Goal: Task Accomplishment & Management: Complete application form

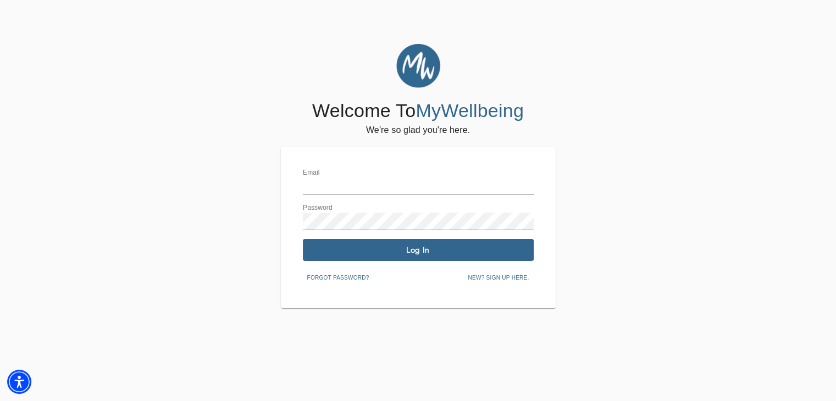
type input "[EMAIL_ADDRESS][DOMAIN_NAME]"
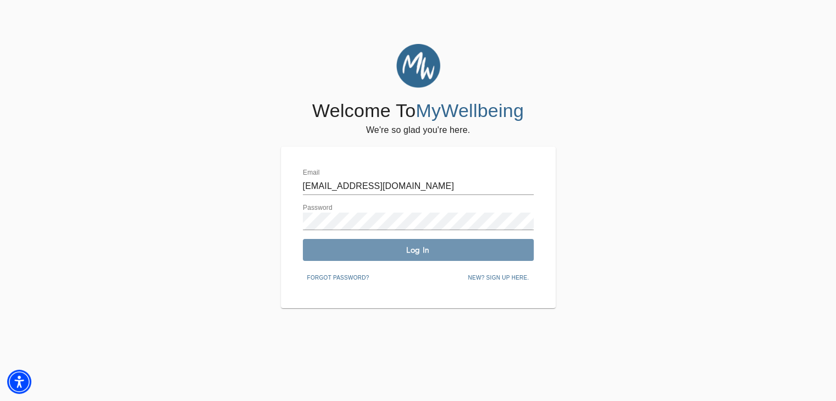
click at [433, 258] on button "Log In" at bounding box center [418, 250] width 231 height 22
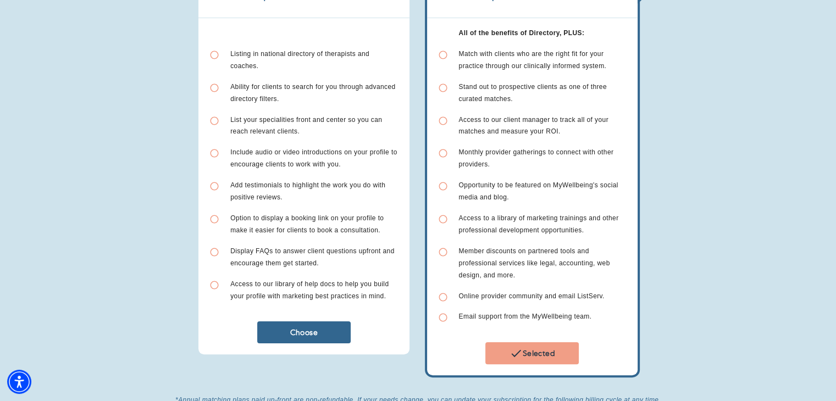
scroll to position [325, 0]
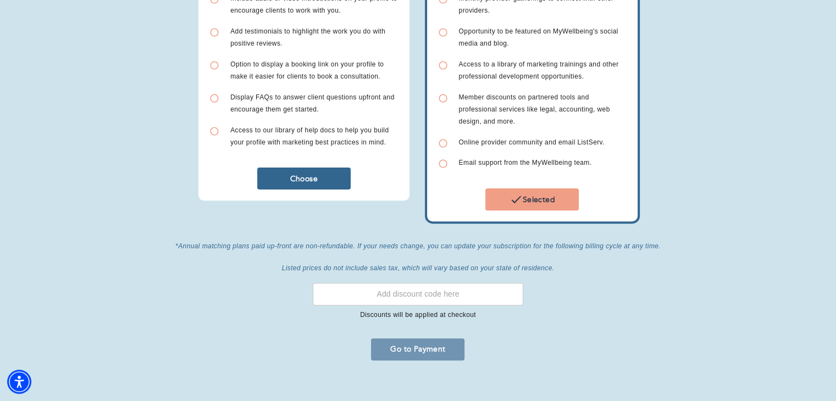
click at [462, 341] on button "Go to Payment" at bounding box center [417, 350] width 93 height 22
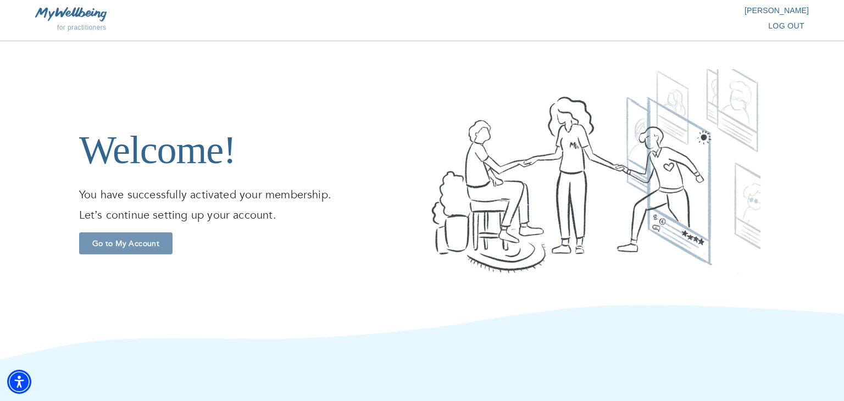
click at [121, 240] on span "Go to My Account" at bounding box center [126, 244] width 85 height 10
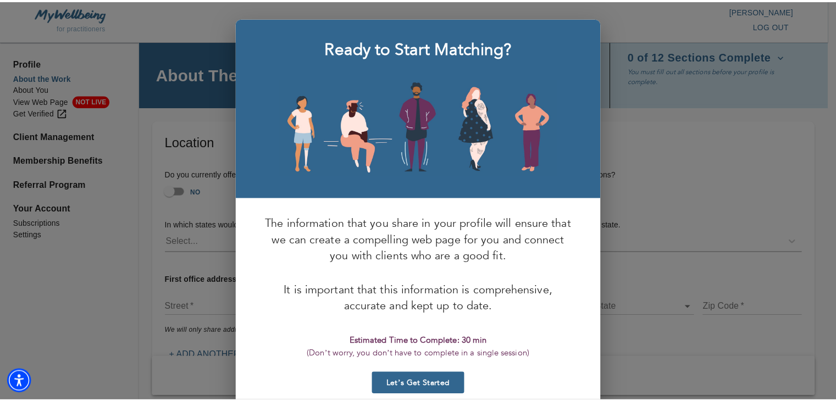
scroll to position [29, 0]
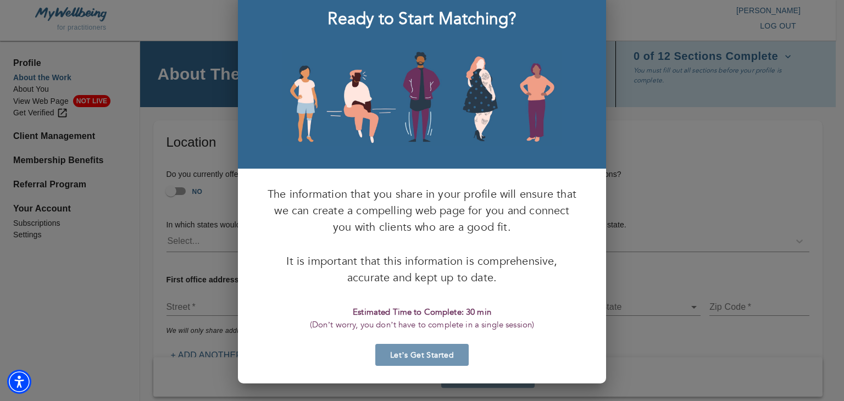
click at [420, 354] on span "Let’s Get Started" at bounding box center [422, 355] width 85 height 10
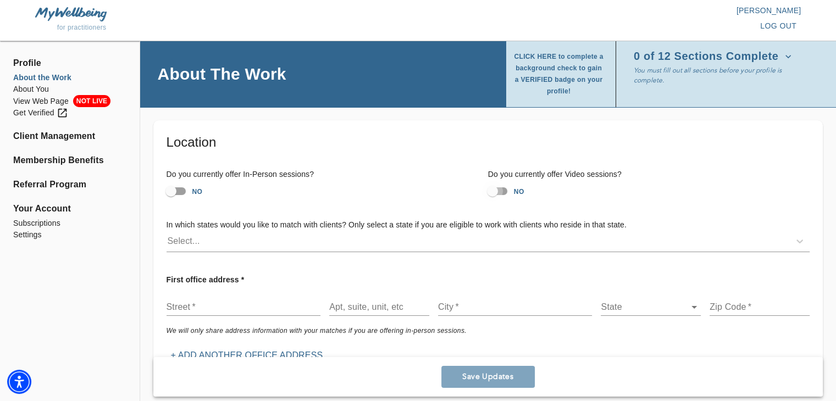
click at [499, 188] on input "NO" at bounding box center [492, 191] width 63 height 21
checkbox input "true"
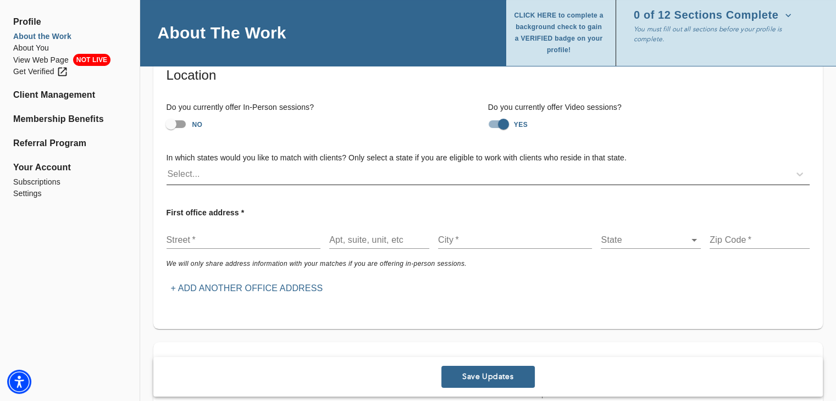
scroll to position [77, 0]
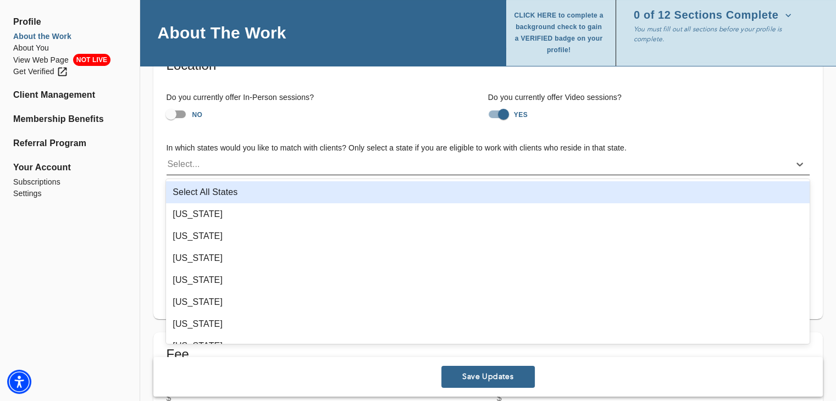
click at [413, 158] on div "Select..." at bounding box center [478, 165] width 623 height 18
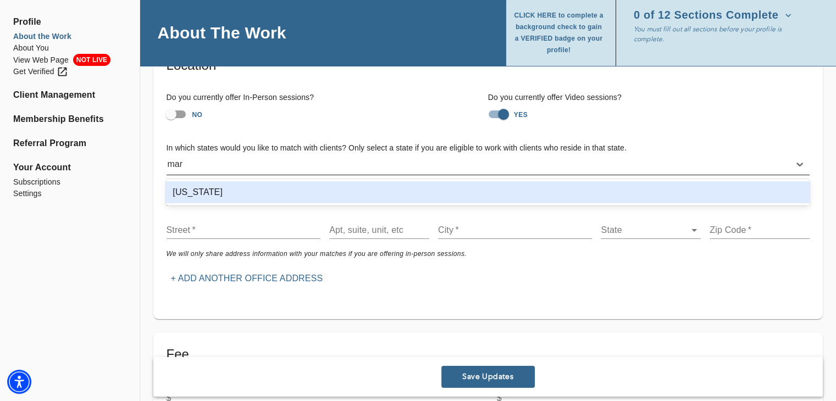
type input "[PERSON_NAME]"
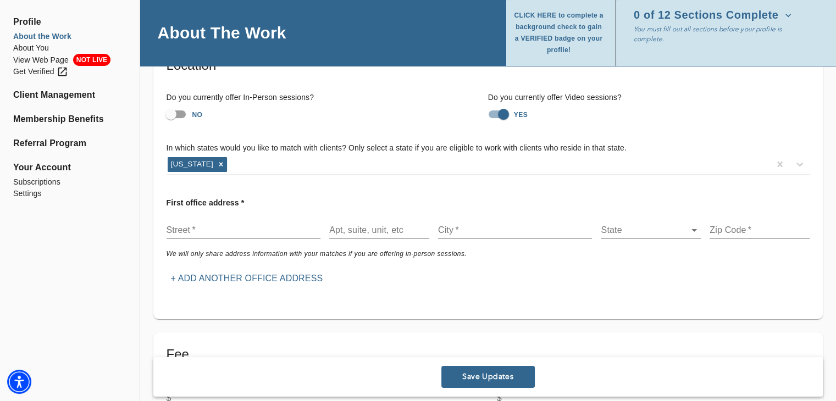
click at [200, 229] on input "text" at bounding box center [244, 231] width 154 height 18
type input "[STREET_ADDRESS]"
type input "Centerport"
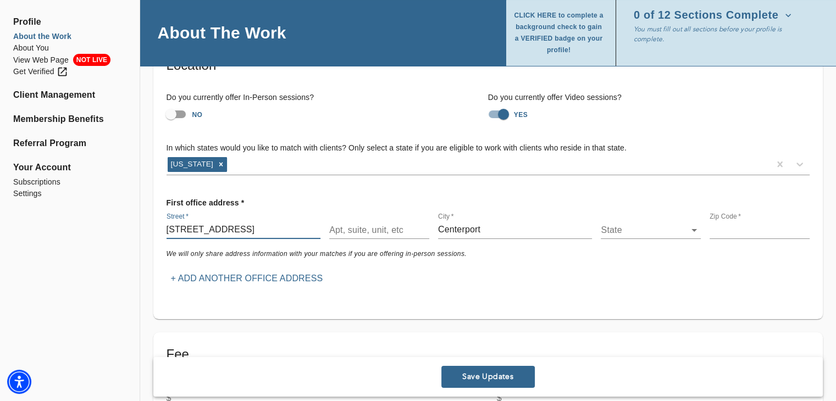
type input "11721"
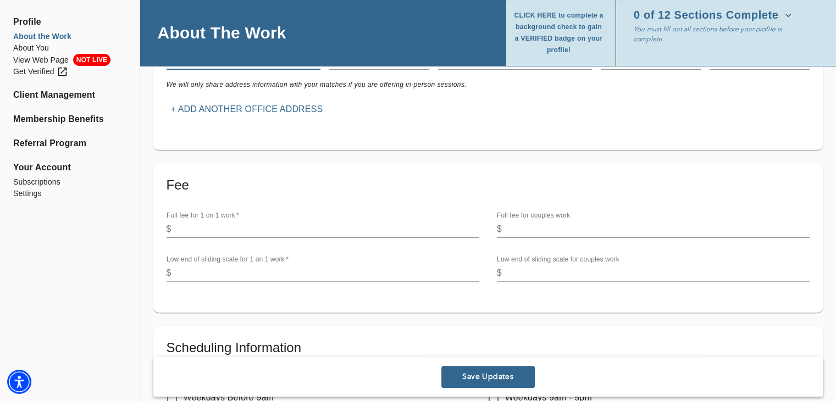
scroll to position [264, 0]
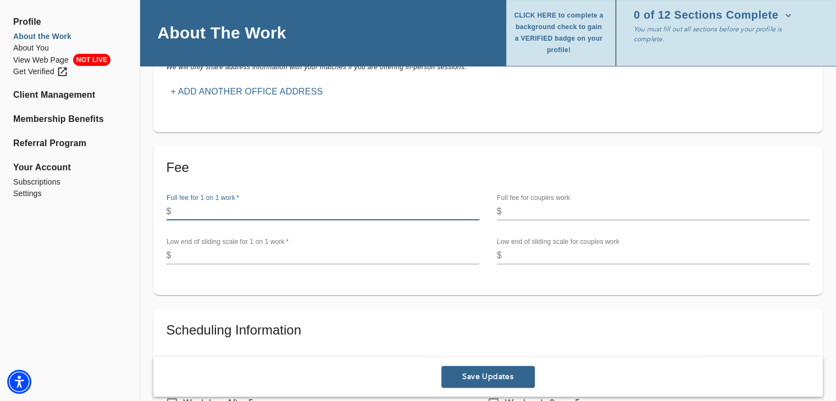
click at [309, 208] on input "number" at bounding box center [327, 212] width 303 height 18
type input "185"
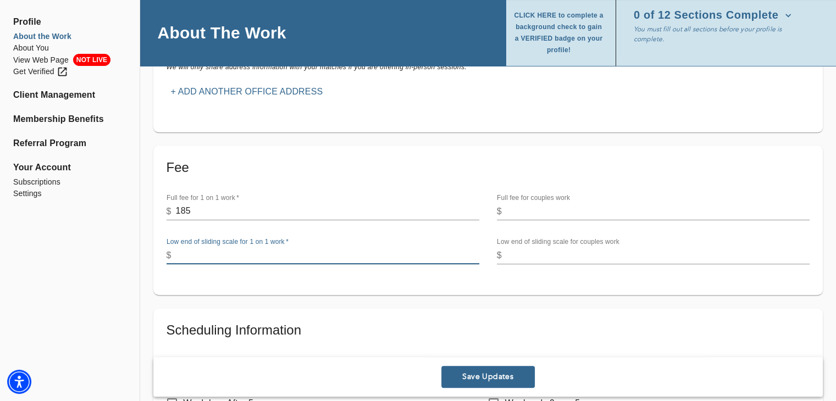
click at [345, 255] on input "number" at bounding box center [327, 256] width 303 height 18
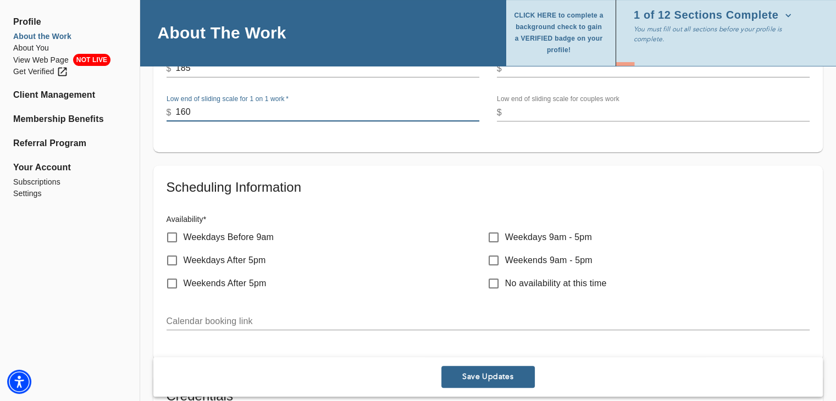
scroll to position [488, 0]
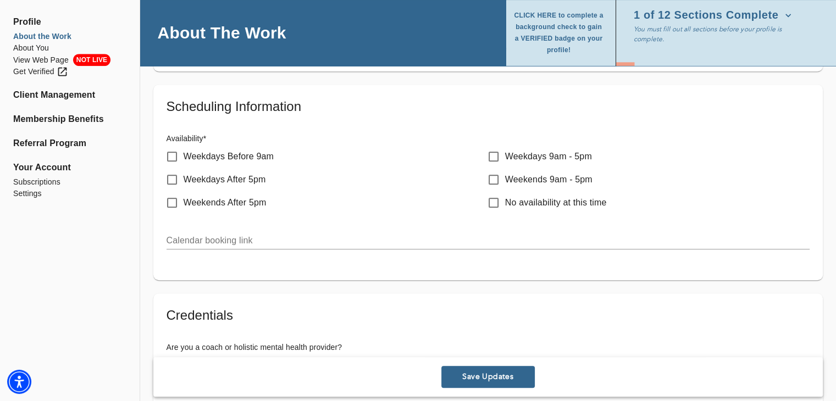
type input "160"
click at [488, 154] on input "Weekdays 9am - 5pm" at bounding box center [493, 156] width 23 height 23
checkbox input "true"
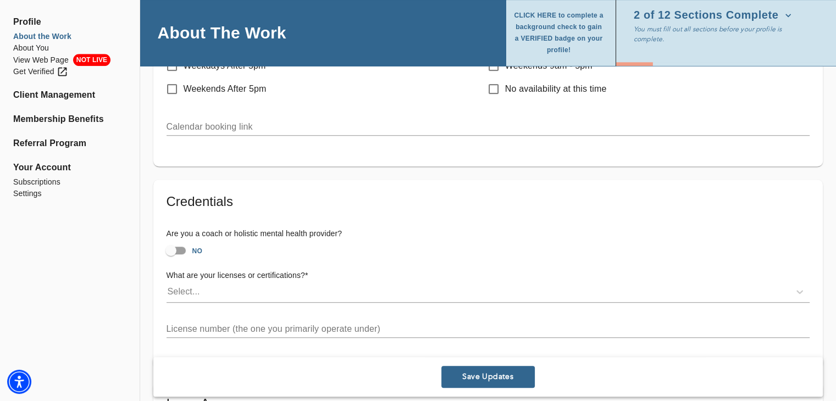
scroll to position [650, 0]
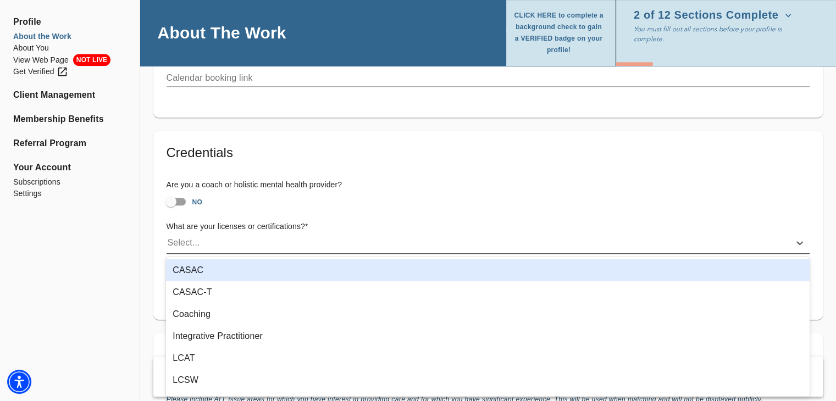
click at [187, 241] on div "Select..." at bounding box center [184, 242] width 32 height 13
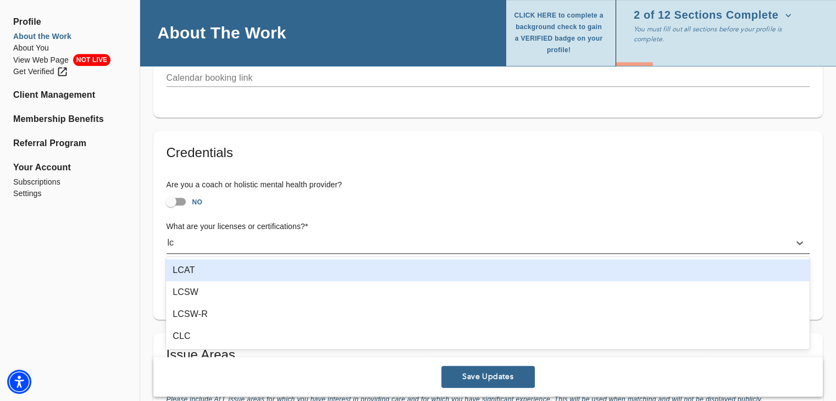
scroll to position [0, 0]
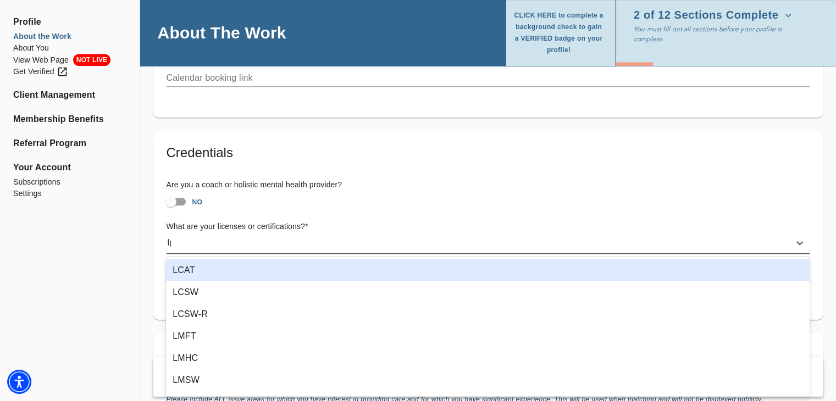
type input "lpc"
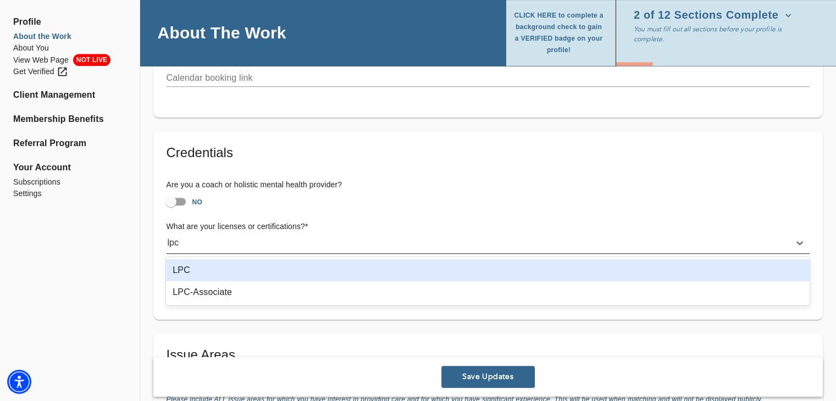
click at [201, 276] on div "LPC" at bounding box center [488, 270] width 644 height 22
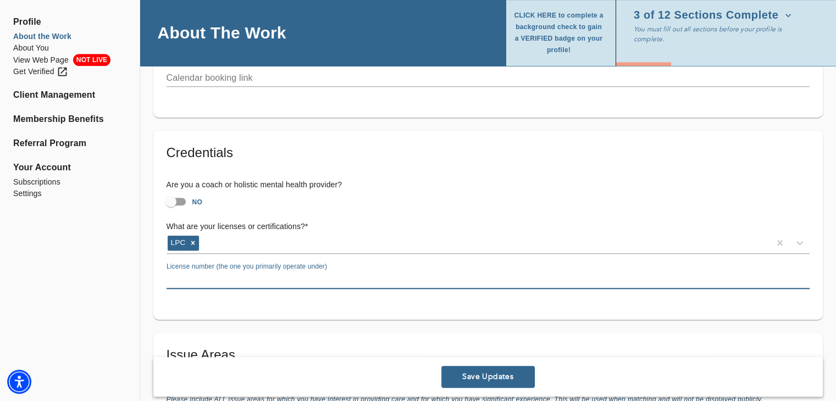
click at [205, 285] on input "text" at bounding box center [488, 281] width 643 height 18
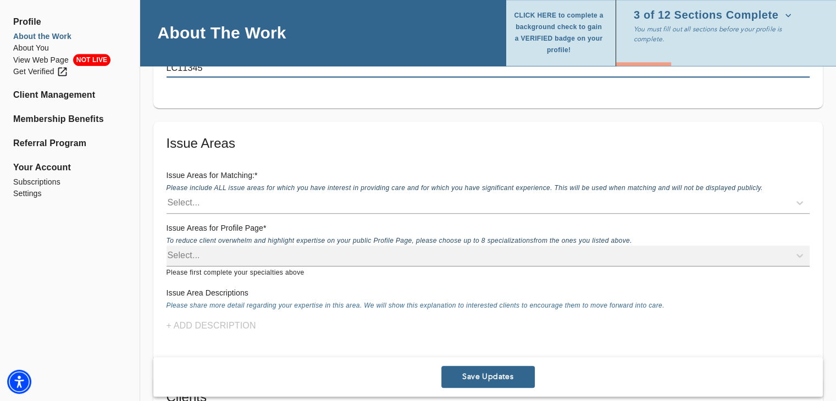
scroll to position [882, 0]
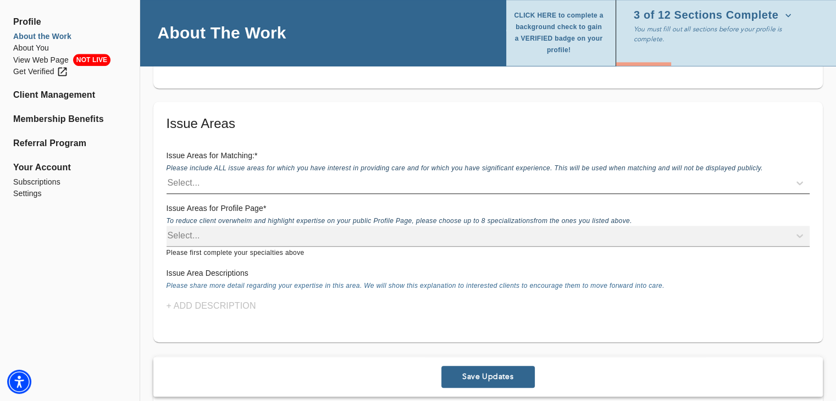
type input "LC11345"
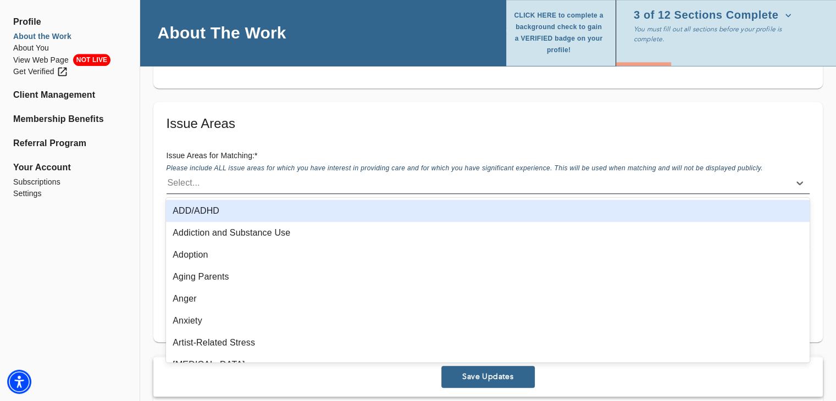
click at [196, 185] on div "Select..." at bounding box center [184, 182] width 32 height 13
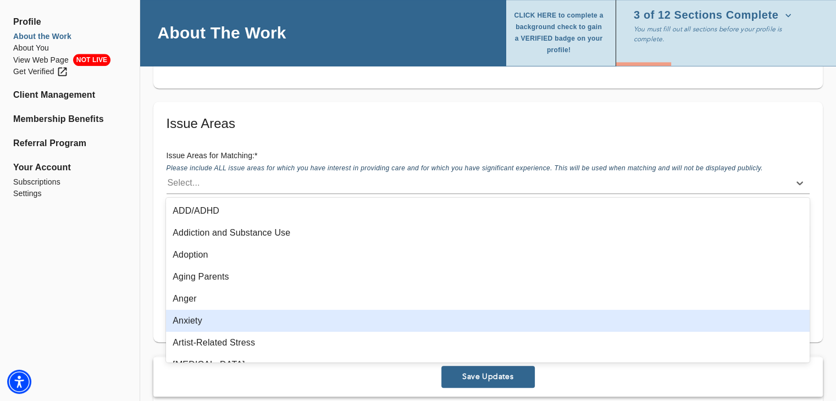
click at [200, 318] on div "Anxiety" at bounding box center [488, 321] width 644 height 22
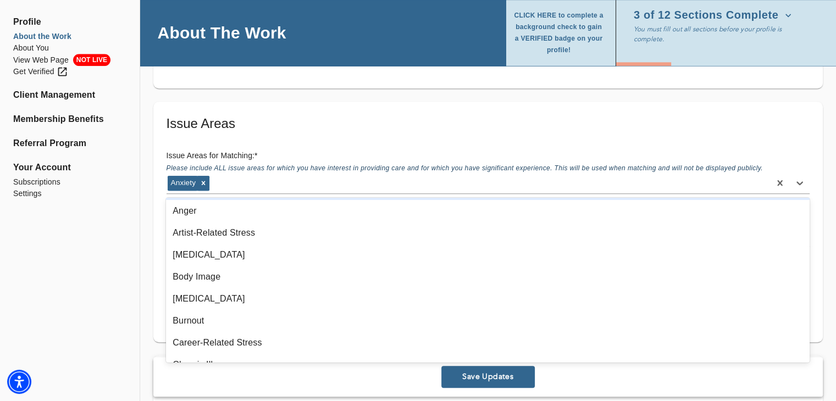
scroll to position [91, 0]
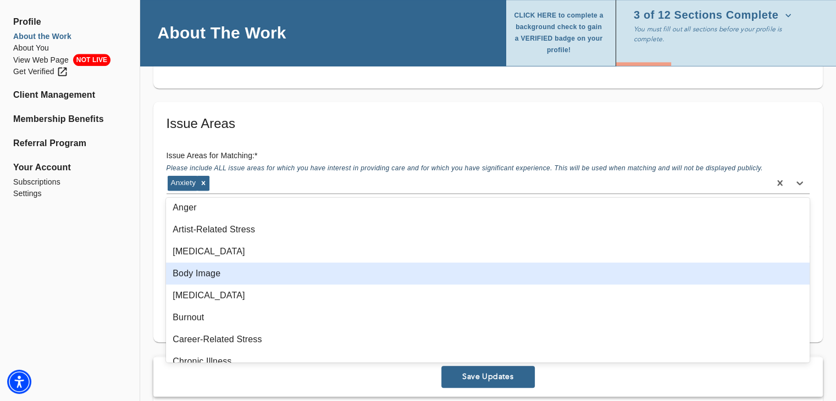
click at [221, 272] on div "Body Image" at bounding box center [488, 274] width 644 height 22
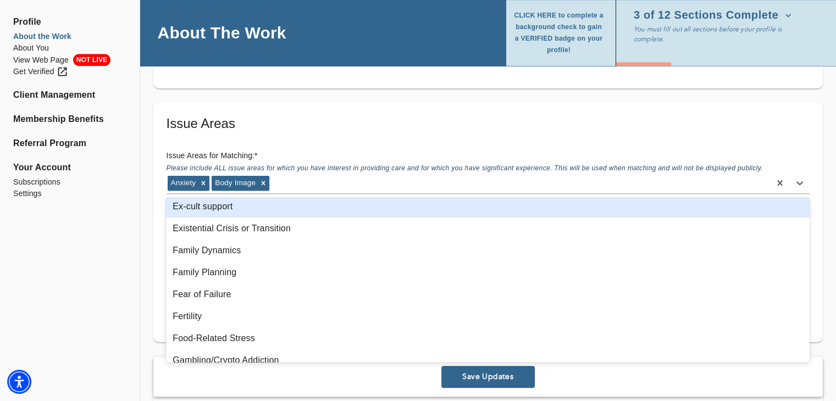
scroll to position [445, 0]
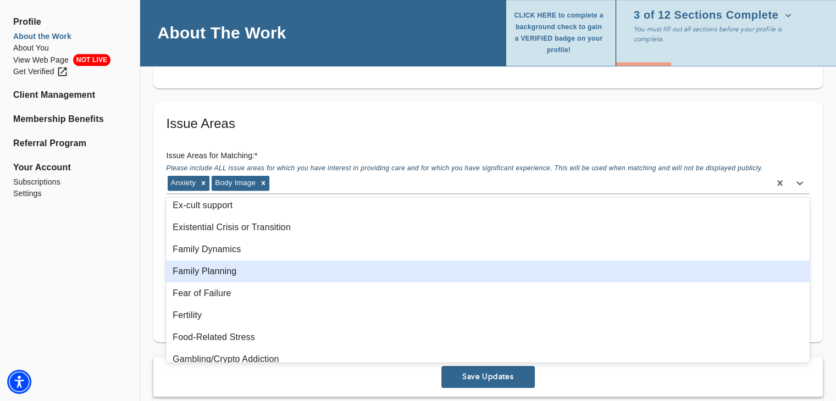
click at [221, 272] on div "Family Planning" at bounding box center [488, 272] width 644 height 22
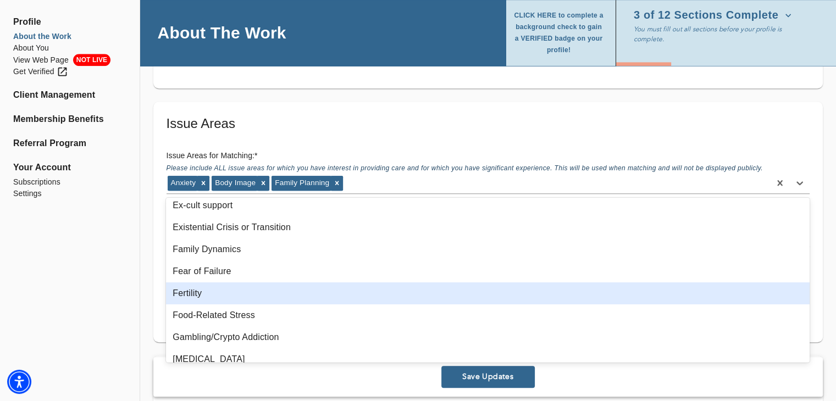
click at [193, 297] on div "Fertility" at bounding box center [488, 294] width 644 height 22
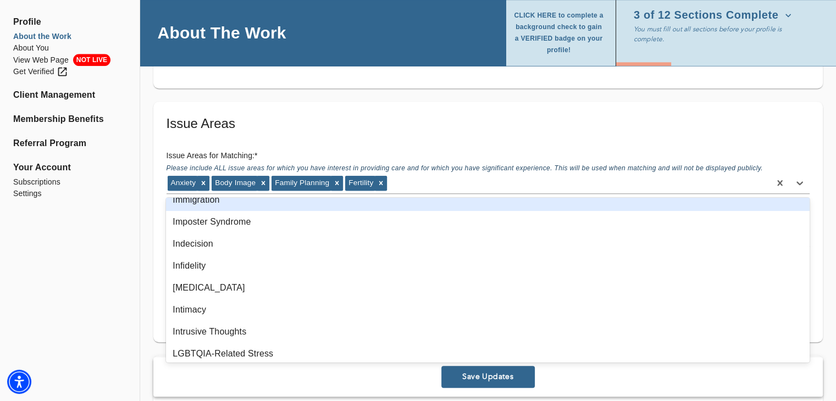
scroll to position [673, 0]
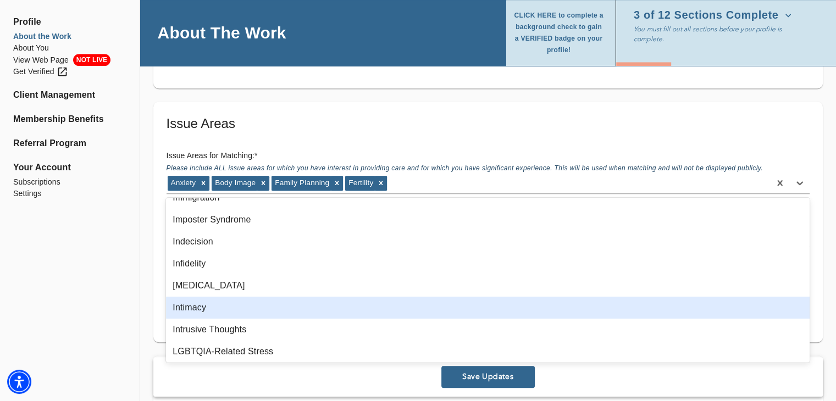
click at [193, 297] on div "Intimacy" at bounding box center [488, 308] width 644 height 22
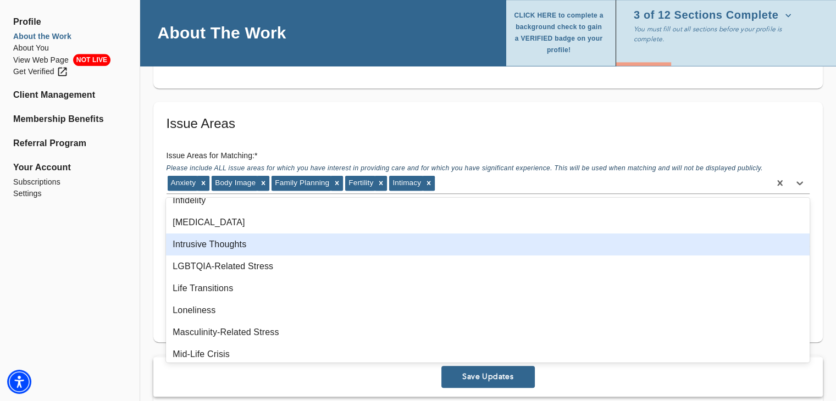
scroll to position [737, 0]
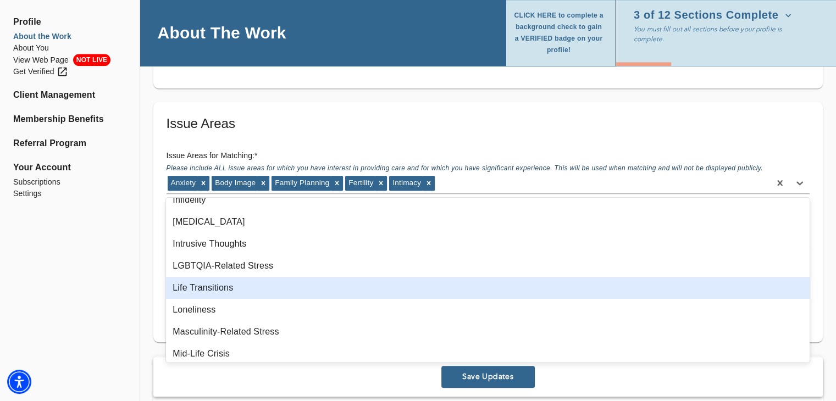
click at [193, 286] on div "Life Transitions" at bounding box center [488, 288] width 644 height 22
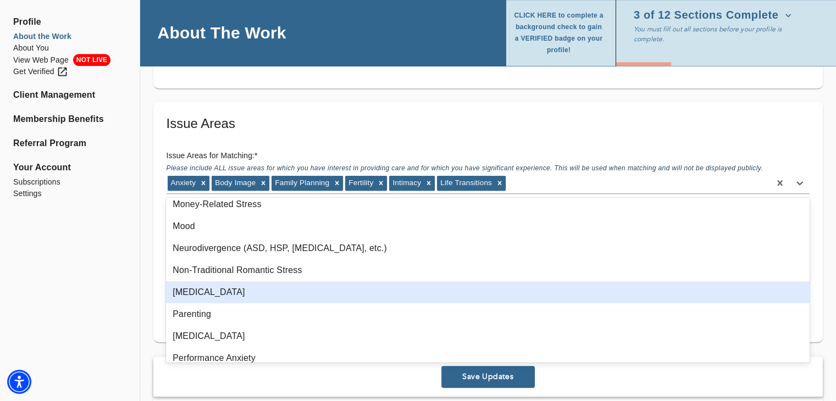
scroll to position [908, 0]
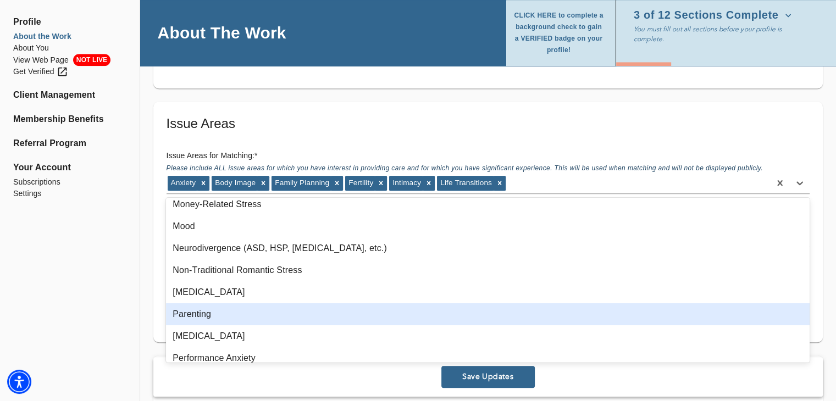
click at [192, 317] on div "Parenting" at bounding box center [488, 314] width 644 height 22
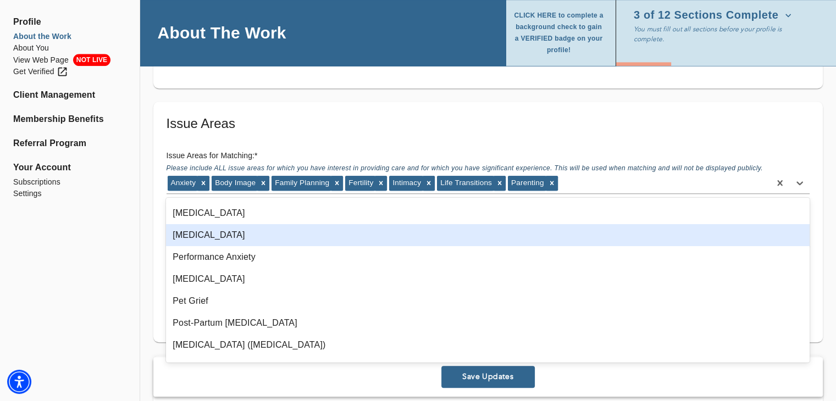
scroll to position [987, 0]
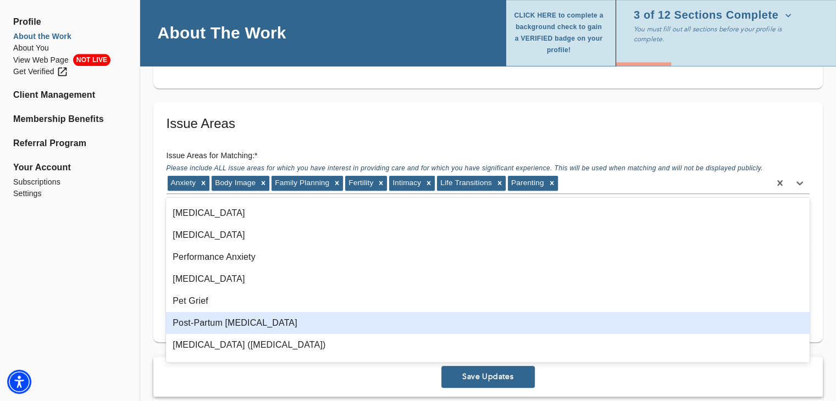
click at [192, 317] on div "Post-Partum [MEDICAL_DATA]" at bounding box center [488, 323] width 644 height 22
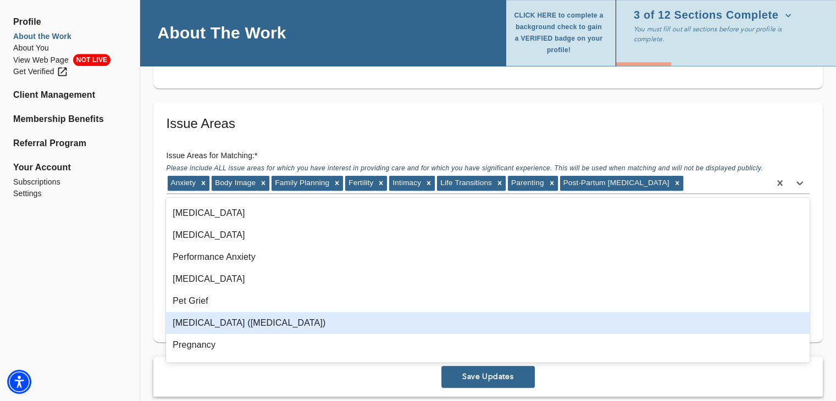
scroll to position [1009, 0]
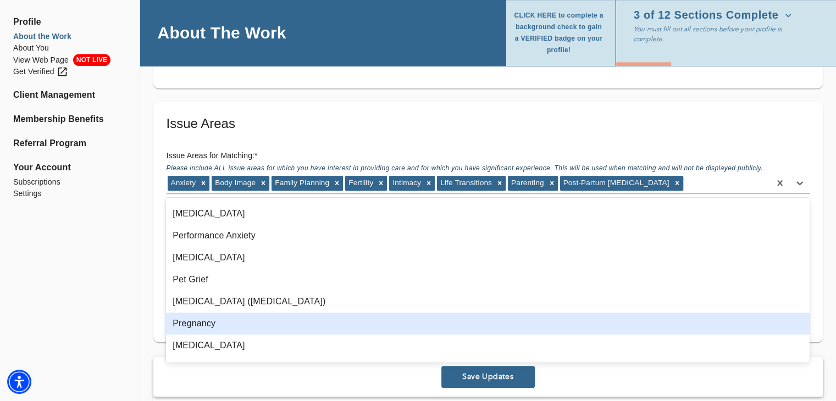
click at [192, 317] on div "Pregnancy" at bounding box center [488, 324] width 644 height 22
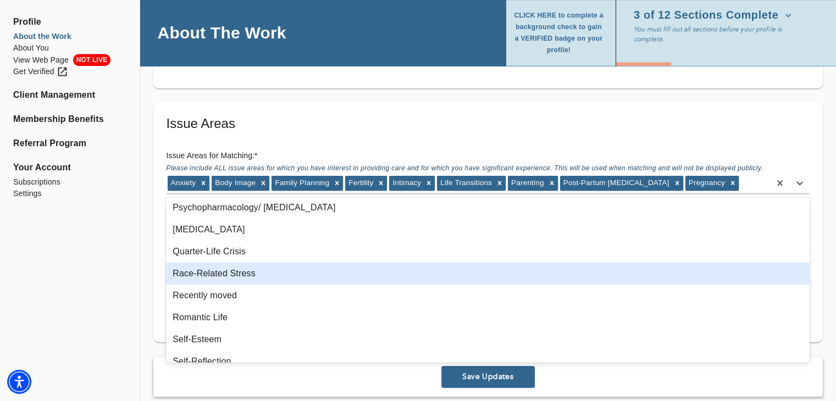
scroll to position [1150, 0]
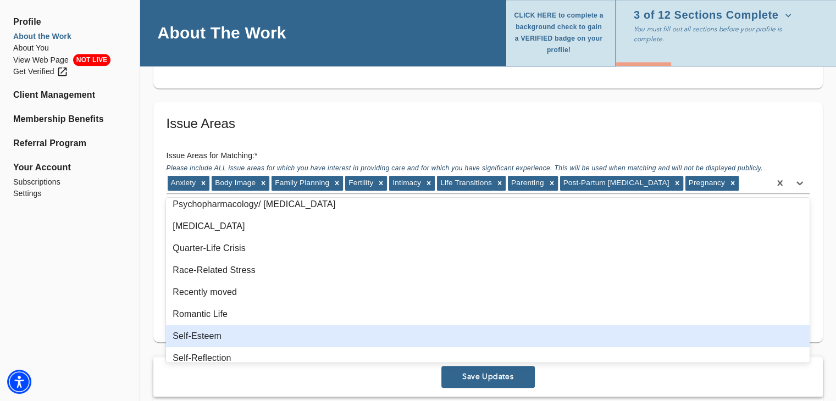
click at [196, 339] on div "Self-Esteem" at bounding box center [488, 336] width 644 height 22
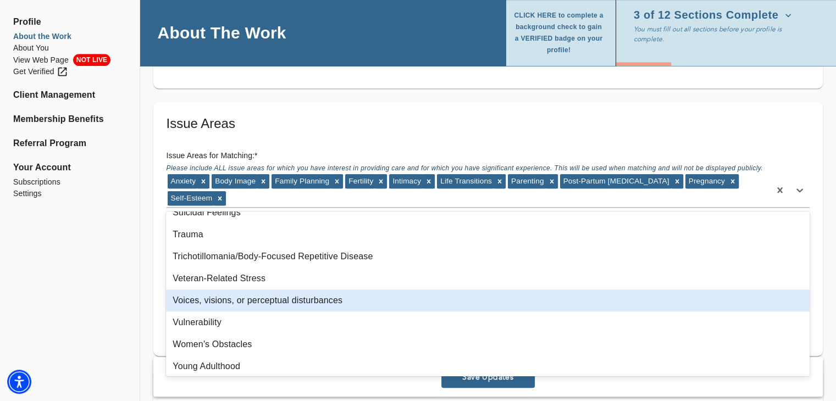
scroll to position [1511, 0]
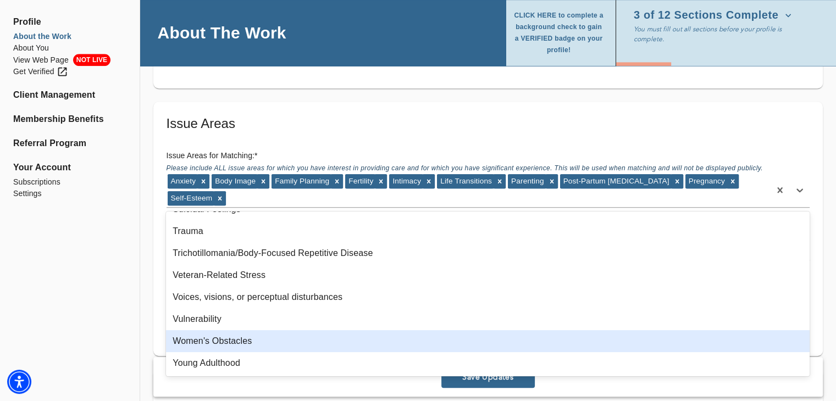
click at [196, 339] on div "Women's Obstacles" at bounding box center [488, 341] width 644 height 22
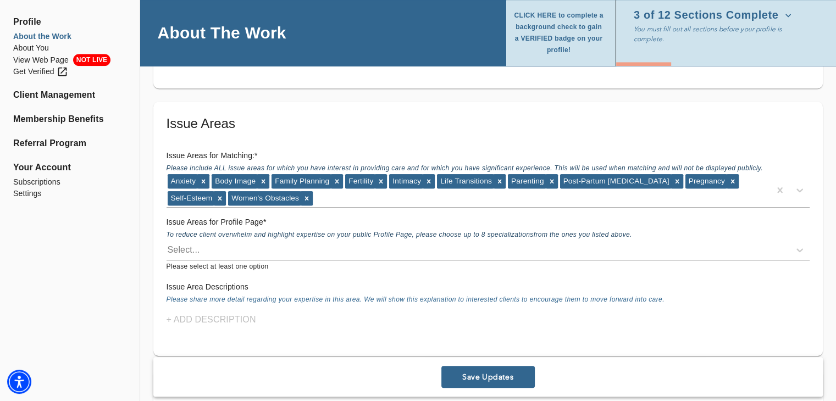
click at [126, 319] on div "Profile About the Work About You View Web Page NOT LIVE Get Verified Client Man…" at bounding box center [70, 384] width 140 height 2433
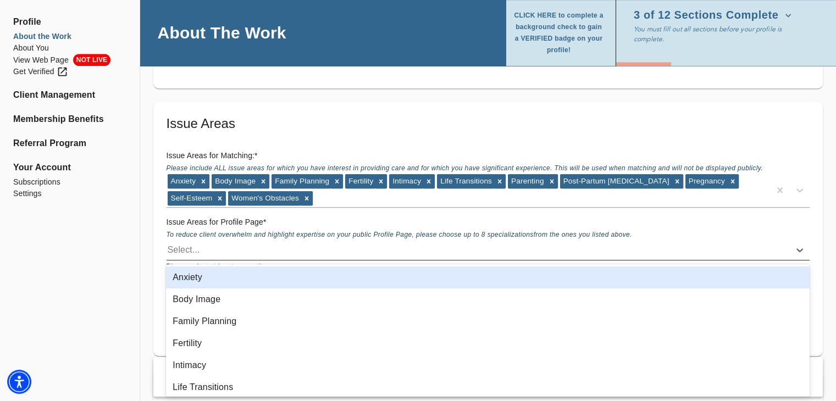
click at [230, 245] on div "Select..." at bounding box center [478, 250] width 623 height 18
click at [198, 281] on div "Anxiety" at bounding box center [488, 278] width 644 height 22
click at [234, 251] on div "Anxiety" at bounding box center [469, 250] width 604 height 18
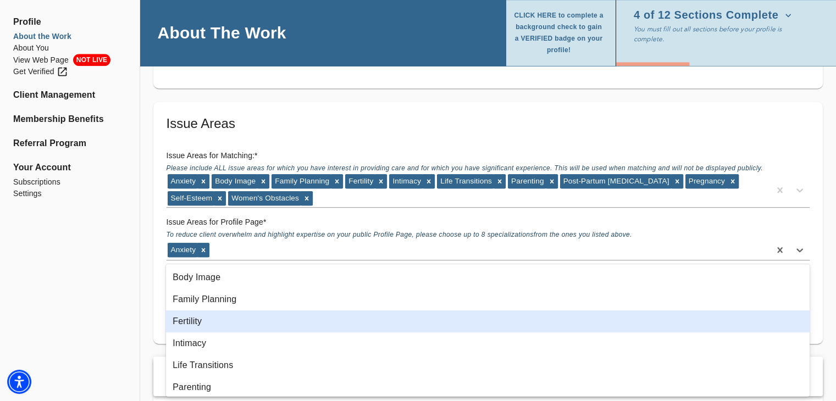
click at [202, 314] on div "Fertility" at bounding box center [488, 322] width 644 height 22
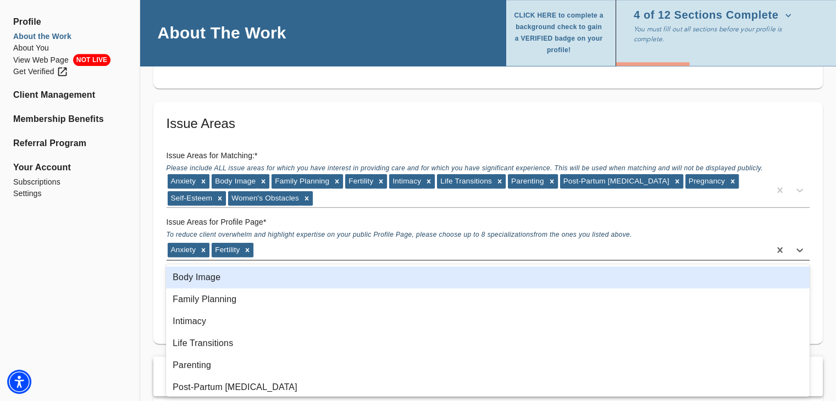
click at [280, 251] on div "Anxiety Fertility" at bounding box center [469, 250] width 604 height 18
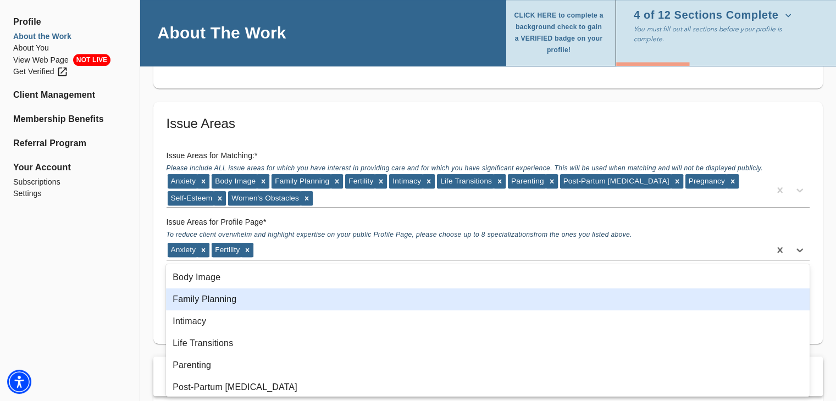
click at [259, 297] on div "Family Planning" at bounding box center [488, 300] width 644 height 22
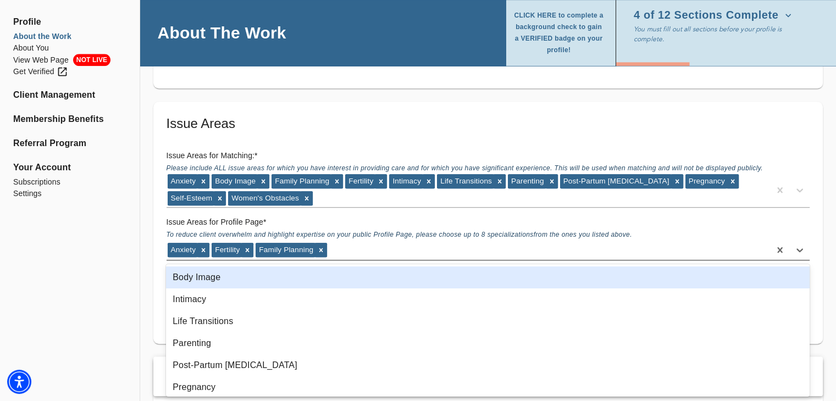
click at [352, 251] on div "Anxiety Fertility Family Planning" at bounding box center [469, 250] width 604 height 18
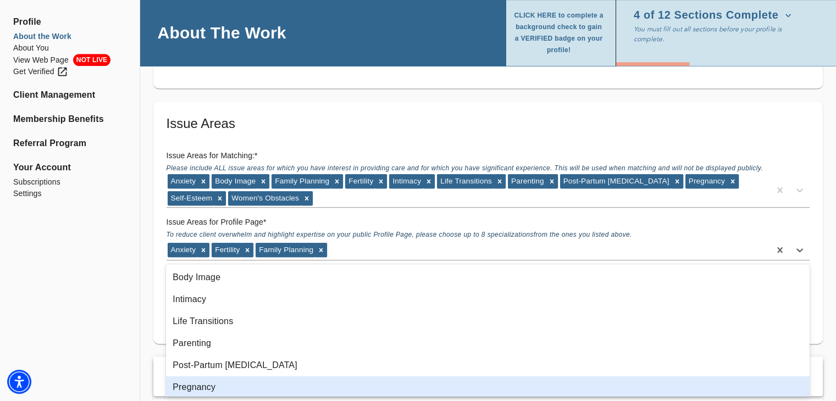
click at [246, 381] on div "Pregnancy" at bounding box center [488, 388] width 644 height 22
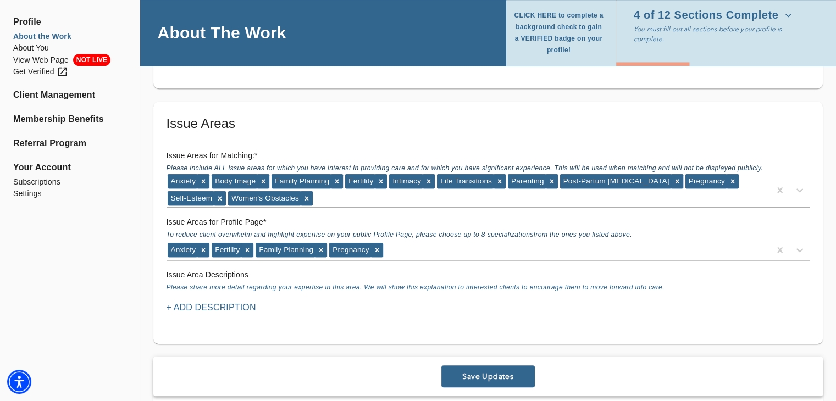
click at [409, 251] on div "Anxiety Fertility Family Planning Pregnancy" at bounding box center [469, 250] width 604 height 18
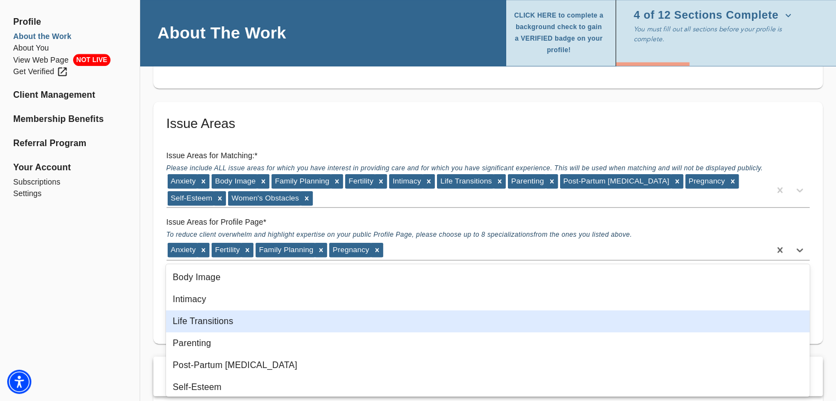
click at [364, 327] on div "Life Transitions" at bounding box center [488, 322] width 644 height 22
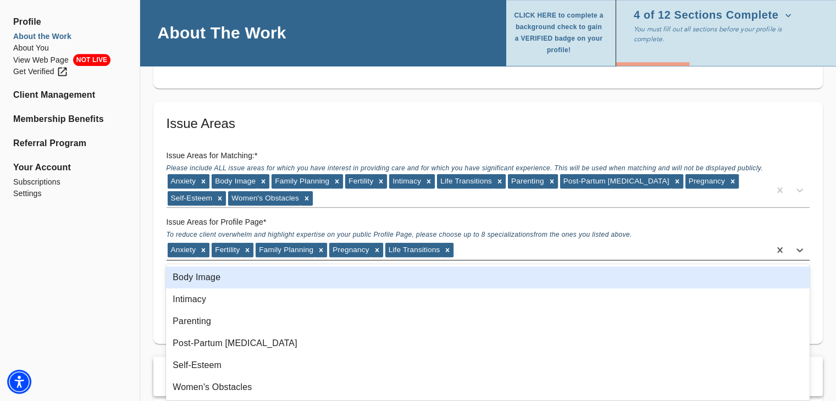
click at [479, 251] on div "Anxiety Fertility Family Planning Pregnancy Life Transitions" at bounding box center [469, 250] width 604 height 18
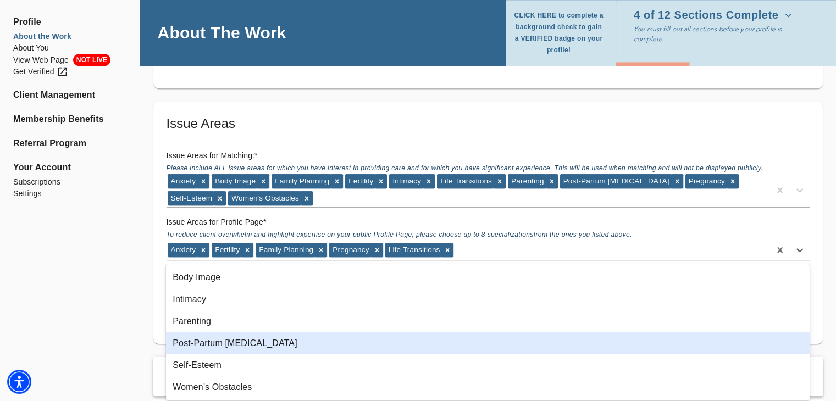
click at [444, 346] on div "Post-Partum [MEDICAL_DATA]" at bounding box center [488, 344] width 644 height 22
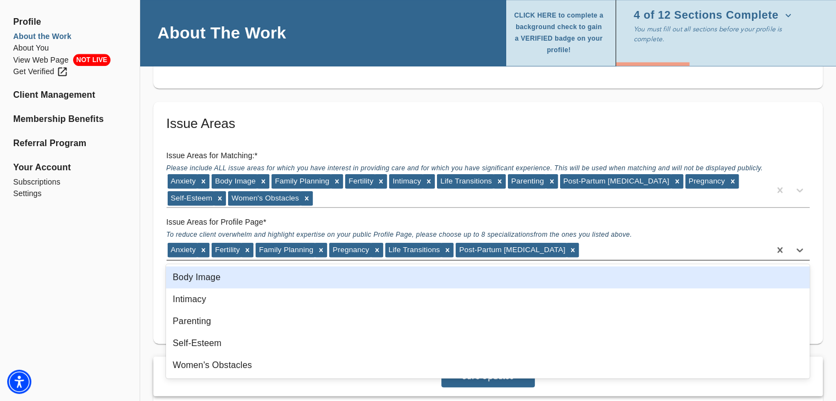
click at [586, 244] on div "Anxiety Fertility Family Planning Pregnancy Life Transitions Post-Partum [MEDIC…" at bounding box center [469, 250] width 604 height 18
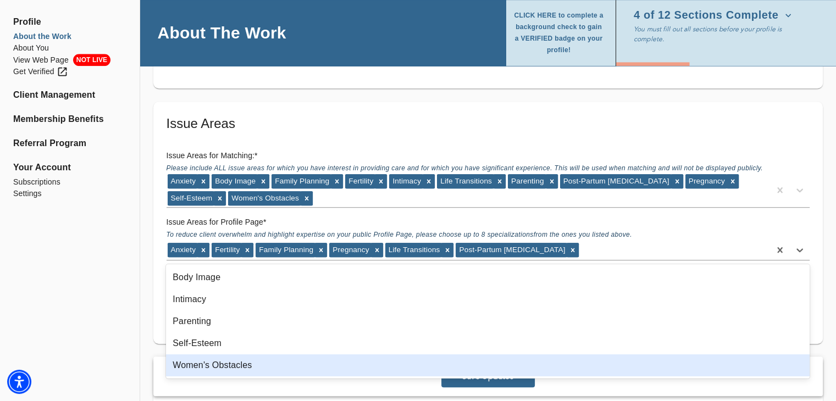
click at [466, 355] on div "Women's Obstacles" at bounding box center [488, 366] width 644 height 22
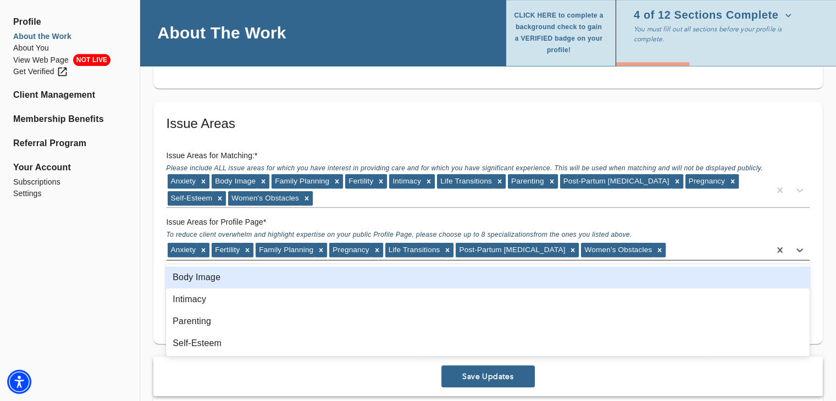
click at [661, 248] on div "Anxiety Fertility Family Planning Pregnancy Life Transitions Post-Partum [MEDIC…" at bounding box center [469, 250] width 604 height 18
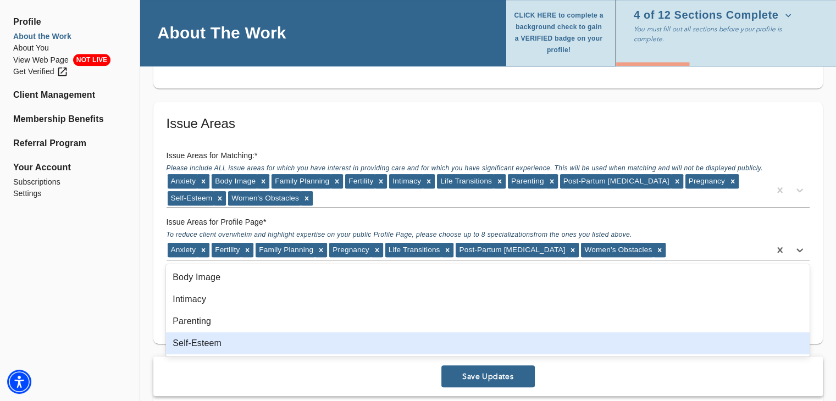
click at [589, 337] on div "Self-Esteem" at bounding box center [488, 344] width 644 height 22
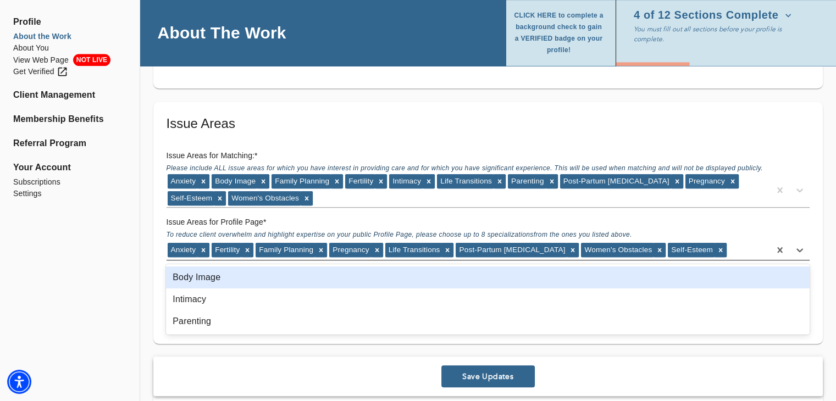
click at [722, 253] on div "Anxiety Fertility Family Planning Pregnancy Life Transitions Post-Partum [MEDIC…" at bounding box center [469, 250] width 604 height 18
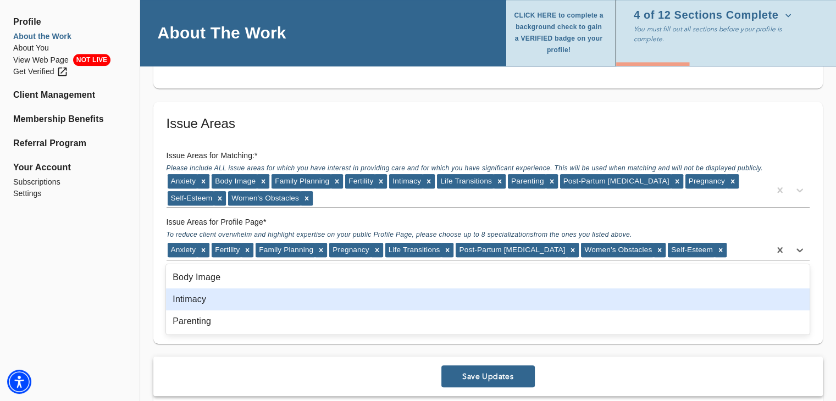
click at [694, 307] on div "Intimacy" at bounding box center [488, 300] width 644 height 22
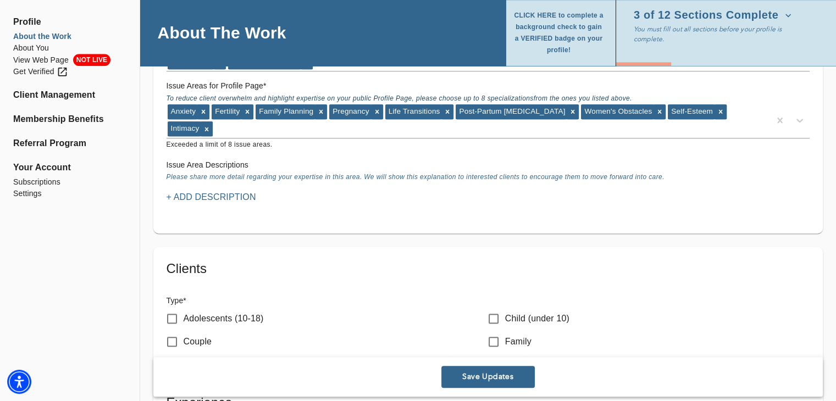
scroll to position [1018, 0]
click at [200, 191] on p "+ Add Description" at bounding box center [212, 197] width 90 height 13
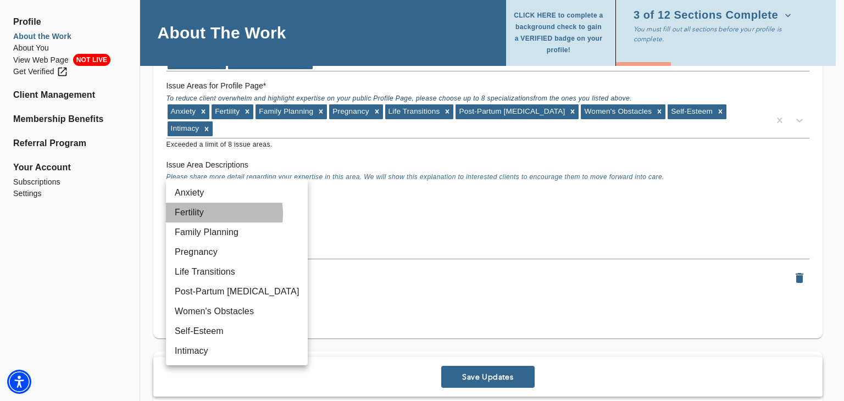
click at [208, 214] on li "Fertility" at bounding box center [237, 213] width 142 height 20
type input "22"
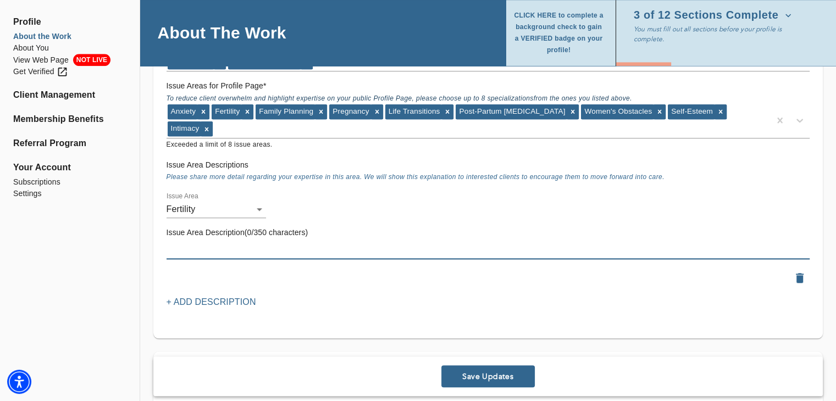
click at [203, 245] on textarea at bounding box center [488, 250] width 643 height 10
paste textarea "Whether you're just starting to explore options, navigating treatment cycles, r…"
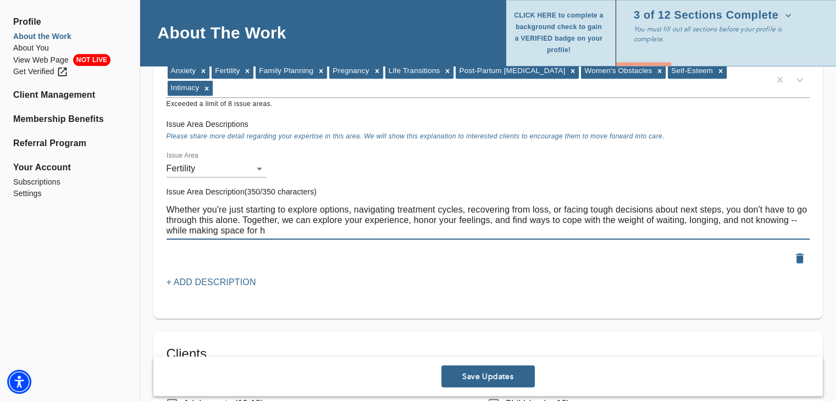
scroll to position [1061, 0]
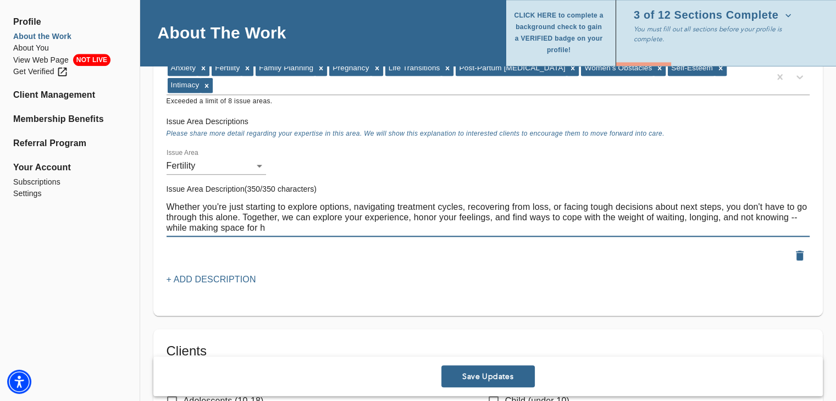
drag, startPoint x: 275, startPoint y: 212, endPoint x: 788, endPoint y: 198, distance: 513.0
click at [788, 202] on textarea "Whether you're just starting to explore options, navigating treatment cycles, r…" at bounding box center [488, 217] width 643 height 31
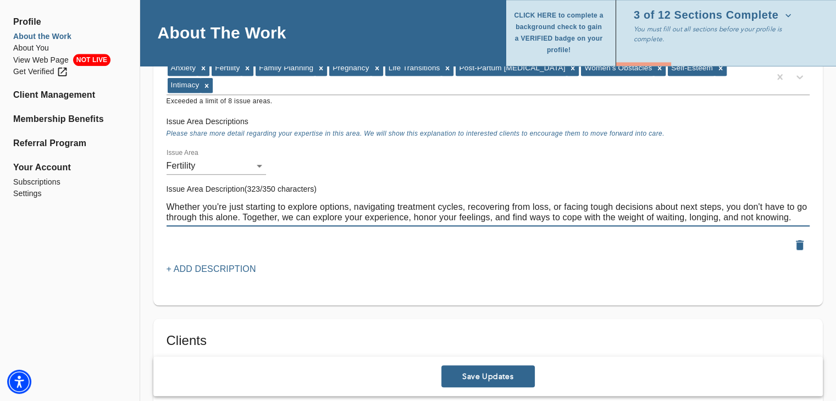
type textarea "Whether you're just starting to explore options, navigating treatment cycles, r…"
click at [233, 263] on p "+ Add Description" at bounding box center [212, 269] width 90 height 13
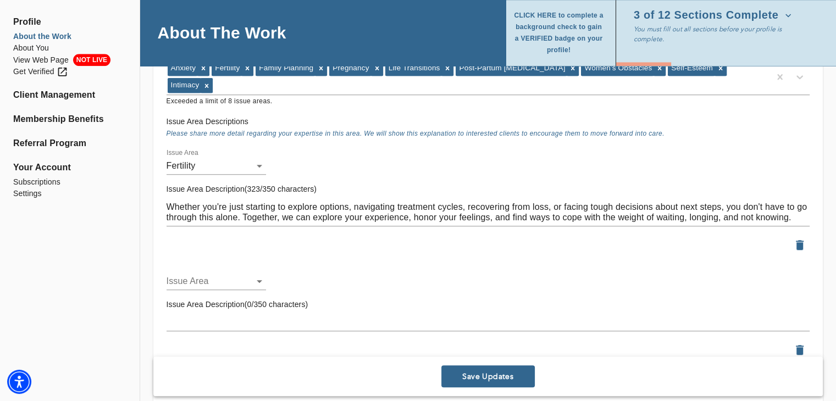
drag, startPoint x: 233, startPoint y: 256, endPoint x: 233, endPoint y: 245, distance: 11.0
click at [233, 259] on div "Issue Area ​" at bounding box center [216, 276] width 109 height 35
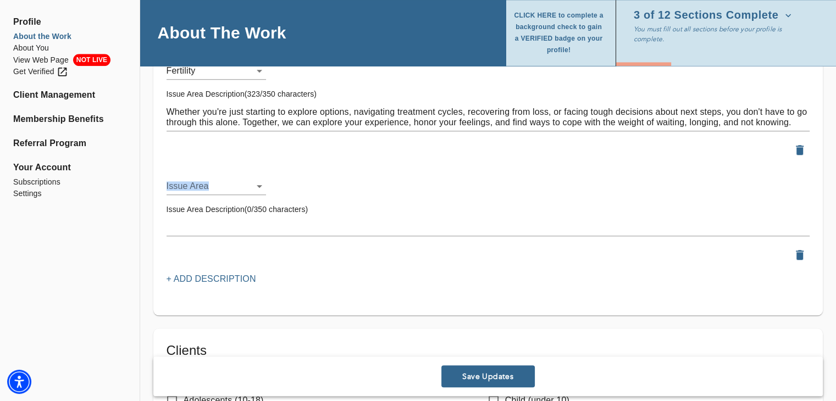
scroll to position [1159, 0]
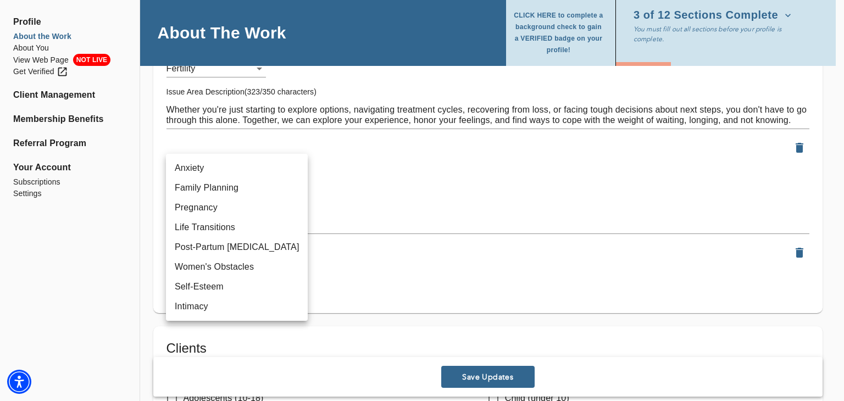
click at [213, 211] on li "Pregnancy" at bounding box center [237, 208] width 142 height 20
type input "81"
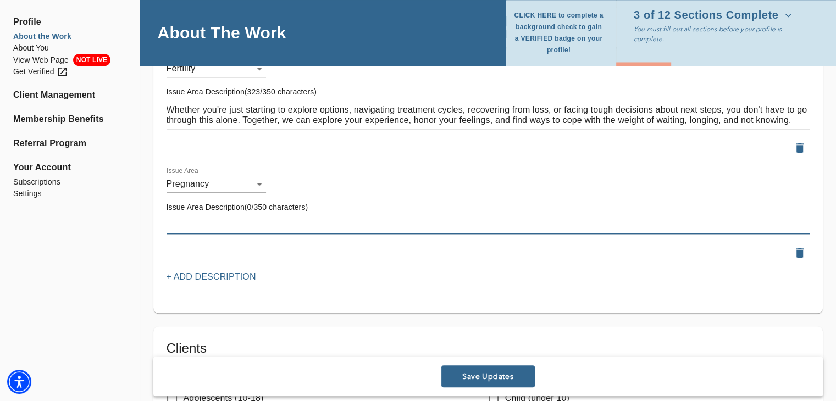
click at [213, 220] on textarea at bounding box center [488, 225] width 643 height 10
paste textarea "Pregnancy and new parenthood can bring big changes -- physically, emotionally, …"
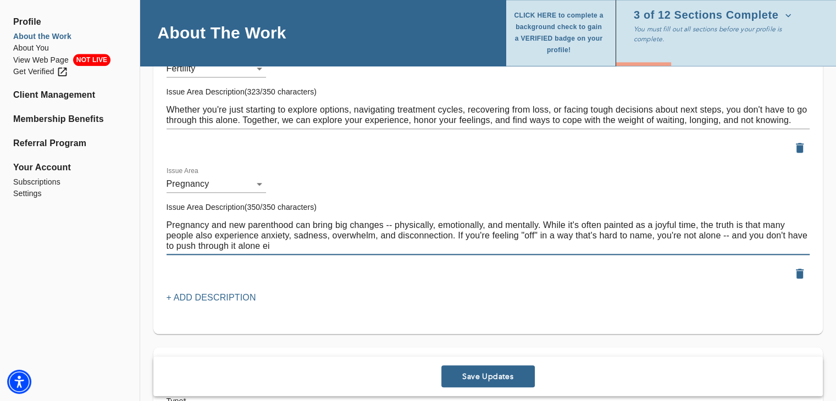
click at [194, 231] on textarea "Pregnancy and new parenthood can bring big changes -- physically, emotionally, …" at bounding box center [488, 235] width 643 height 31
click at [267, 230] on textarea "Pregnancy and new parenthood can bring big changes -- physically, emotionally, …" at bounding box center [488, 235] width 643 height 31
type textarea "Pregnancy and new parenthood can bring big changes -- physically, emotionally, …"
click at [237, 291] on p "+ Add Description" at bounding box center [212, 297] width 90 height 13
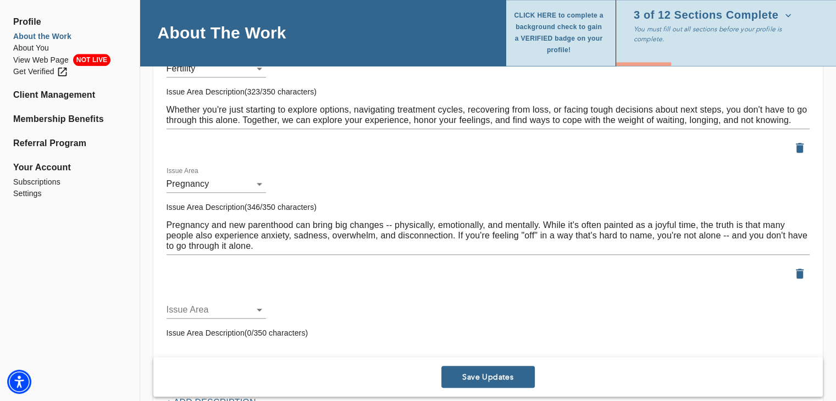
click at [237, 292] on div "Issue Area ​" at bounding box center [217, 305] width 100 height 26
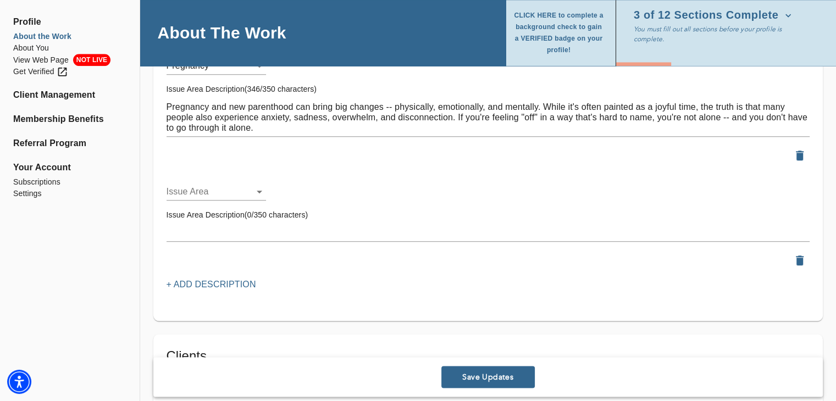
scroll to position [1279, 0]
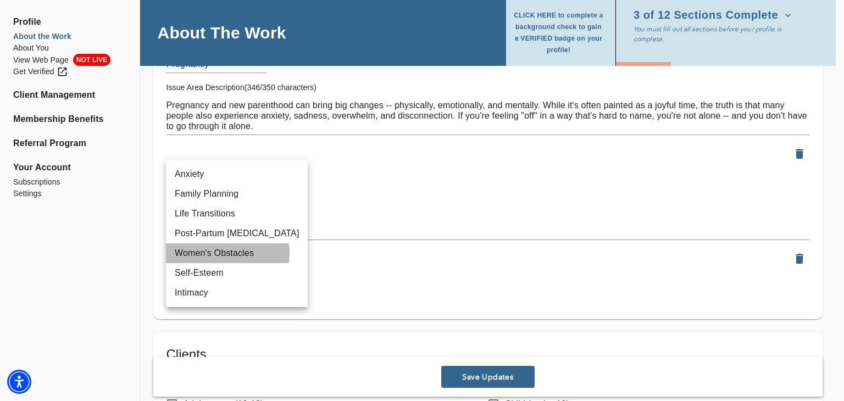
click at [227, 253] on li "Women's Obstacles" at bounding box center [237, 254] width 142 height 20
type input "73"
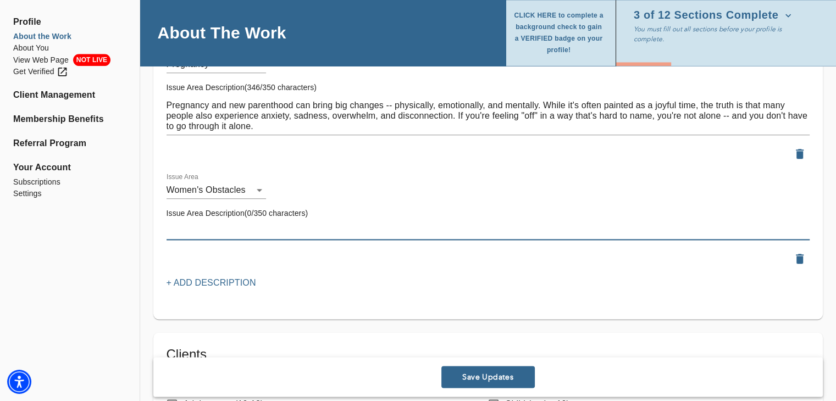
click at [208, 226] on textarea at bounding box center [488, 231] width 643 height 10
paste textarea "Whether you're coping with prenatal anxiety or [MEDICAL_DATA], adjusting to lif…"
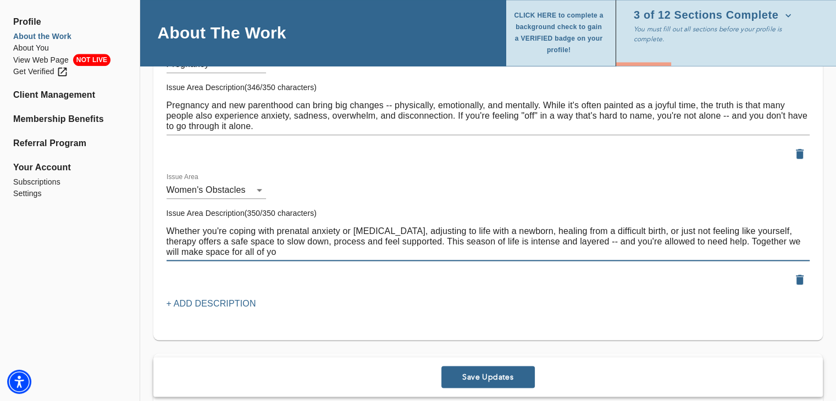
click at [587, 226] on textarea "Whether you're coping with prenatal anxiety or [MEDICAL_DATA], adjusting to lif…" at bounding box center [488, 241] width 643 height 31
click at [238, 238] on textarea "Whether you're coping with prenatal anxiety or [MEDICAL_DATA], adjusting to lif…" at bounding box center [488, 241] width 643 height 31
type textarea "Whether you're coping with prenatal anxiety or [MEDICAL_DATA], adjusting to lif…"
click at [340, 270] on div at bounding box center [488, 280] width 643 height 20
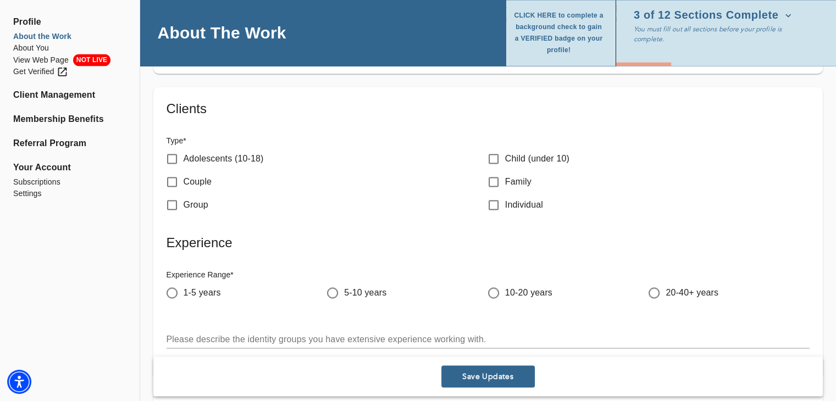
scroll to position [1552, 0]
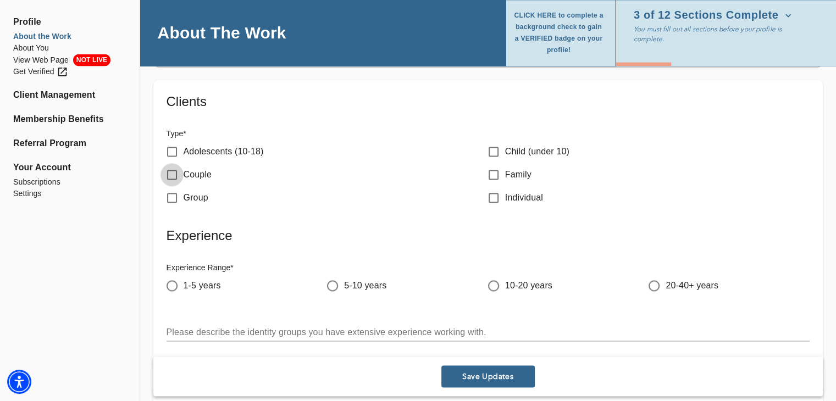
click at [173, 163] on input "Couple" at bounding box center [172, 174] width 23 height 23
checkbox input "true"
click at [494, 186] on input "Individual" at bounding box center [493, 197] width 23 height 23
checkbox input "true"
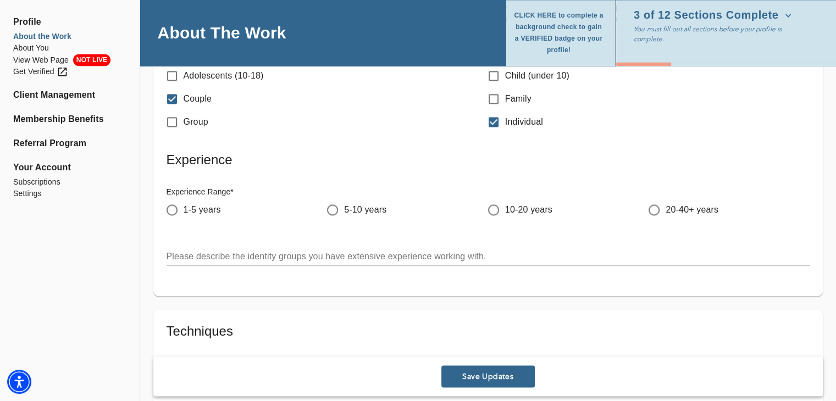
scroll to position [1631, 0]
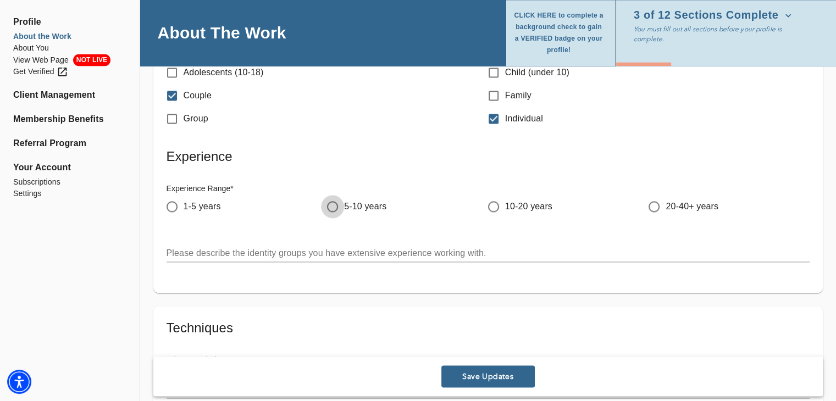
click at [335, 195] on input "5-10 years" at bounding box center [332, 206] width 23 height 23
radio input "true"
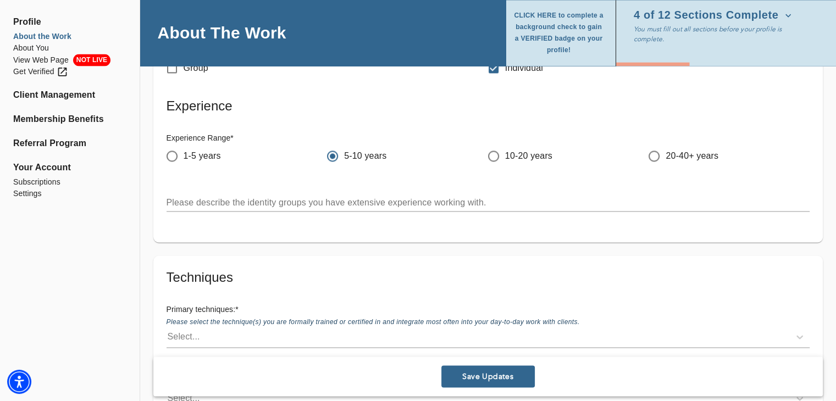
scroll to position [1682, 0]
click at [411, 194] on div "x" at bounding box center [488, 203] width 643 height 18
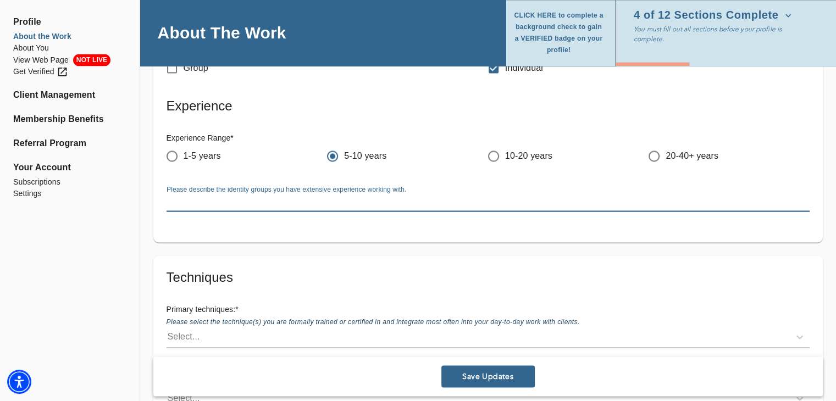
paste textarea "Everwell Counselling & Wellness is a [US_STATE] based therapy practice offering…"
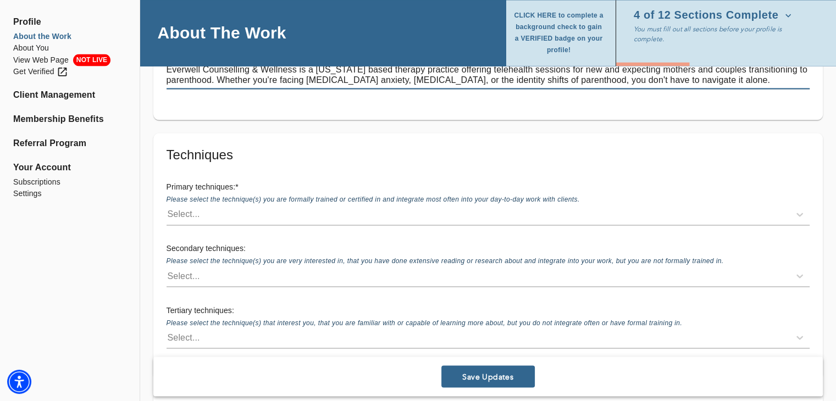
scroll to position [1862, 0]
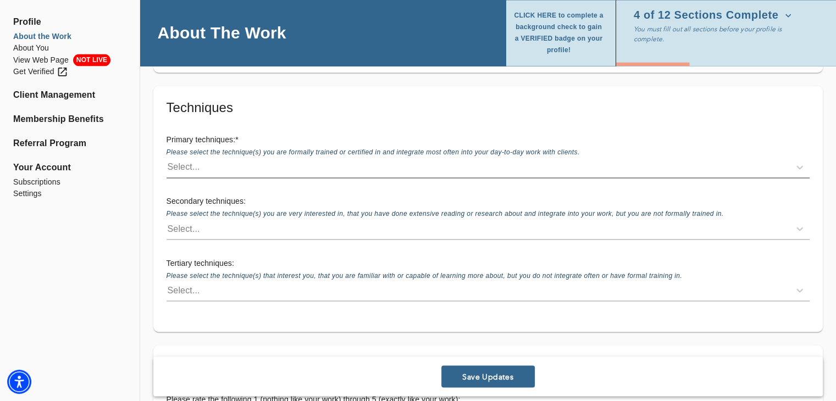
type textarea "Everwell Counselling & Wellness is a [US_STATE] based therapy practice offering…"
click at [363, 158] on div "Select..." at bounding box center [478, 167] width 623 height 18
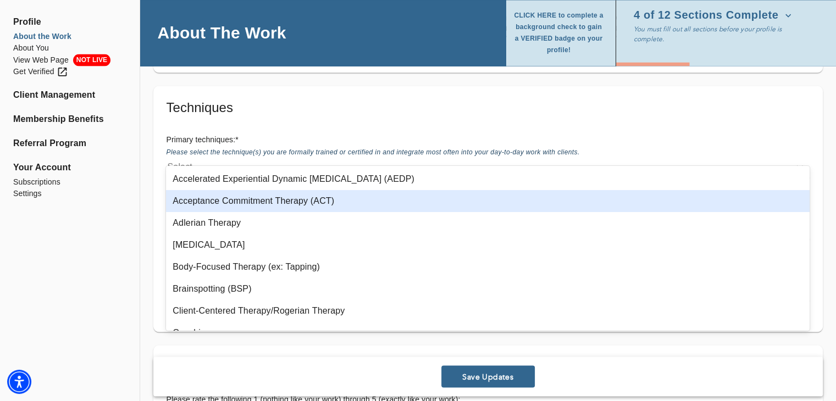
click at [310, 204] on div "Acceptance Commitment Therapy (ACT)" at bounding box center [488, 201] width 644 height 22
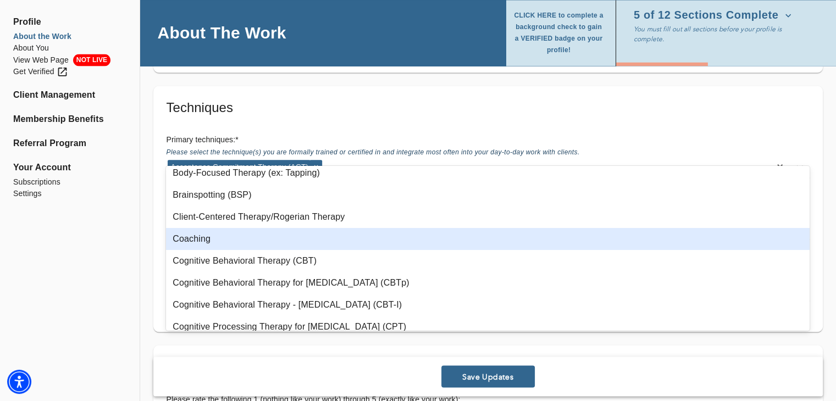
scroll to position [73, 0]
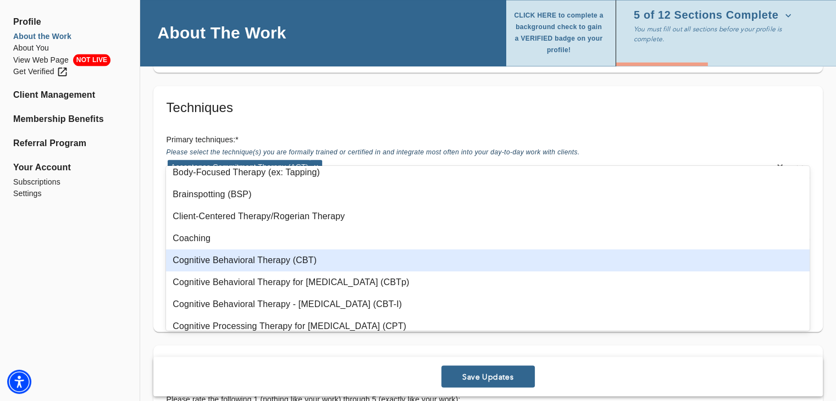
click at [286, 255] on div "Cognitive Behavioral Therapy (CBT)" at bounding box center [488, 261] width 644 height 22
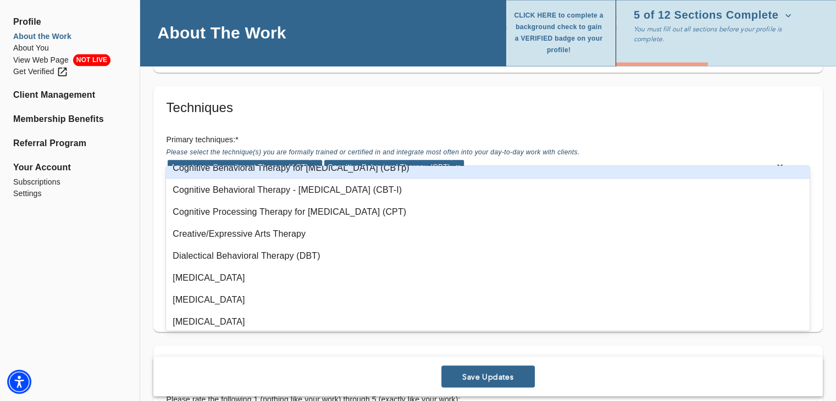
scroll to position [178, 0]
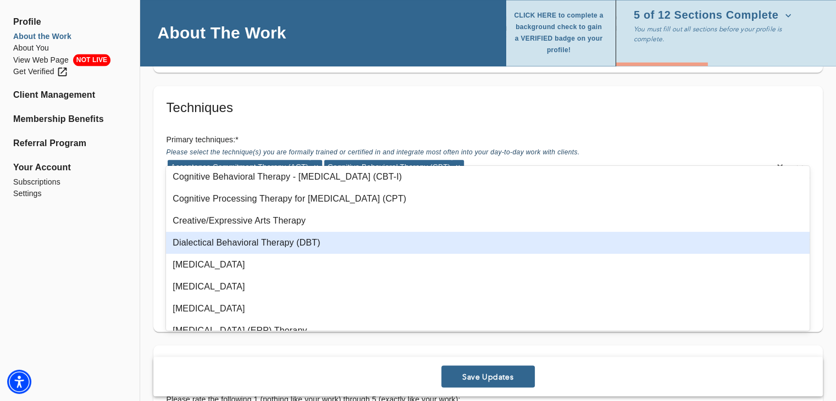
click at [286, 237] on div "Dialectical Behavioral Therapy (DBT)" at bounding box center [488, 243] width 644 height 22
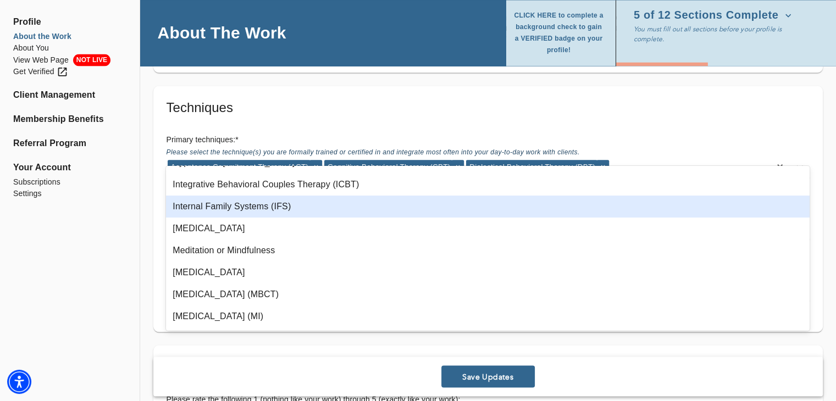
scroll to position [483, 0]
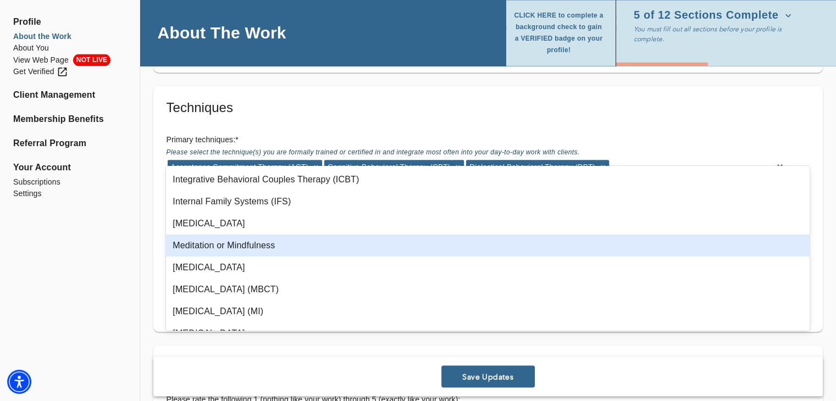
click at [272, 247] on div "Meditation or Mindfulness" at bounding box center [488, 246] width 644 height 22
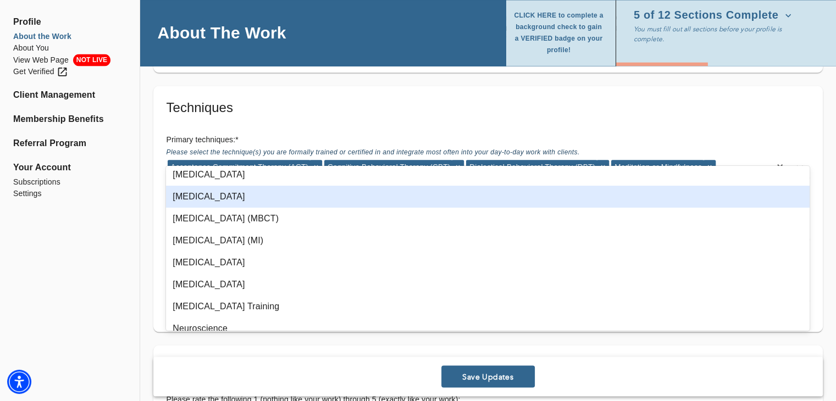
scroll to position [534, 0]
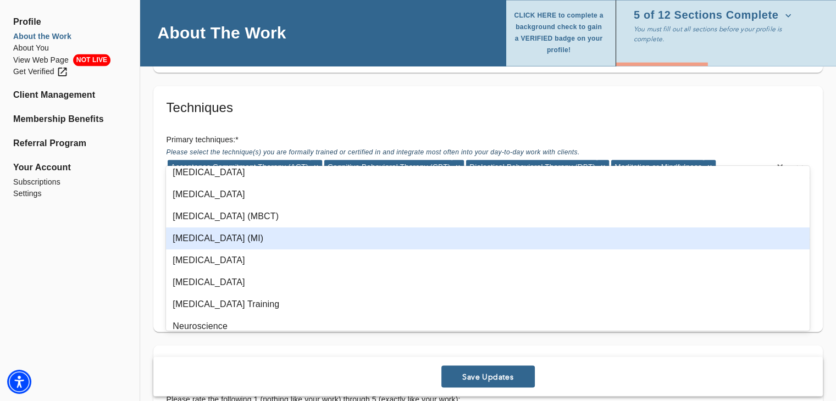
click at [270, 242] on div "[MEDICAL_DATA] (MI)" at bounding box center [488, 239] width 644 height 22
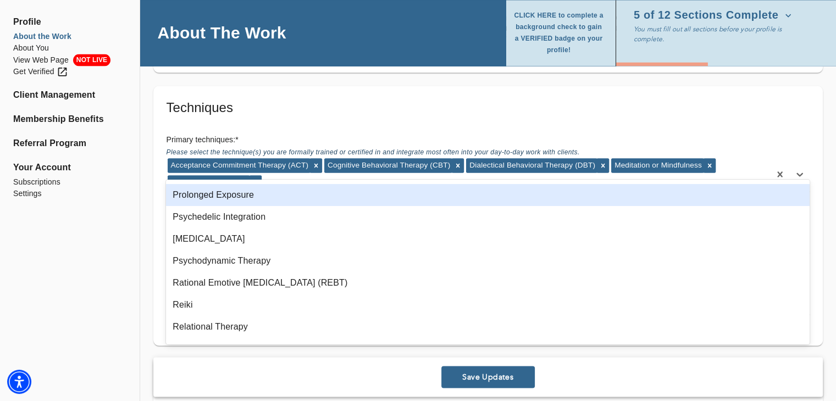
scroll to position [679, 0]
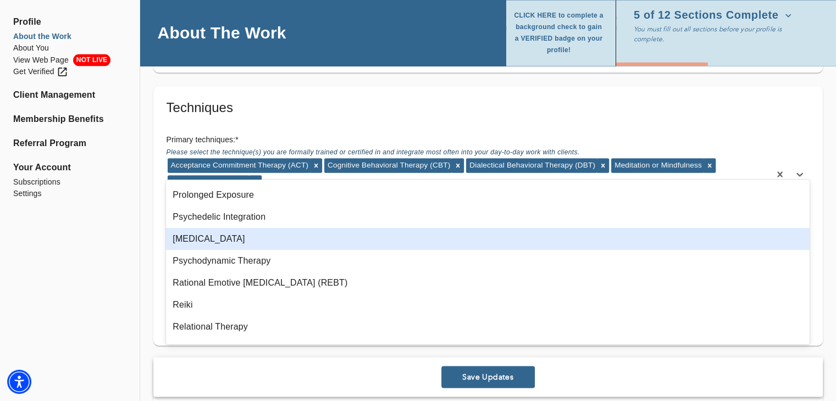
click at [233, 242] on div "[MEDICAL_DATA]" at bounding box center [488, 239] width 644 height 22
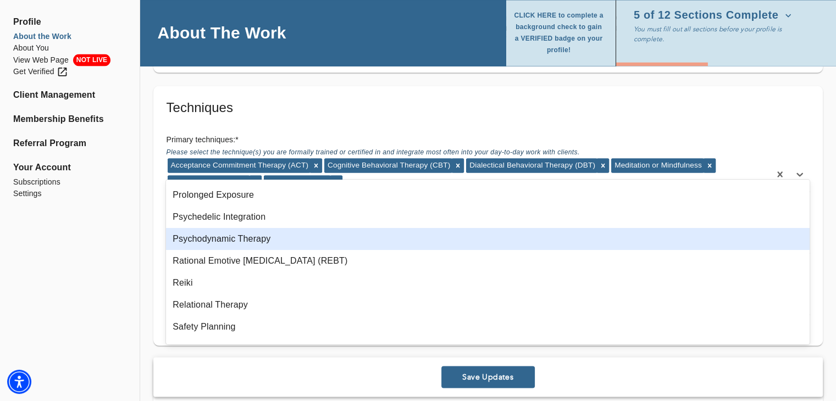
click at [235, 237] on div "Psychodynamic Therapy" at bounding box center [488, 239] width 644 height 22
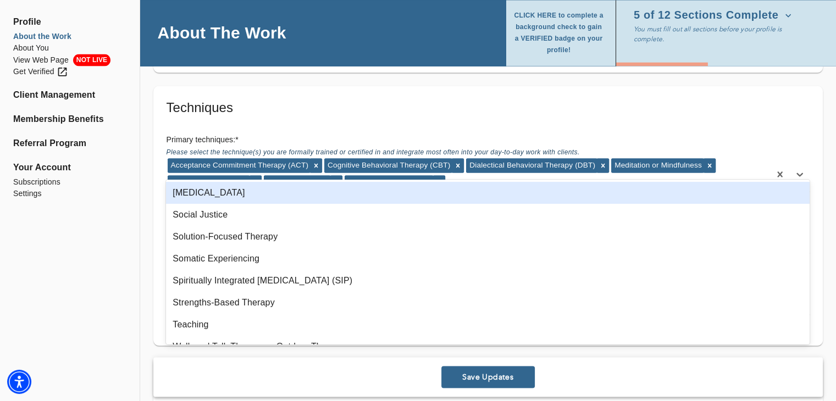
scroll to position [816, 0]
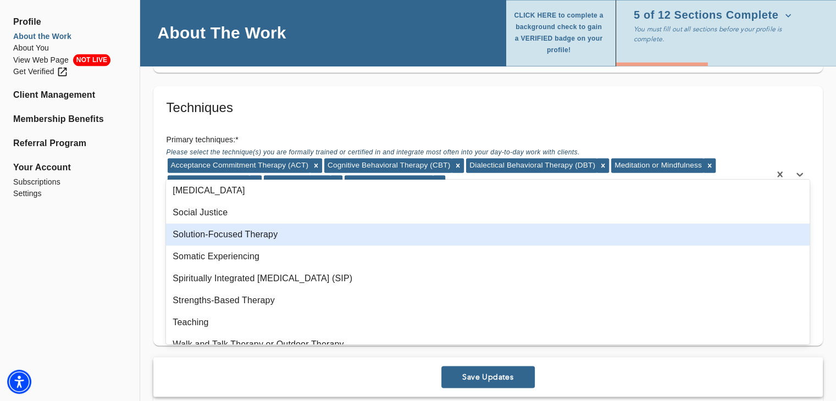
click at [235, 237] on div "Solution-Focused Therapy" at bounding box center [488, 235] width 644 height 22
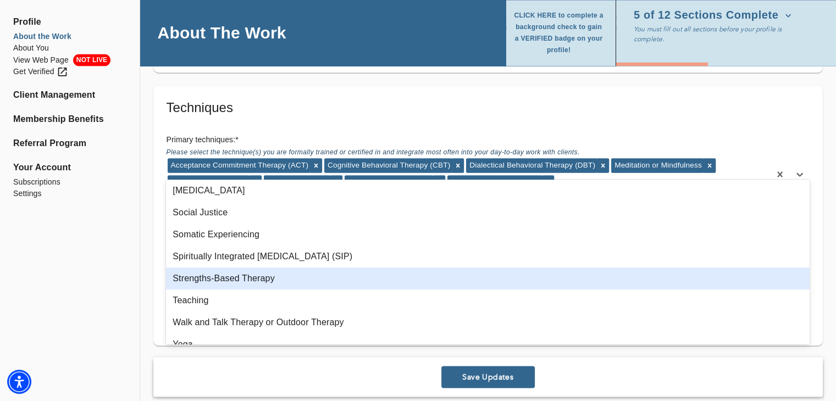
click at [234, 274] on div "Strengths-Based Therapy" at bounding box center [488, 279] width 644 height 22
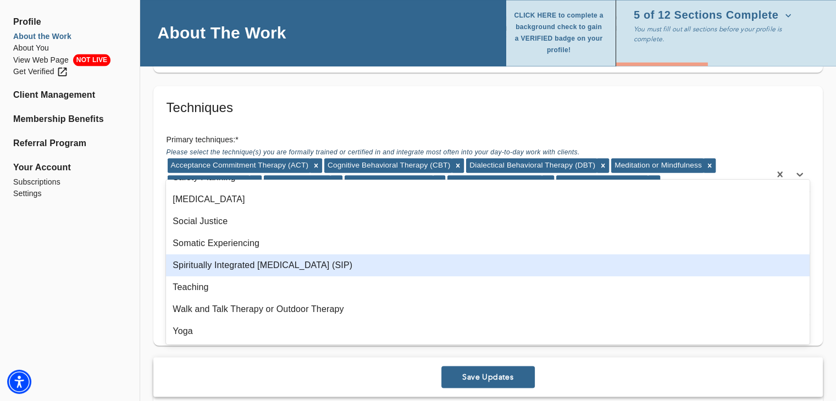
scroll to position [807, 0]
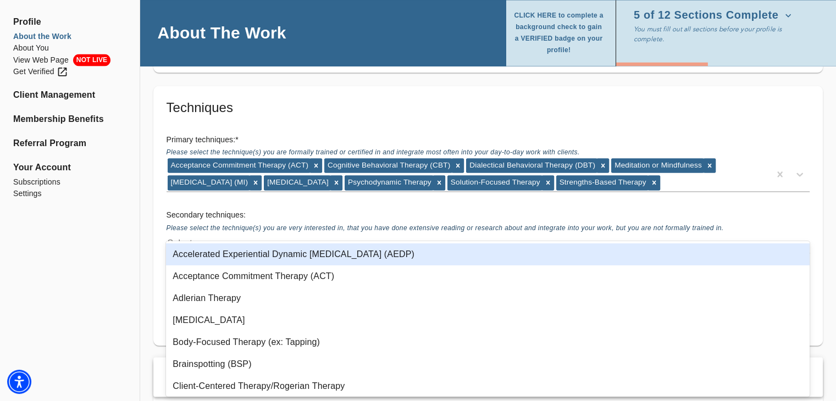
click at [209, 234] on div "Select..." at bounding box center [478, 243] width 623 height 18
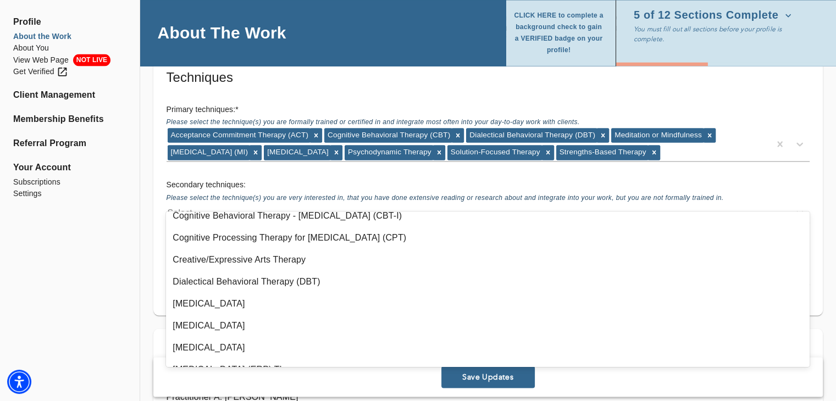
scroll to position [244, 0]
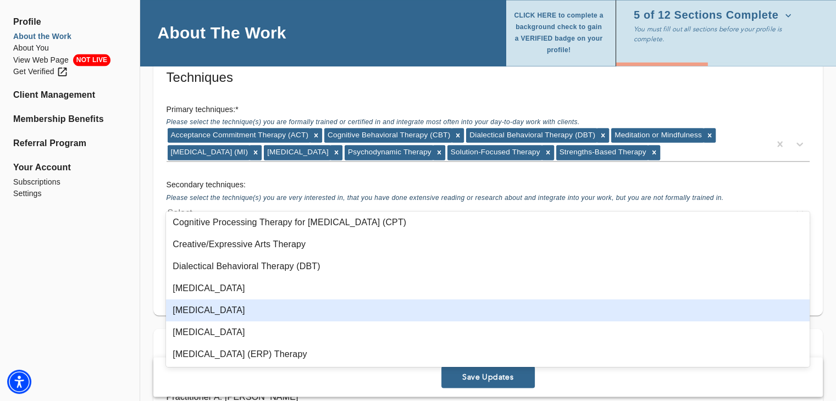
click at [235, 308] on div "[MEDICAL_DATA]" at bounding box center [488, 311] width 644 height 22
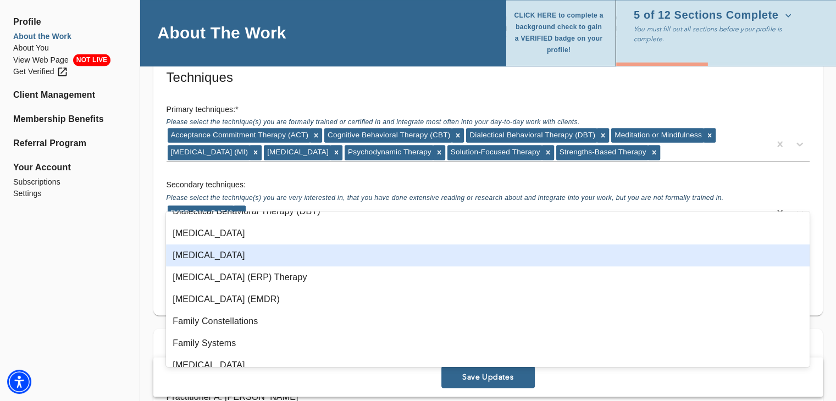
scroll to position [301, 0]
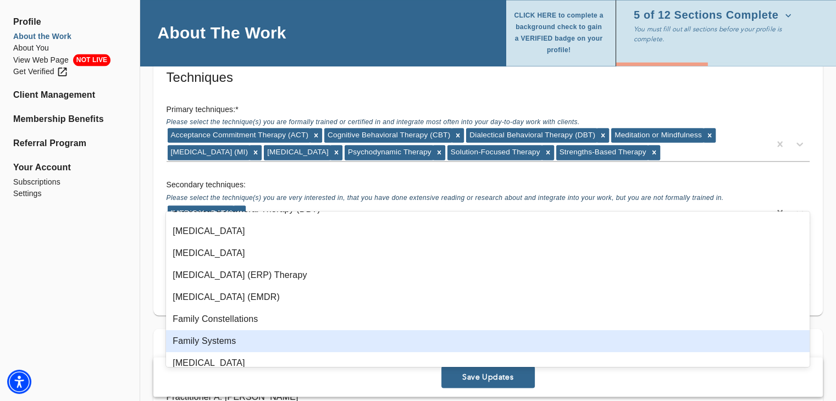
click at [220, 344] on div "Family Systems" at bounding box center [488, 341] width 644 height 22
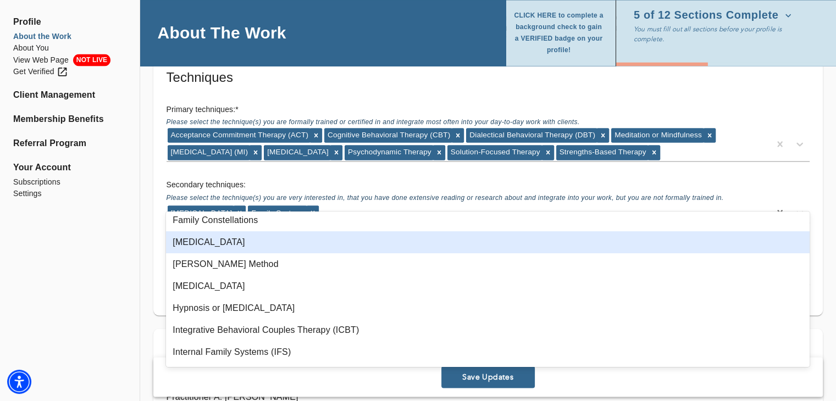
scroll to position [400, 0]
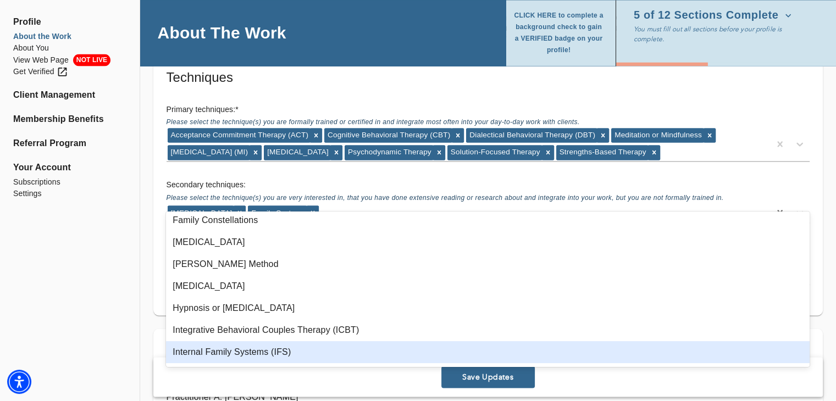
click at [220, 344] on div "Internal Family Systems (IFS)" at bounding box center [488, 352] width 644 height 22
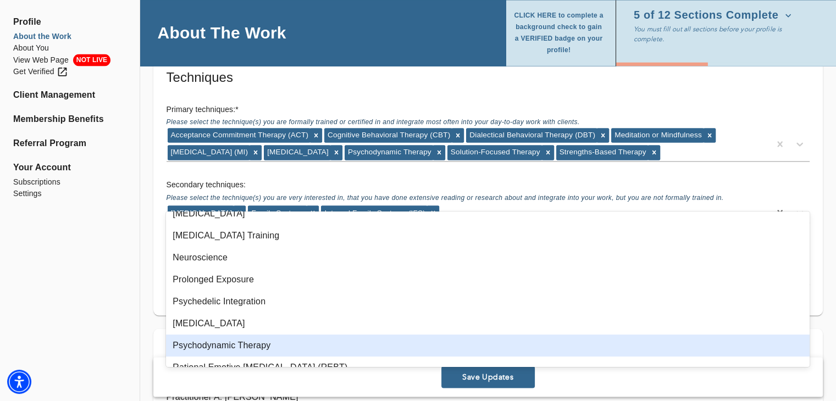
scroll to position [671, 0]
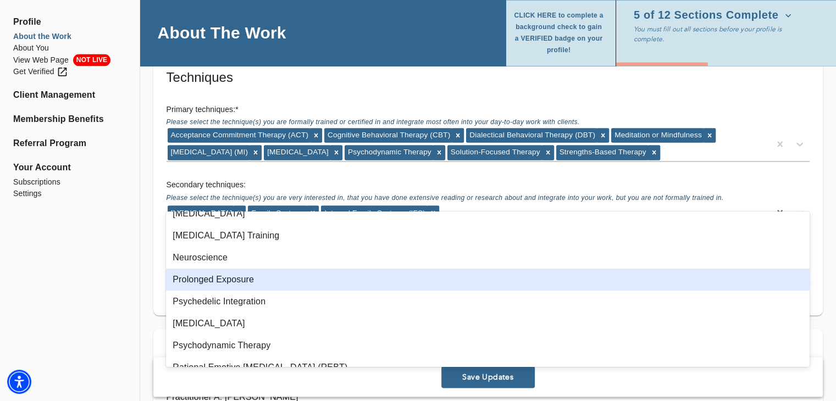
click at [215, 280] on div "Prolonged Exposure" at bounding box center [488, 280] width 644 height 22
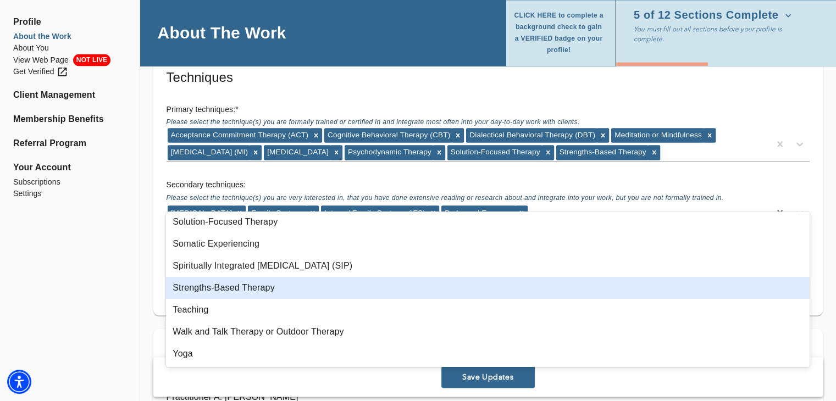
scroll to position [926, 0]
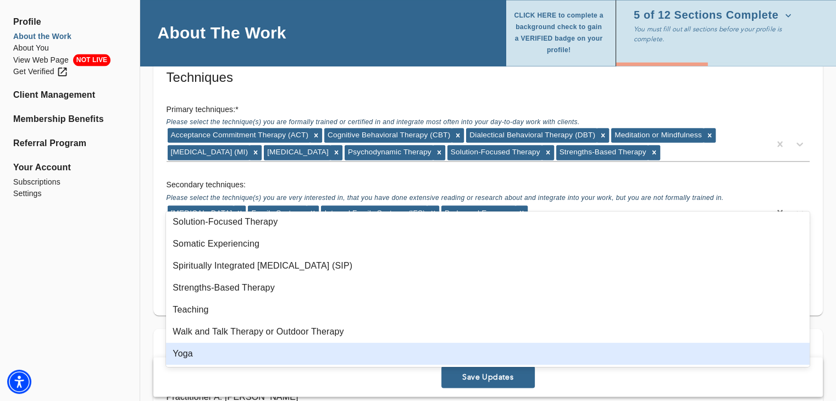
click at [185, 363] on div "Yoga" at bounding box center [488, 354] width 644 height 22
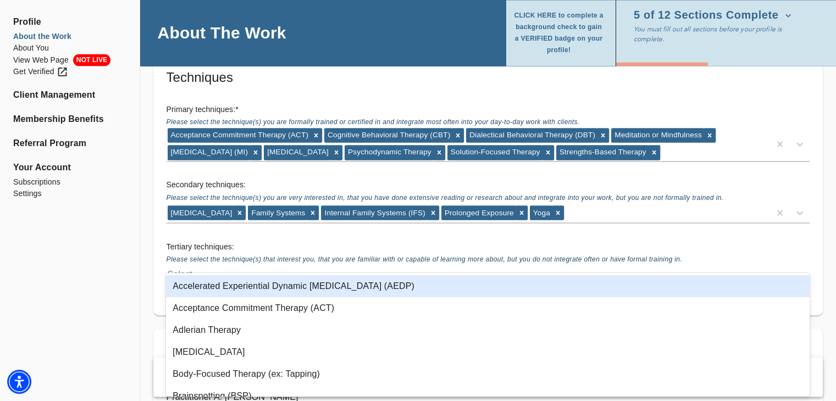
click at [198, 268] on div "Select..." at bounding box center [184, 274] width 32 height 13
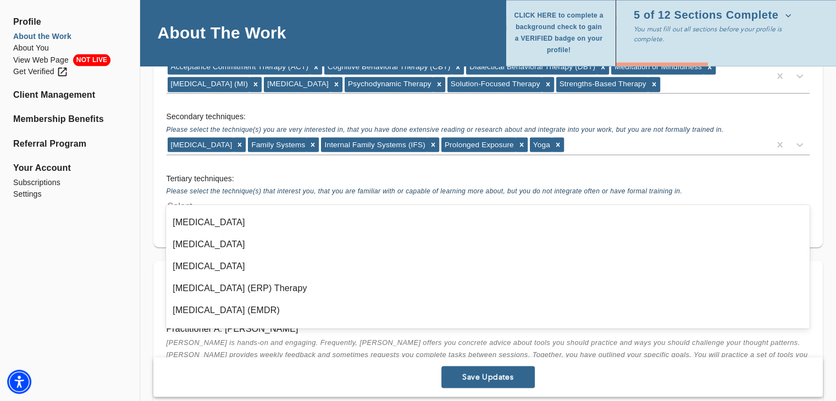
scroll to position [303, 0]
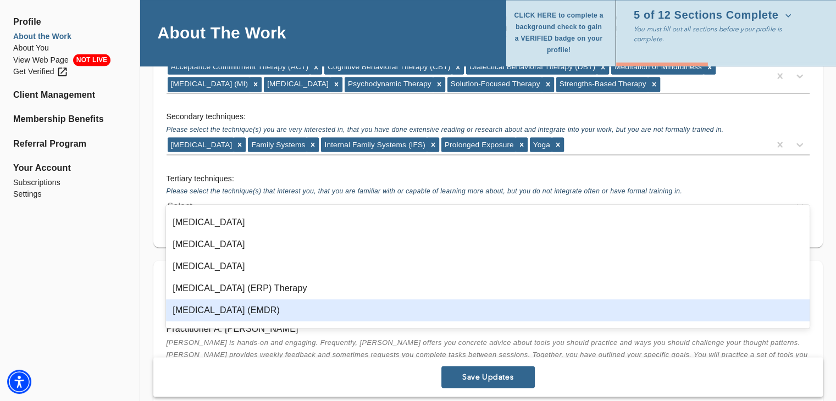
click at [241, 307] on div "[MEDICAL_DATA] (EMDR)" at bounding box center [488, 311] width 644 height 22
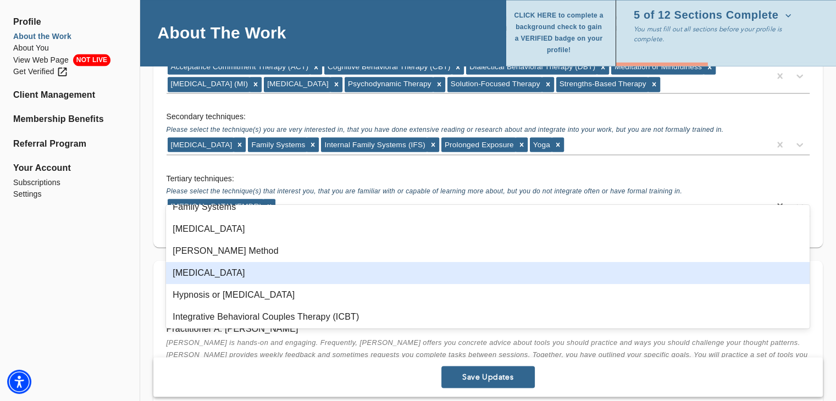
scroll to position [431, 0]
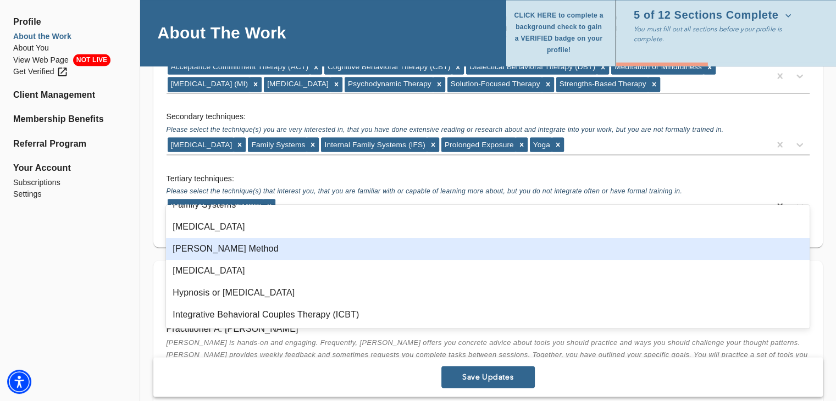
click at [231, 247] on div "[PERSON_NAME] Method" at bounding box center [488, 249] width 644 height 22
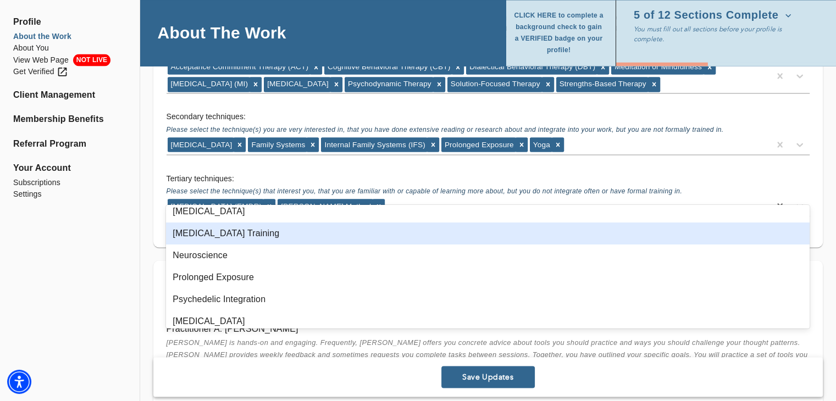
scroll to position [689, 0]
click at [238, 231] on div "[MEDICAL_DATA] Training" at bounding box center [488, 233] width 644 height 22
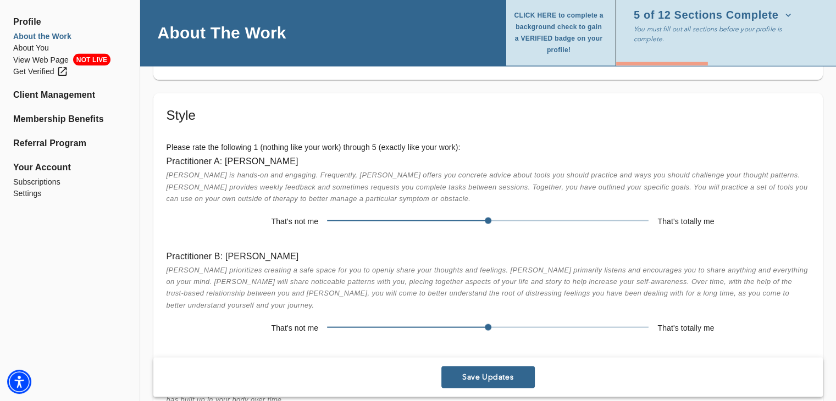
scroll to position [2129, 0]
click at [345, 212] on span at bounding box center [488, 219] width 322 height 15
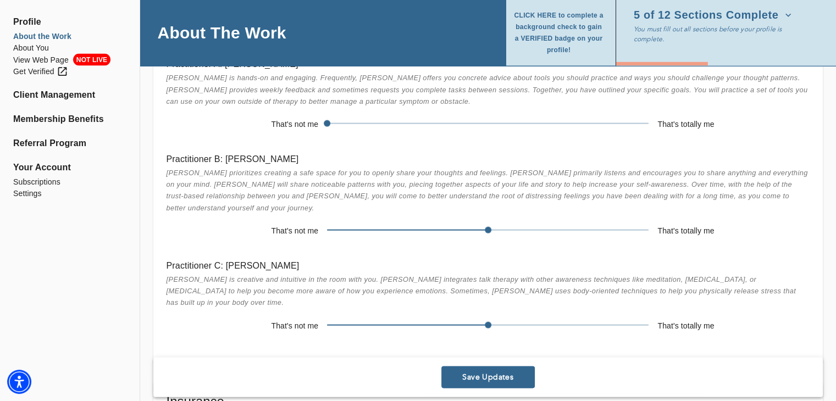
scroll to position [2226, 0]
click at [556, 222] on span at bounding box center [488, 229] width 322 height 15
click at [628, 222] on span at bounding box center [488, 229] width 322 height 15
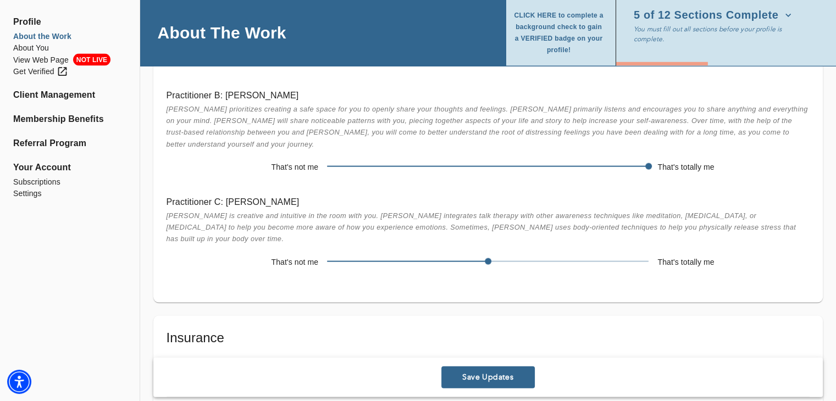
scroll to position [2291, 0]
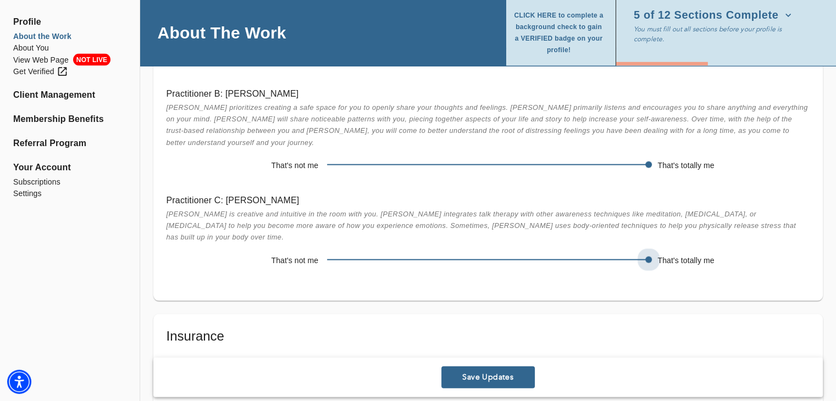
click at [616, 252] on span at bounding box center [488, 259] width 322 height 15
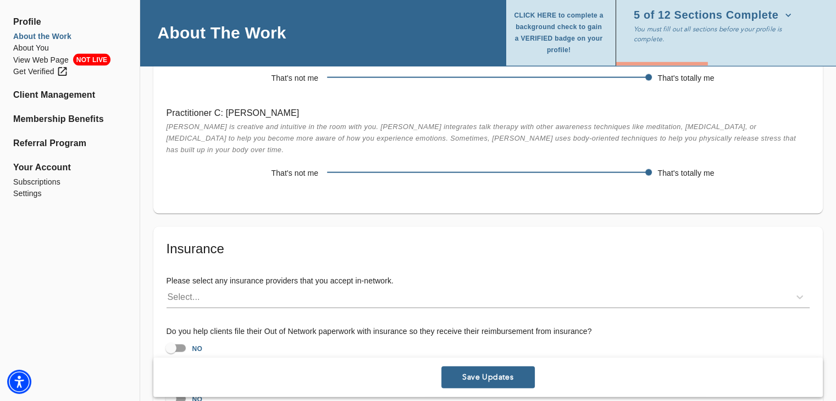
scroll to position [2449, 0]
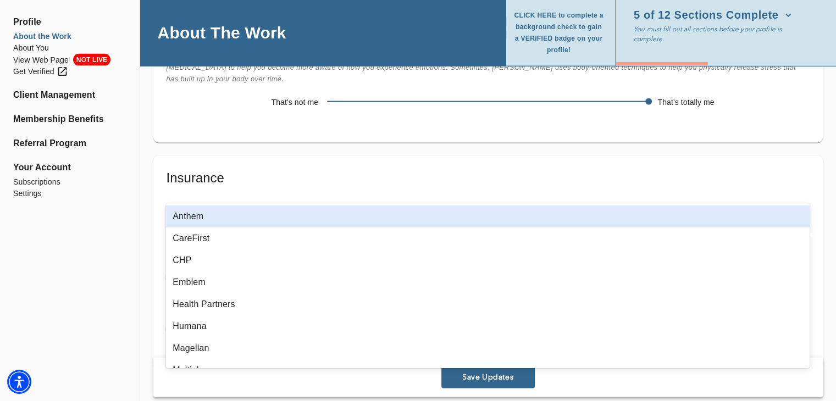
click at [357, 218] on div "Select..." at bounding box center [478, 227] width 623 height 18
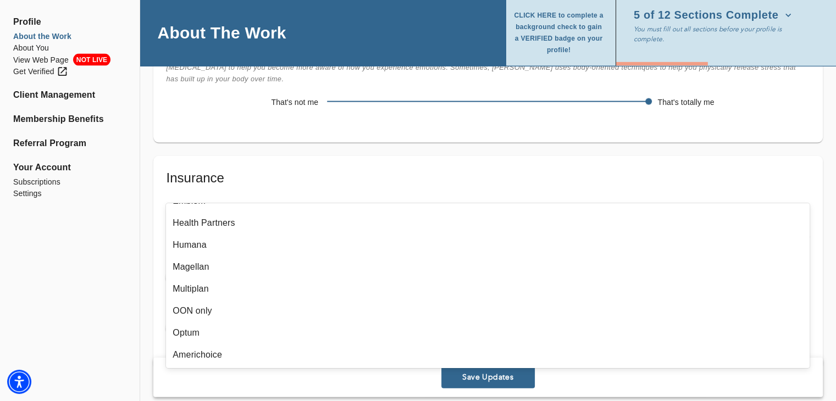
scroll to position [0, 0]
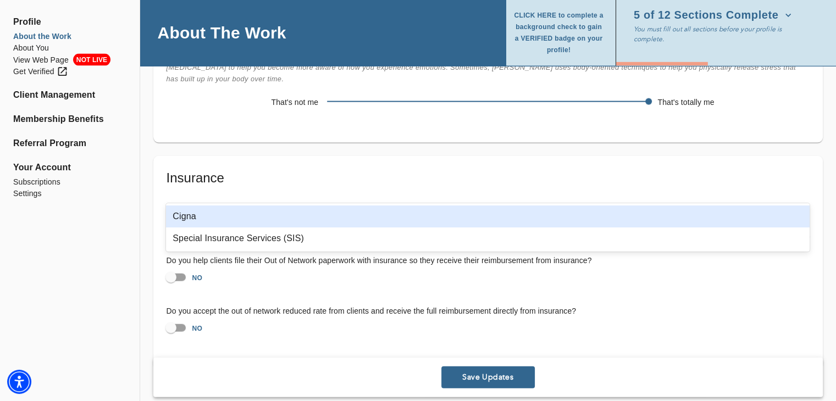
type input "cig"
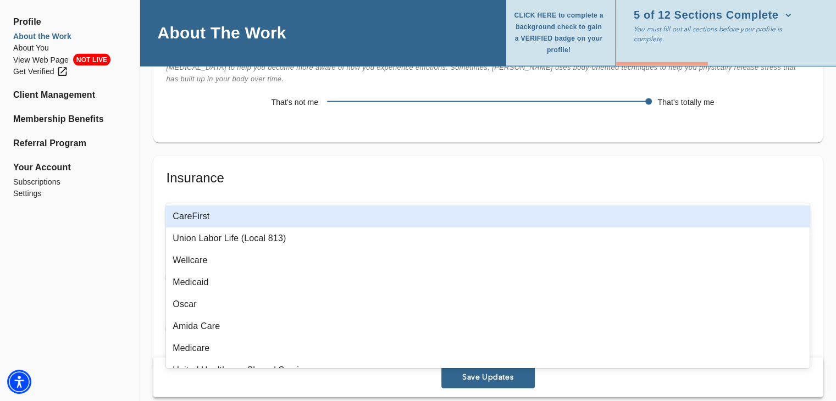
type input "c"
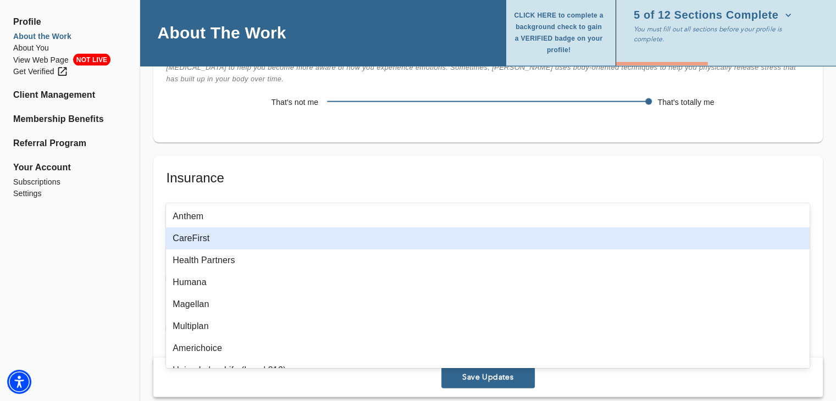
type input "ae"
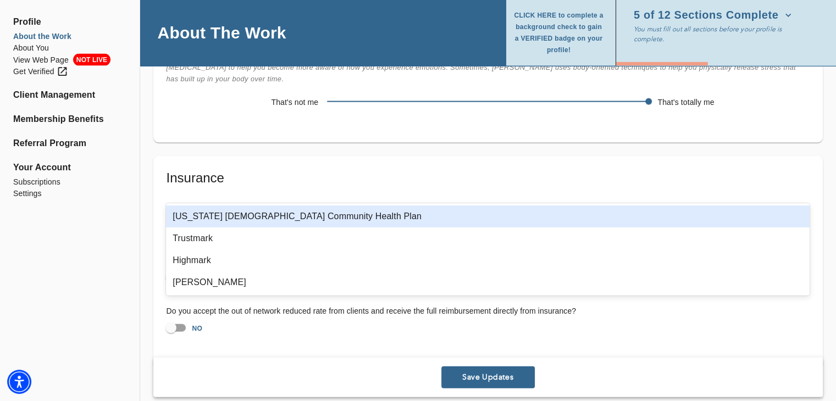
type input "kai"
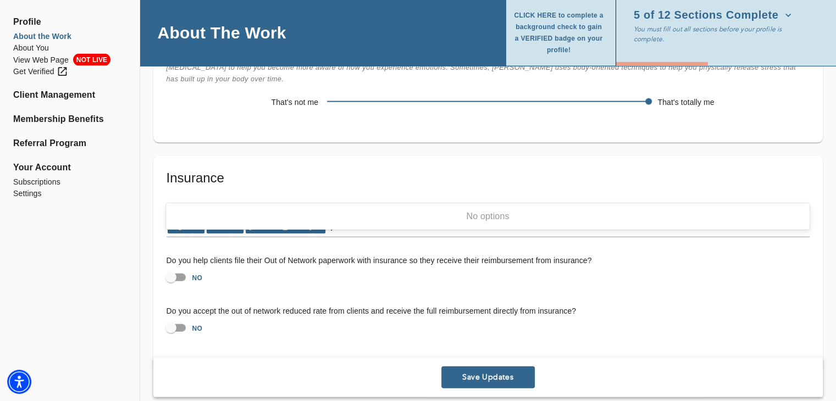
type input "q"
type input "a"
type input "s"
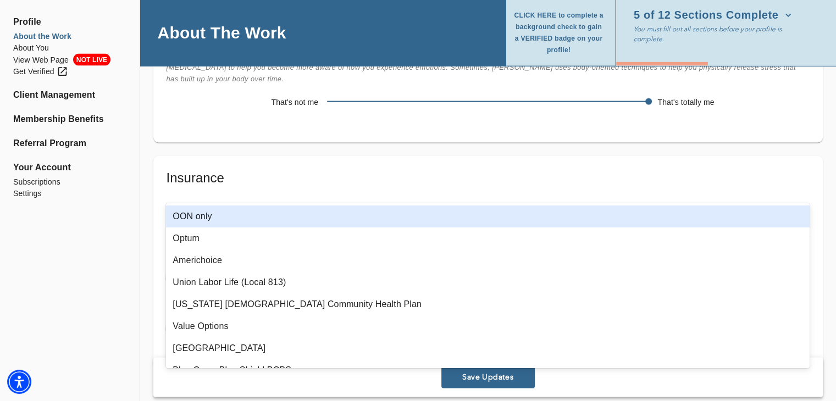
type input "oo"
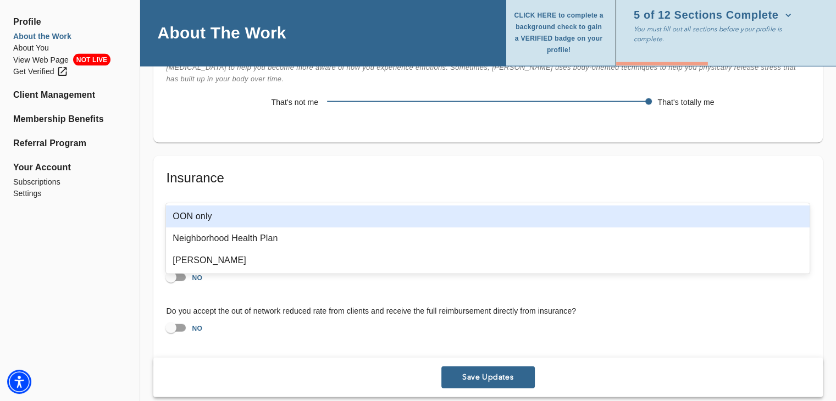
click at [214, 215] on div "OON only" at bounding box center [488, 217] width 644 height 22
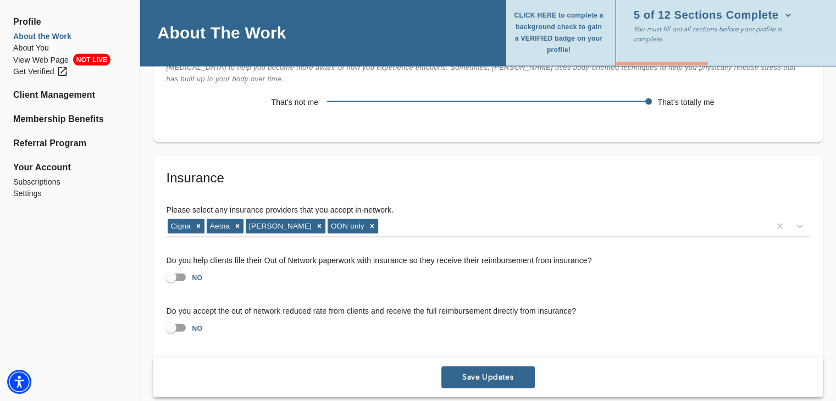
click at [496, 372] on span "Save Updates" at bounding box center [488, 377] width 85 height 10
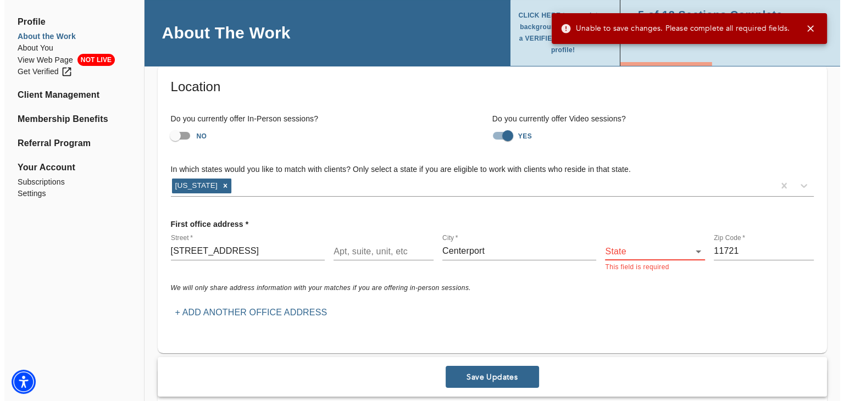
scroll to position [54, 0]
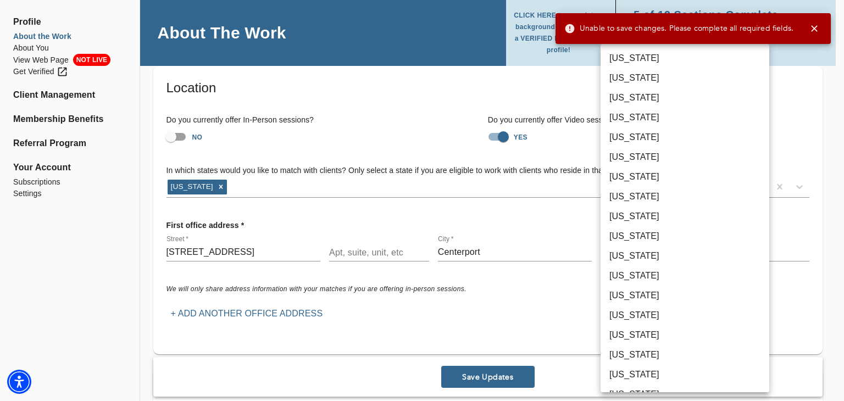
click at [626, 257] on body "Unable to save changes. Please complete all required fields. for practitioners …" at bounding box center [422, 146] width 844 height 401
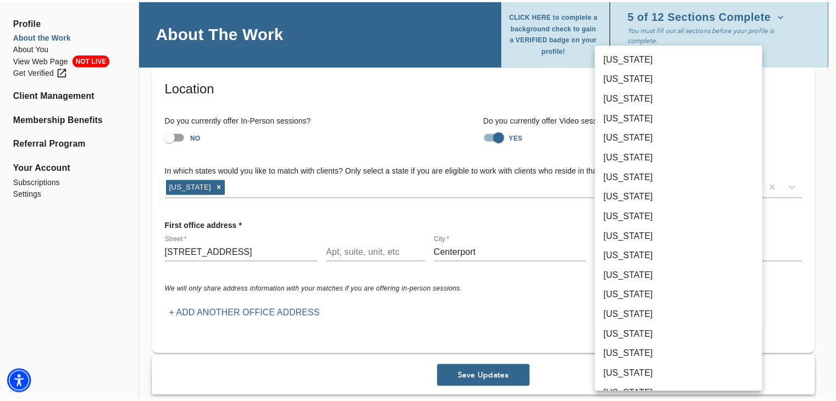
scroll to position [394, 0]
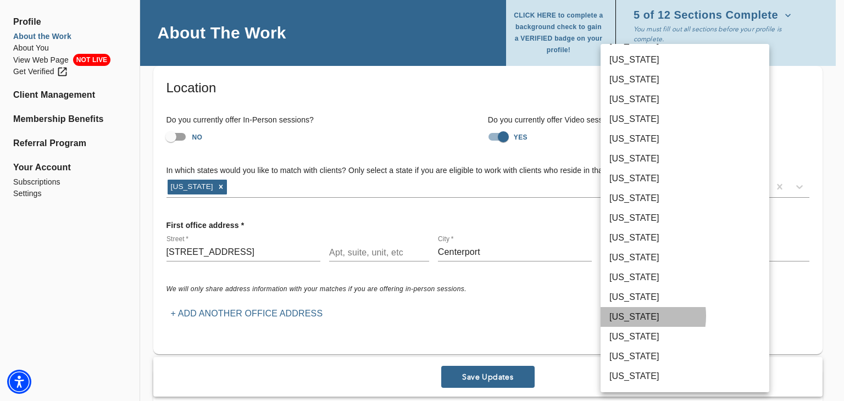
click at [629, 316] on li "[US_STATE]" at bounding box center [685, 317] width 169 height 20
type input "36"
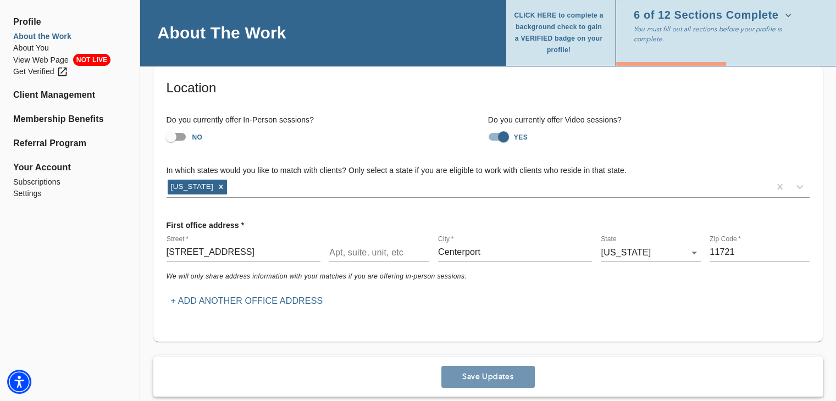
click at [495, 377] on span "Save Updates" at bounding box center [488, 377] width 85 height 10
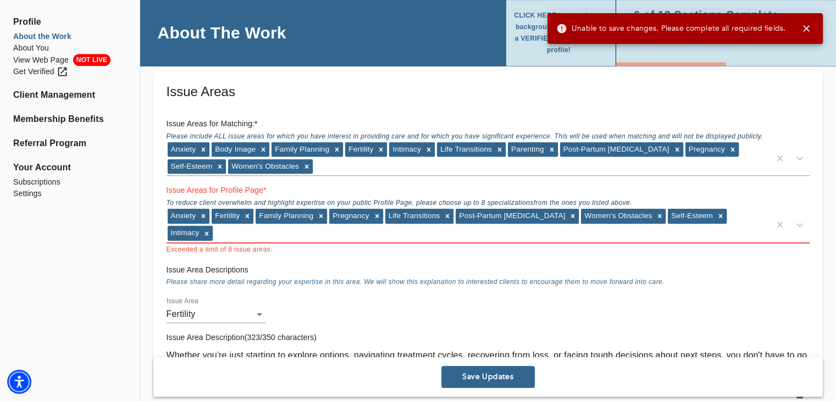
scroll to position [917, 0]
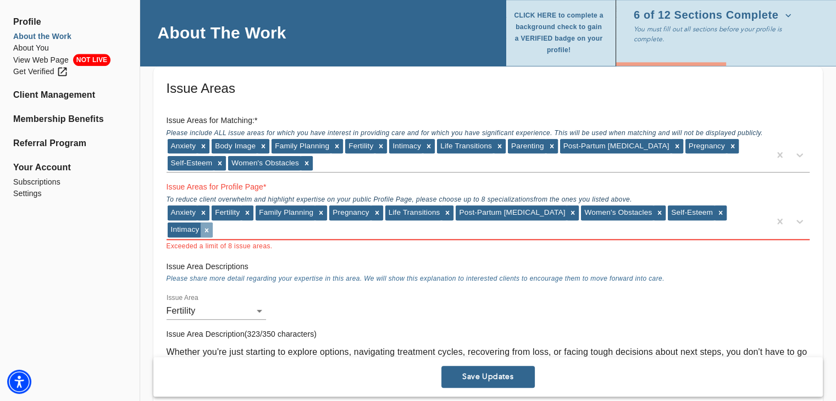
click at [211, 226] on icon at bounding box center [207, 230] width 8 height 8
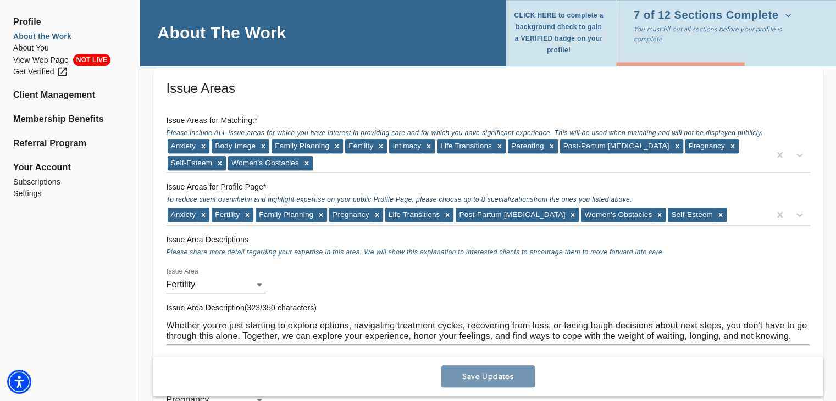
click at [508, 379] on span "Save Updates" at bounding box center [488, 377] width 85 height 10
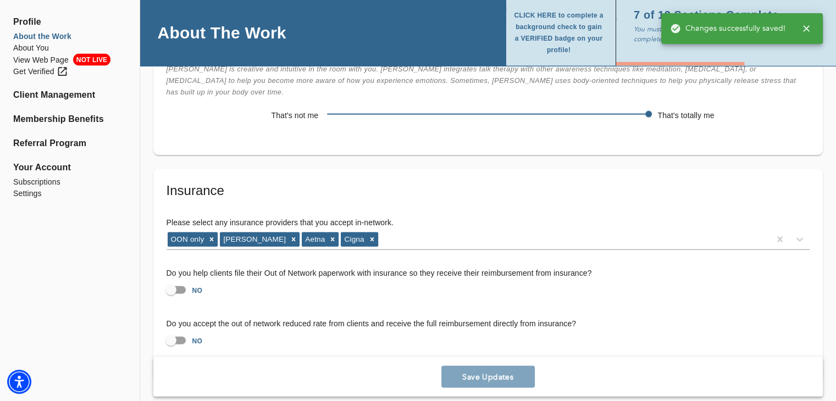
scroll to position [2437, 0]
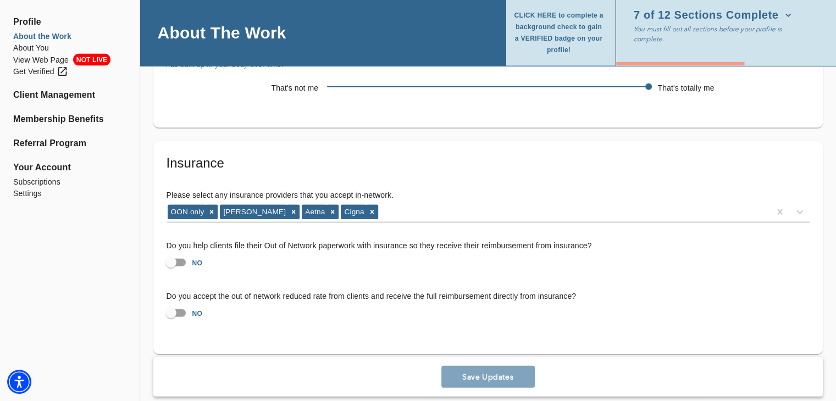
click at [796, 15] on button "7 of 12 Sections Complete" at bounding box center [715, 16] width 162 height 18
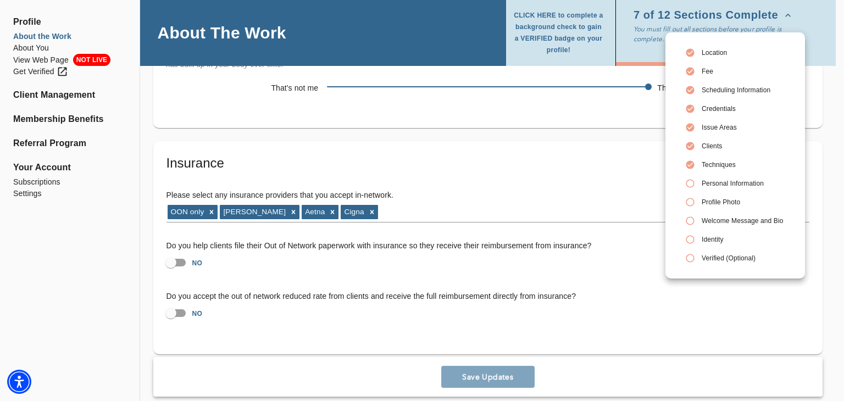
click at [693, 184] on icon at bounding box center [690, 184] width 10 height 10
click at [577, 132] on div at bounding box center [422, 200] width 844 height 401
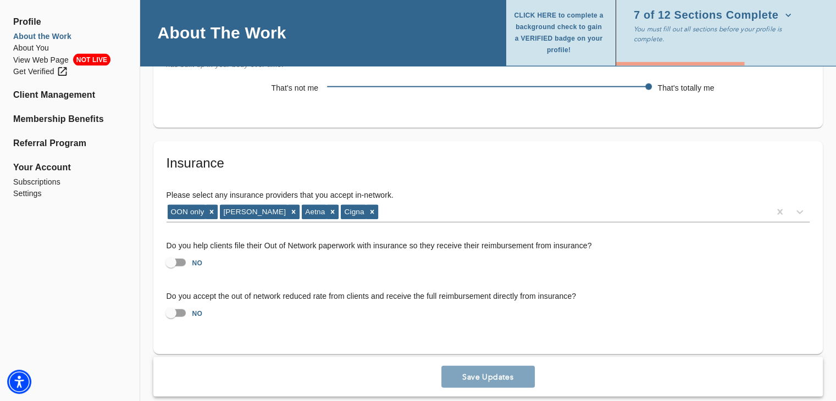
click at [488, 362] on div "Save Updates" at bounding box center [488, 377] width 670 height 40
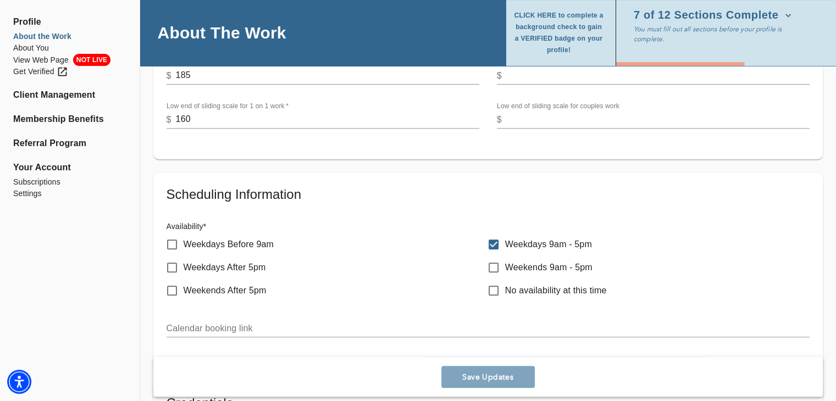
scroll to position [0, 0]
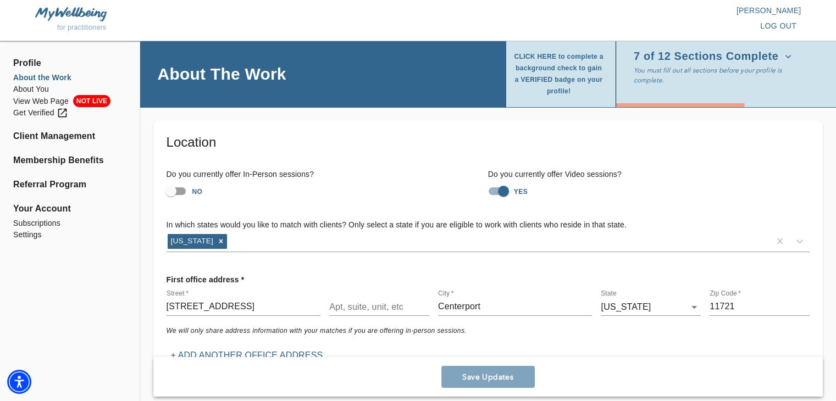
click at [720, 62] on span "7 of 12 Sections Complete" at bounding box center [713, 56] width 158 height 11
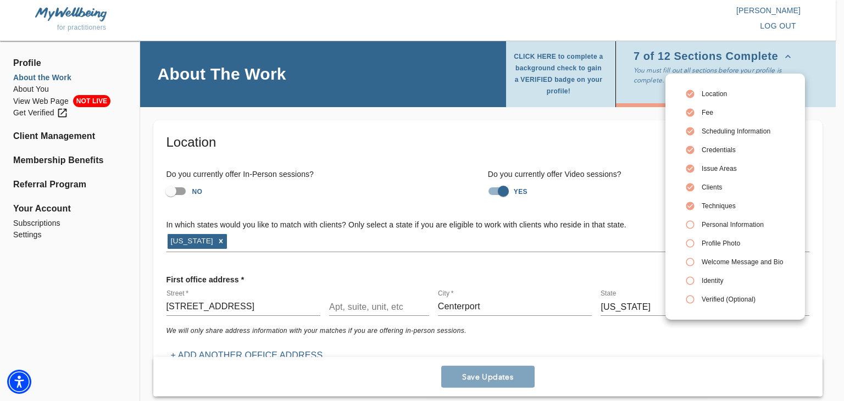
click at [694, 225] on icon at bounding box center [691, 225] width 8 height 8
click at [717, 225] on span "Personal Information" at bounding box center [742, 225] width 81 height 10
click at [35, 87] on div at bounding box center [422, 200] width 844 height 401
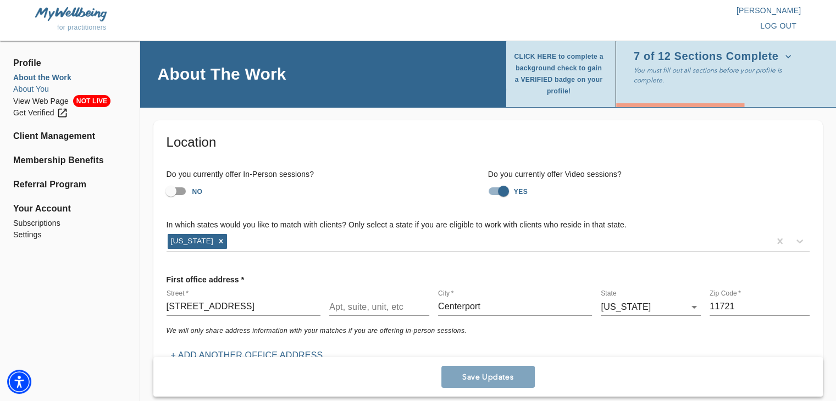
click at [35, 87] on li "About You" at bounding box center [69, 90] width 113 height 12
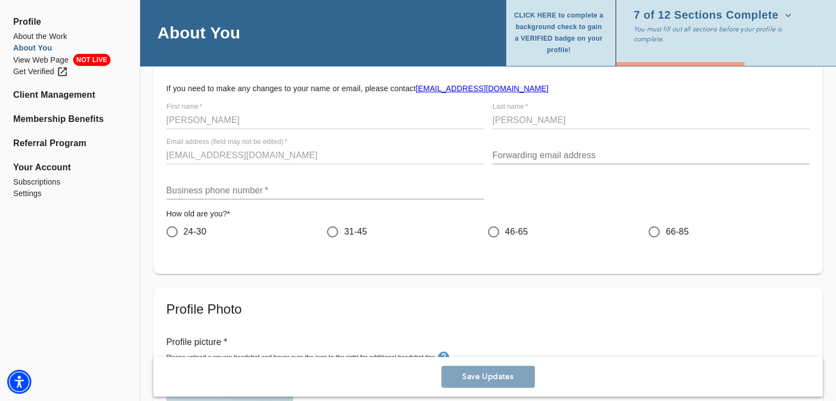
scroll to position [89, 0]
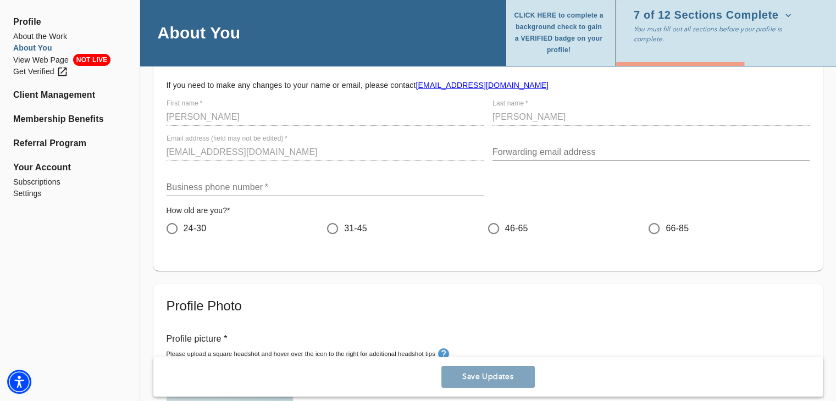
click at [331, 228] on input "31-45" at bounding box center [332, 228] width 23 height 23
radio input "true"
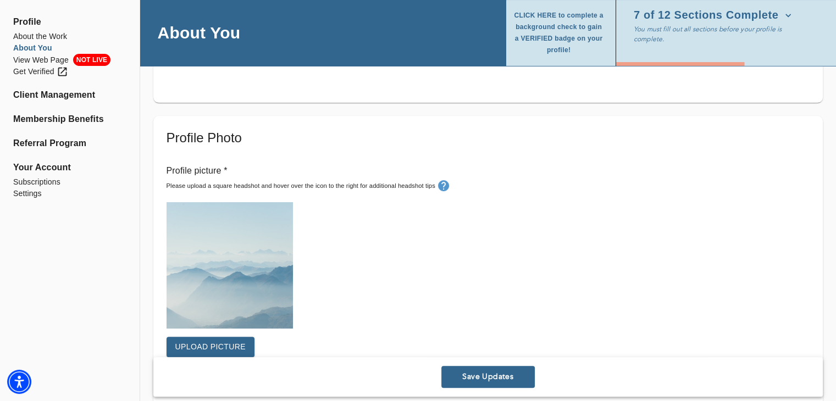
scroll to position [281, 0]
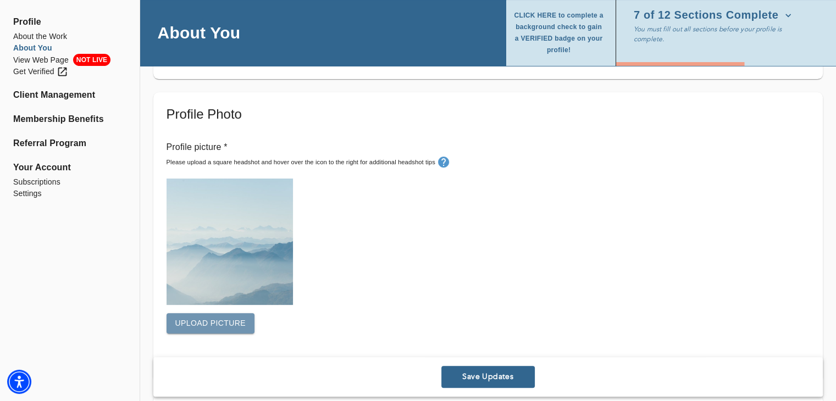
click at [203, 331] on button "Upload picture" at bounding box center [211, 323] width 88 height 20
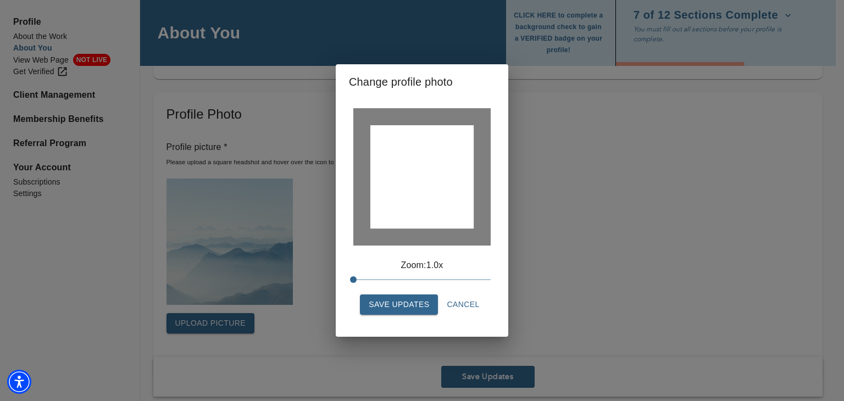
click at [467, 303] on span "Cancel" at bounding box center [463, 305] width 32 height 14
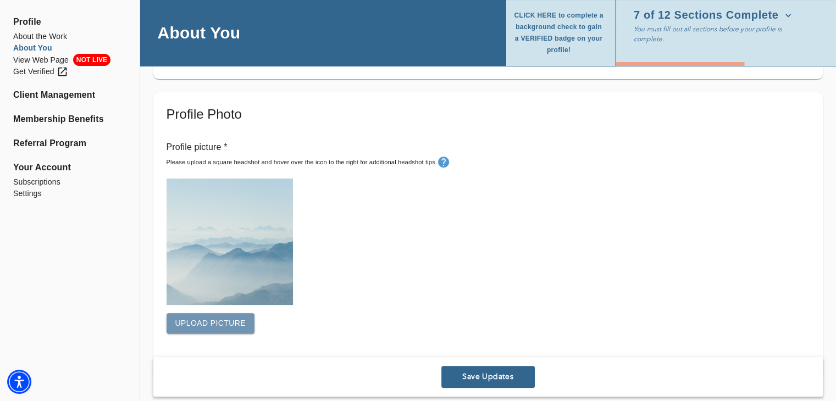
click at [242, 319] on span "Upload picture" at bounding box center [210, 324] width 71 height 14
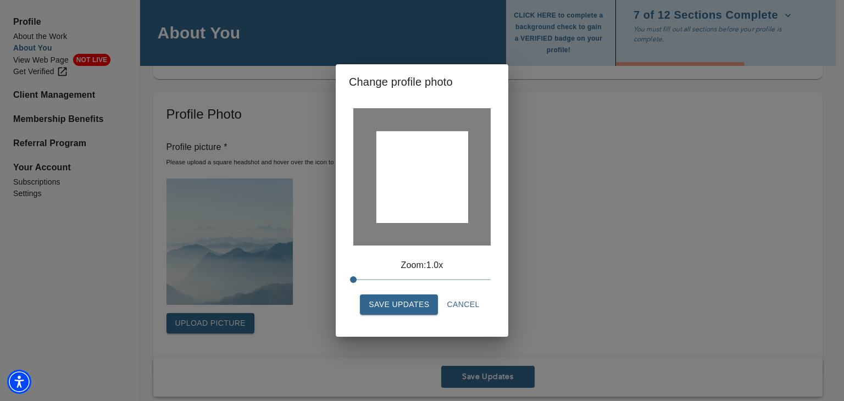
click at [429, 189] on div at bounding box center [423, 177] width 92 height 92
click at [411, 311] on span "Save Updates" at bounding box center [399, 305] width 60 height 14
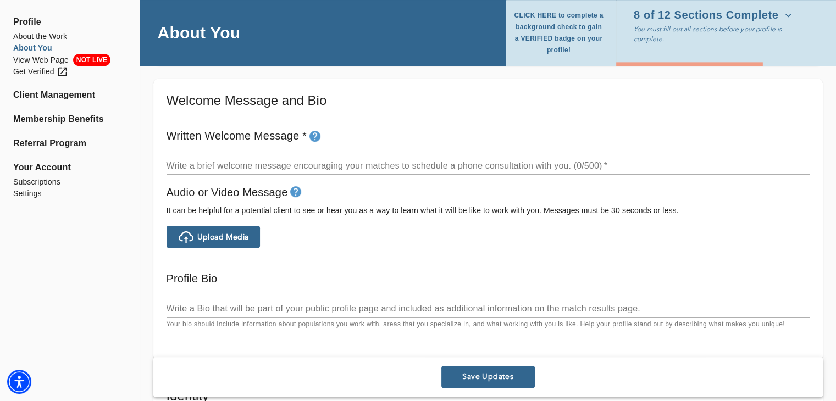
scroll to position [598, 0]
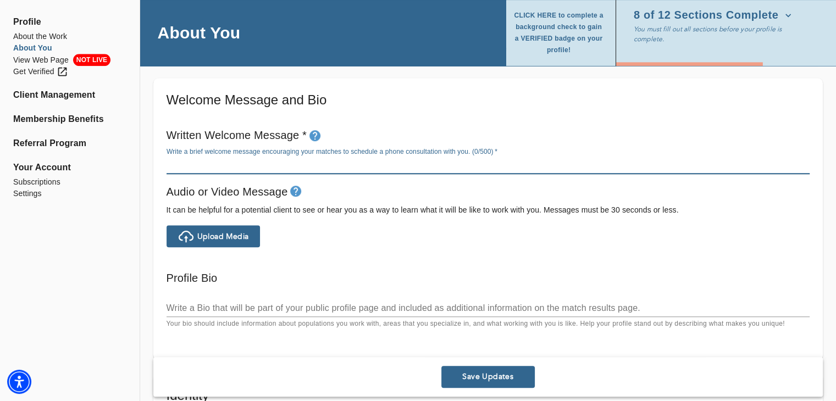
click at [178, 161] on textarea at bounding box center [488, 165] width 643 height 10
paste textarea "Welcome to therapy. My goal is to create a therapeutic relationship with all cl…"
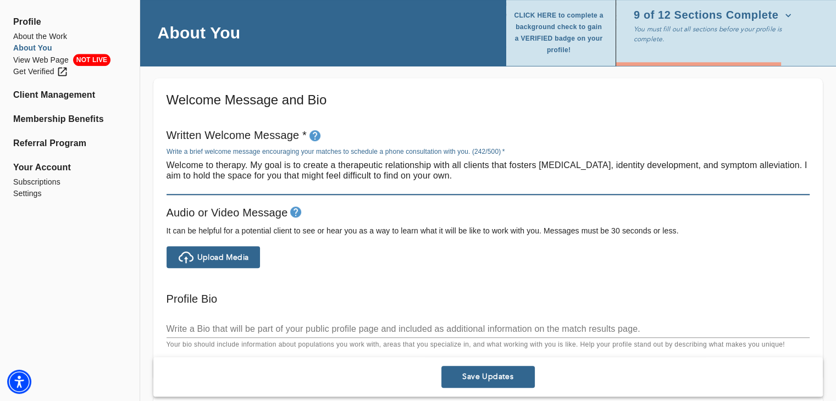
paste textarea "If you’re ready to feel less overwhelmed and more like yourself again, I’d love…"
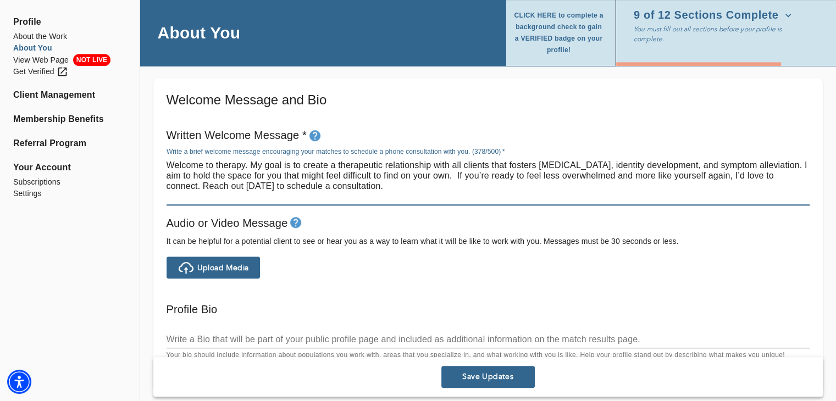
click at [456, 185] on textarea "Welcome to therapy. My goal is to create a therapeutic relationship with all cl…" at bounding box center [488, 181] width 643 height 42
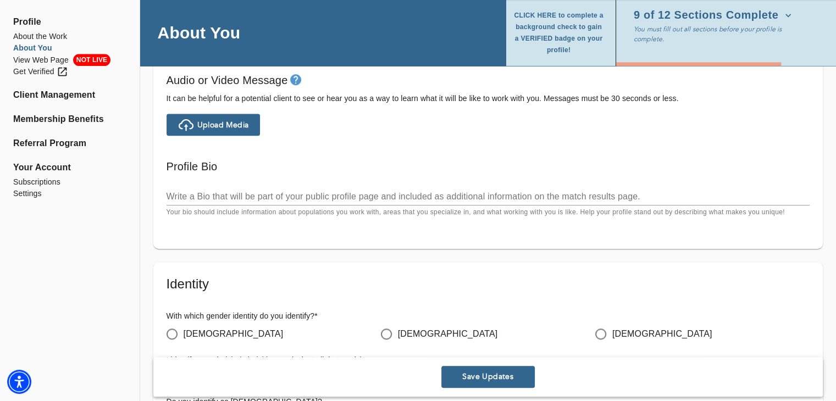
scroll to position [757, 0]
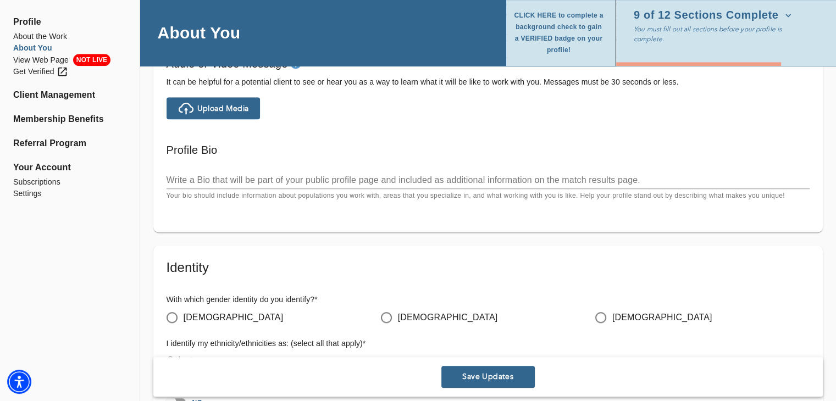
type textarea "Welcome to therapy. My goal is to create a therapeutic relationship with all cl…"
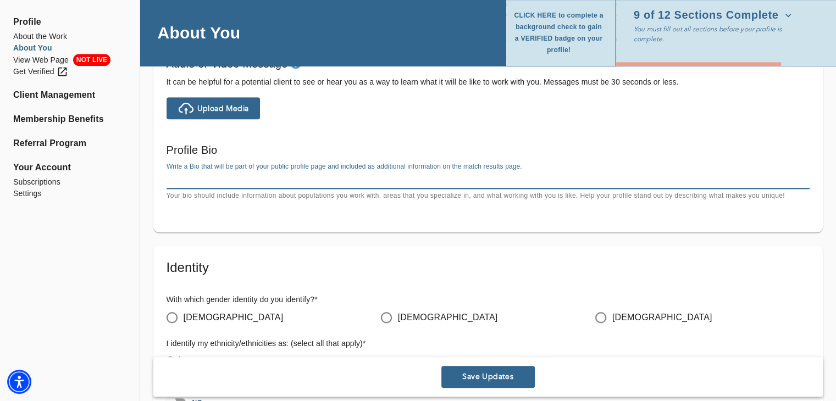
click at [477, 180] on textarea at bounding box center [488, 180] width 643 height 10
paste textarea "I specialize in working with women and birthing parents through fertility journ…"
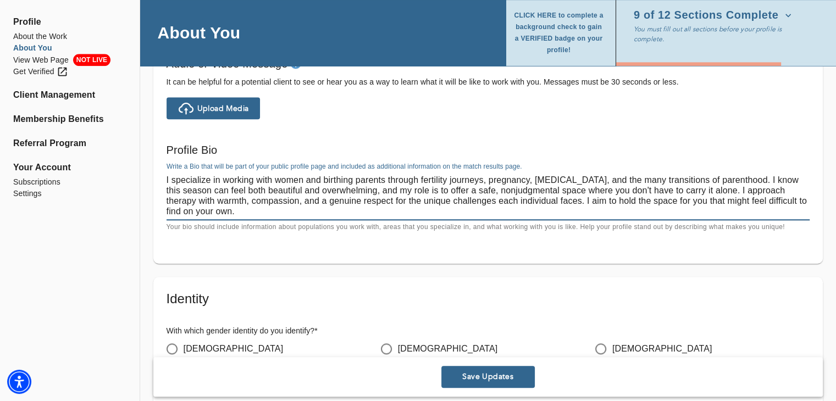
paste textarea "I use a collaborative, evidence-based approach that combines Cognitive Behavior…"
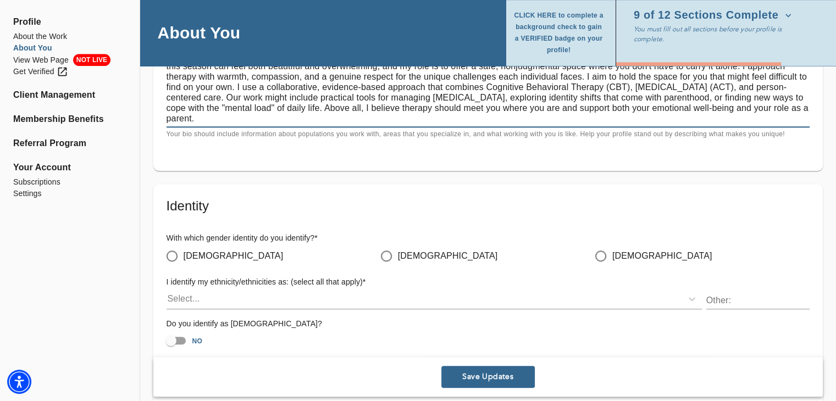
scroll to position [892, 0]
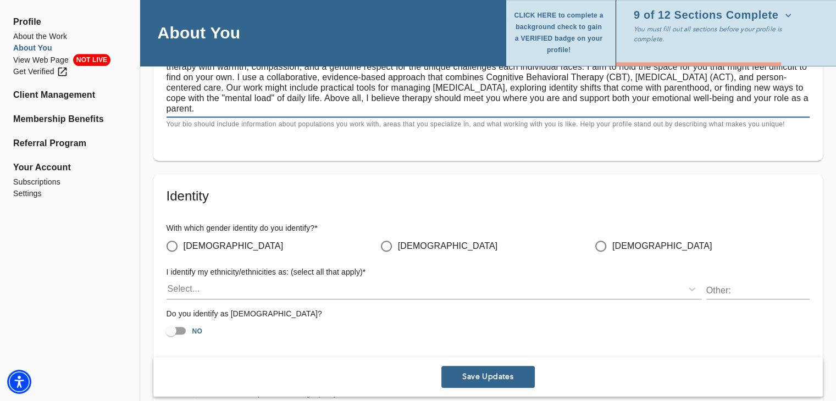
type textarea "I specialize in working with women and birthing parents through fertility journ…"
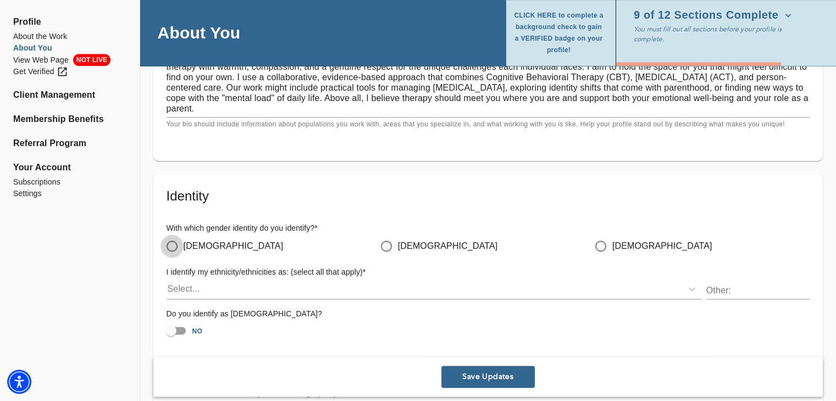
click at [170, 246] on input "[DEMOGRAPHIC_DATA]" at bounding box center [172, 246] width 23 height 23
radio input "true"
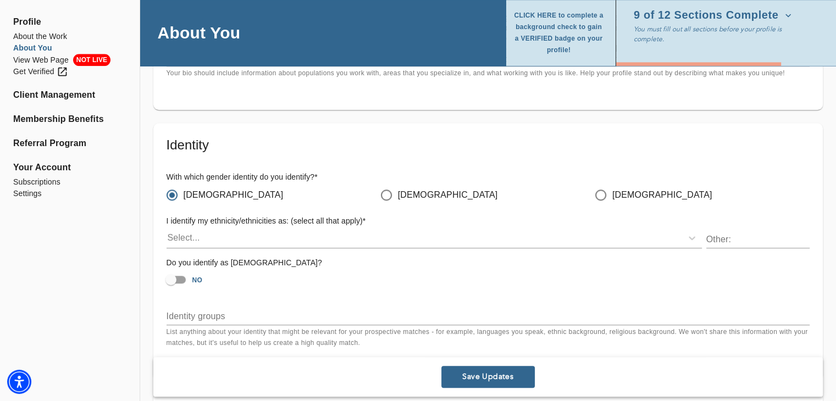
scroll to position [943, 0]
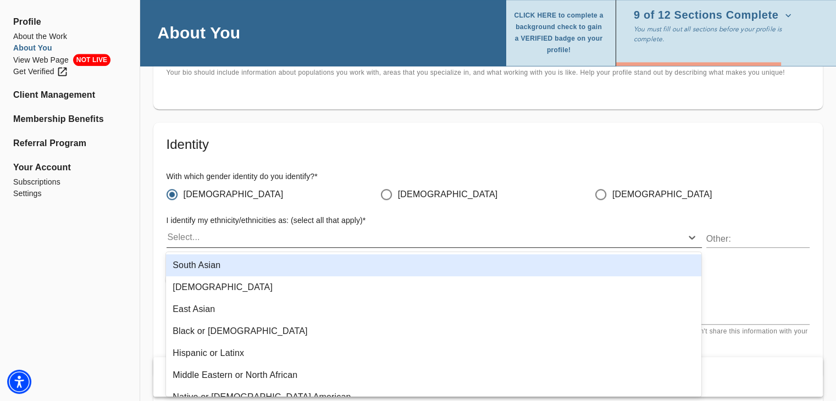
click at [187, 236] on div "Select..." at bounding box center [184, 237] width 32 height 13
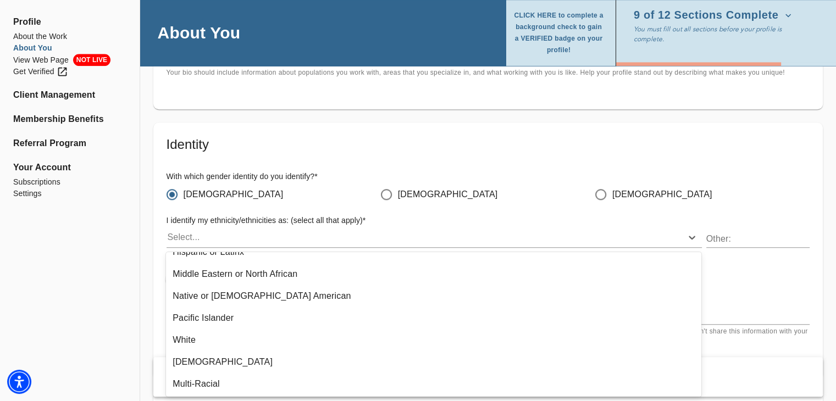
scroll to position [107, 0]
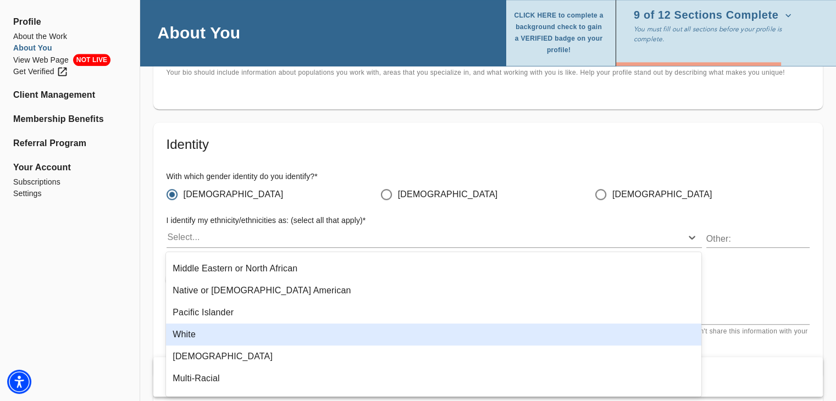
click at [208, 333] on div "White" at bounding box center [433, 335] width 535 height 22
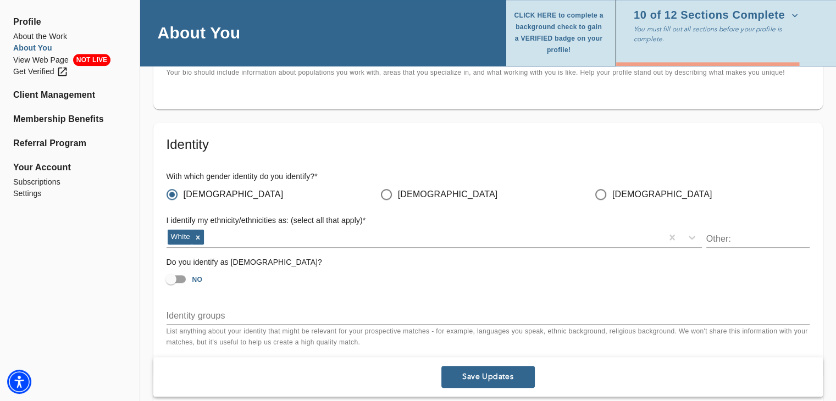
click at [764, 272] on div "NO" at bounding box center [488, 279] width 643 height 21
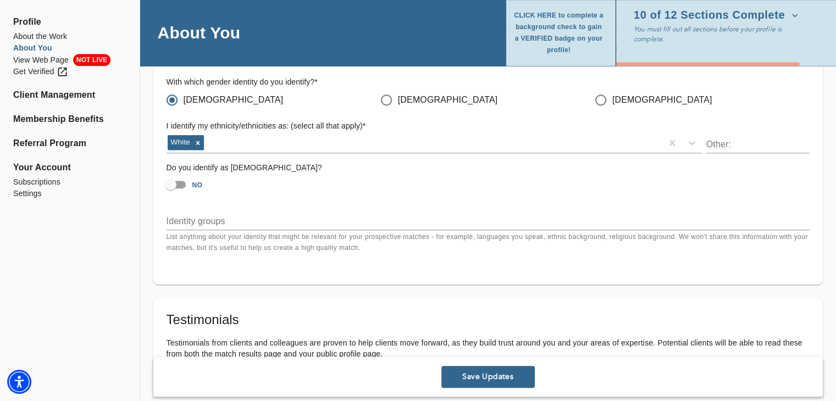
scroll to position [1058, 0]
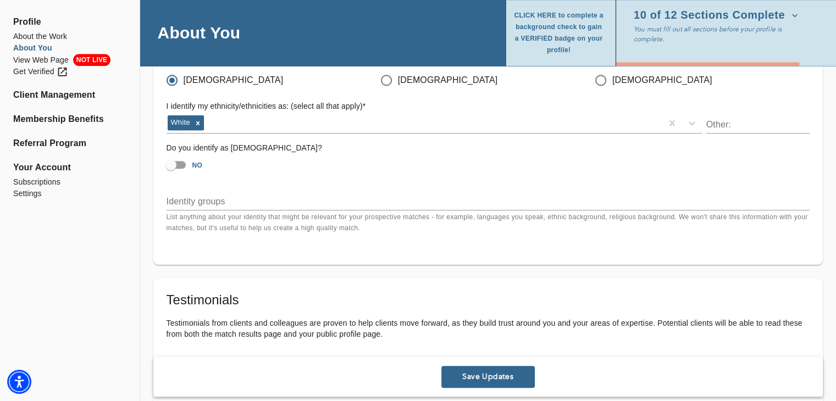
click at [584, 200] on textarea at bounding box center [488, 201] width 643 height 10
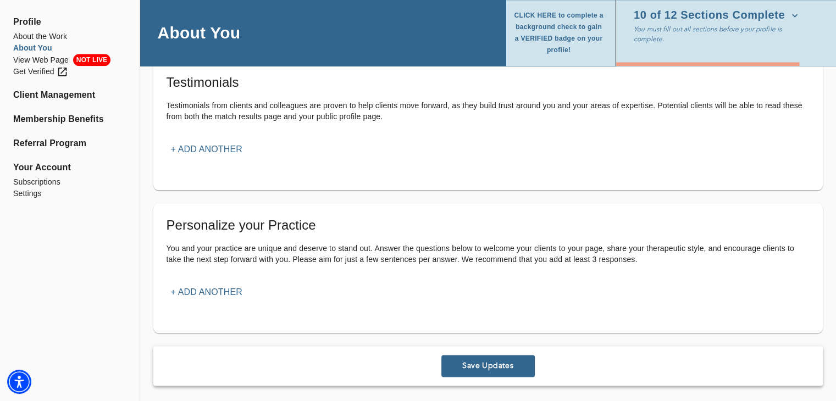
scroll to position [1277, 0]
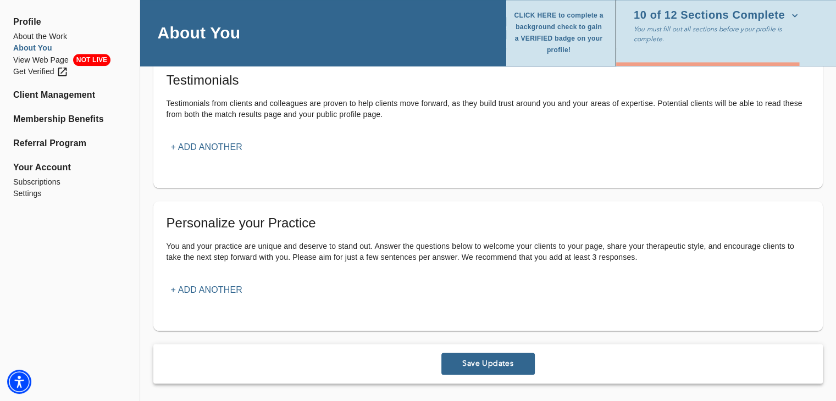
type textarea "[DEMOGRAPHIC_DATA]"
click at [212, 287] on p "+ Add another" at bounding box center [206, 290] width 71 height 13
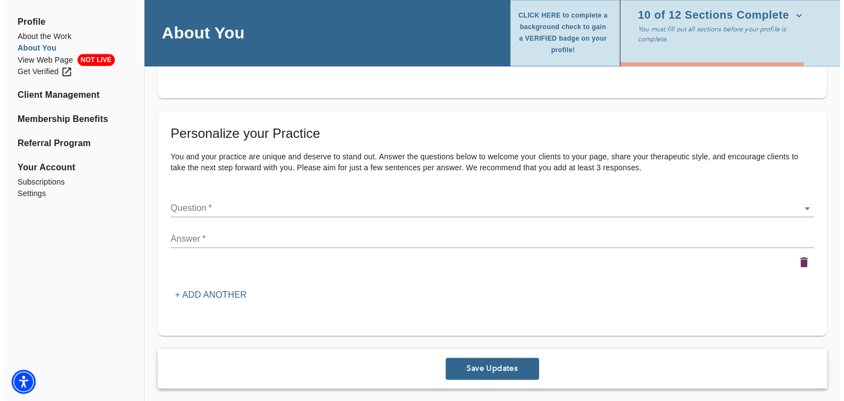
scroll to position [1372, 0]
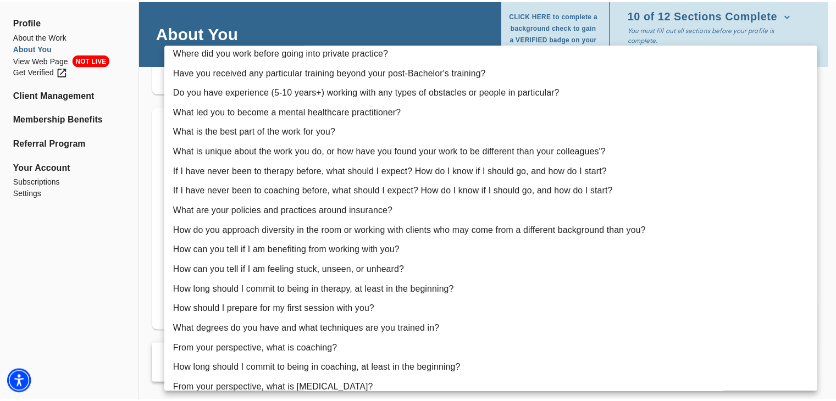
scroll to position [195, 0]
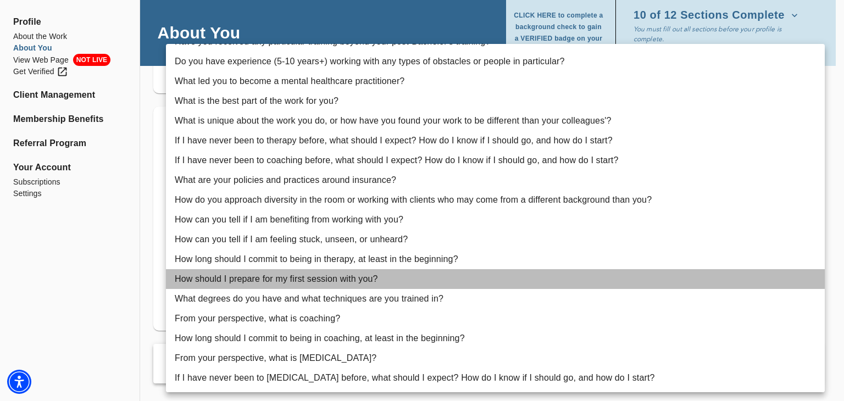
click at [281, 284] on li "How should I prepare for my first session with you?" at bounding box center [495, 279] width 659 height 20
type input "22"
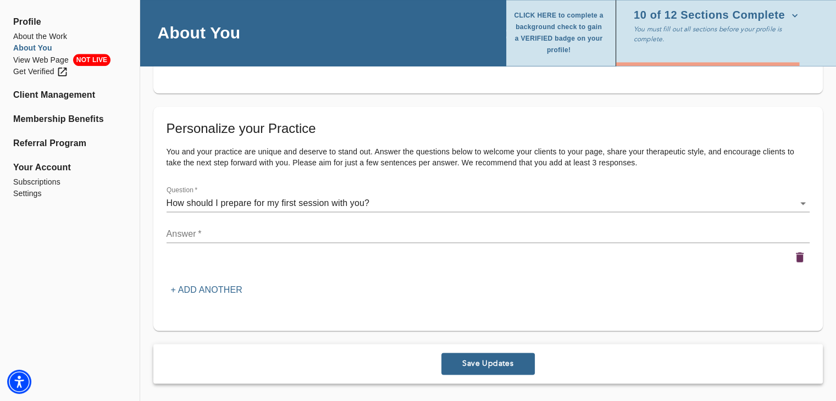
click at [196, 239] on div "x" at bounding box center [488, 234] width 643 height 18
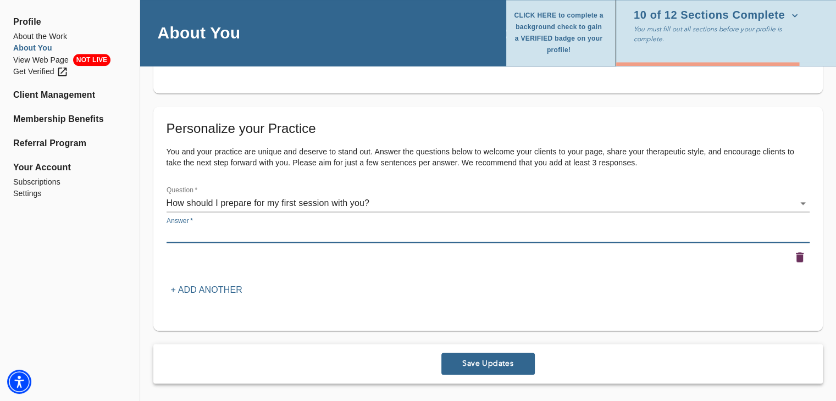
paste textarea "You can expect to leave sessions with tools that help you feel more grounded an…"
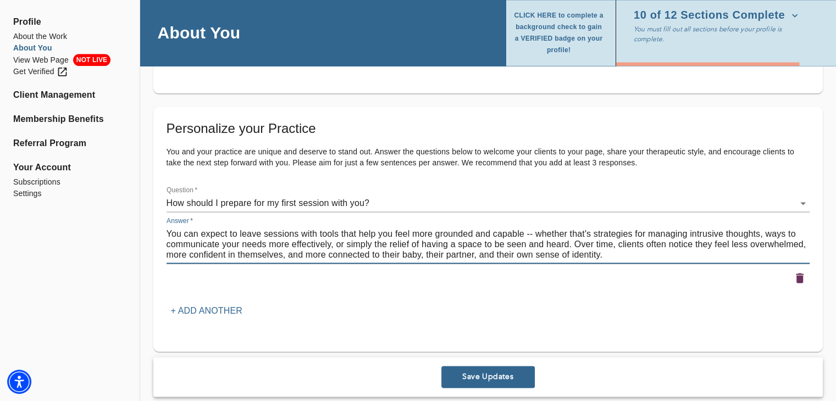
scroll to position [1393, 0]
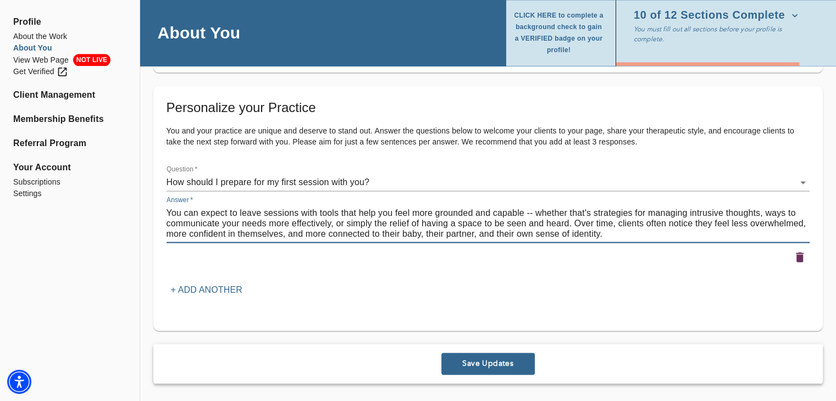
type textarea "You can expect to leave sessions with tools that help you feel more grounded an…"
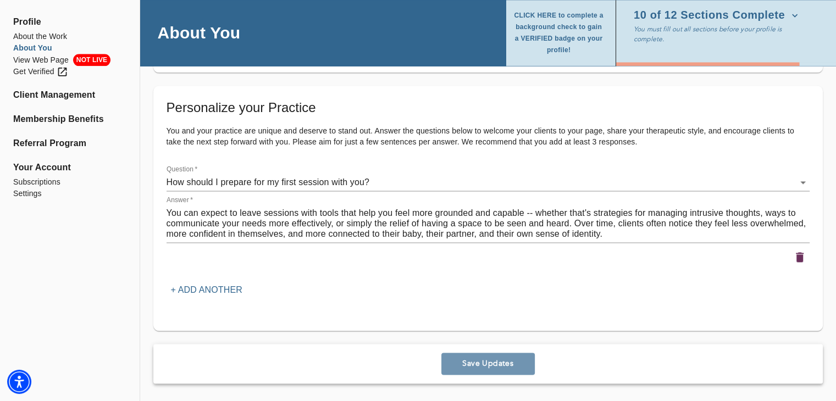
click at [494, 363] on span "Save Updates" at bounding box center [488, 363] width 85 height 10
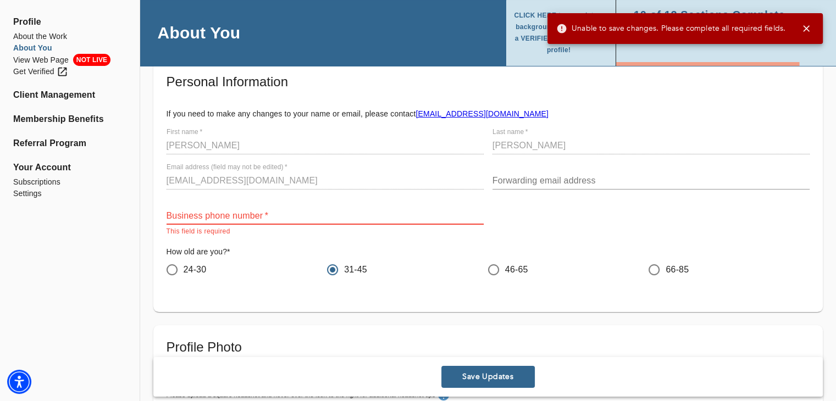
scroll to position [54, 0]
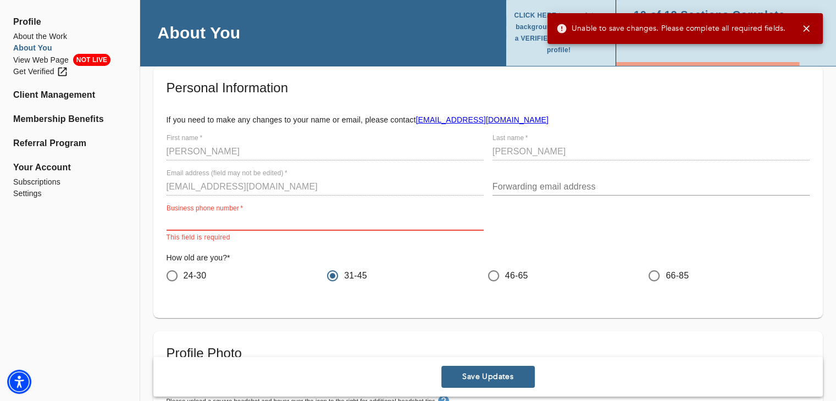
click at [179, 220] on input "text" at bounding box center [325, 222] width 317 height 18
paste input "[PHONE_NUMBER]"
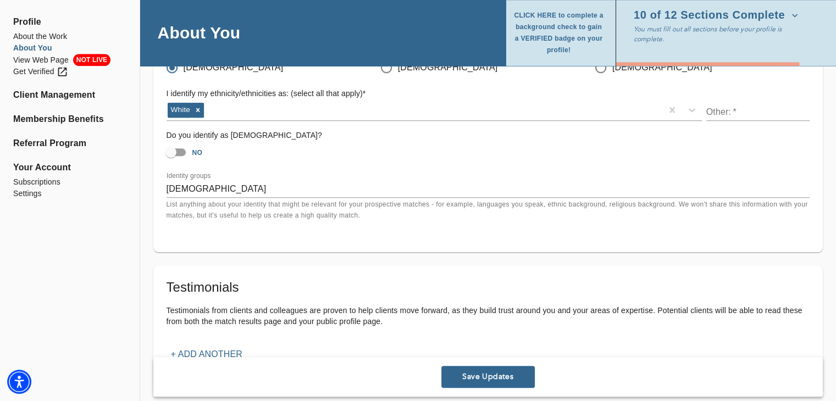
scroll to position [1131, 0]
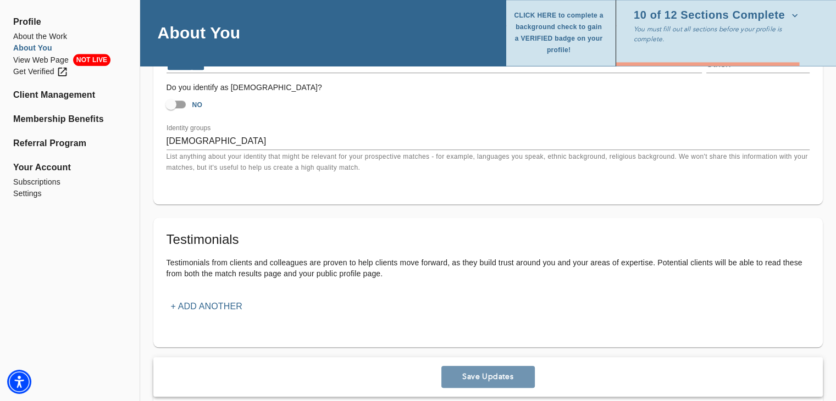
click at [496, 384] on button "Save Updates" at bounding box center [487, 377] width 93 height 22
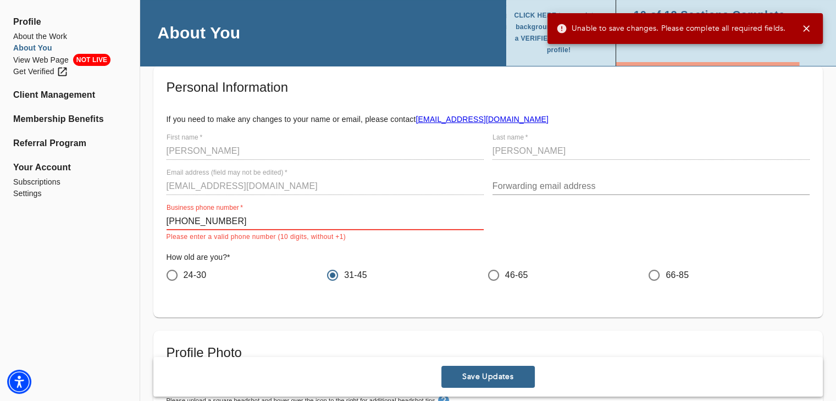
scroll to position [54, 0]
click at [246, 224] on input "[PHONE_NUMBER]" at bounding box center [325, 222] width 317 height 18
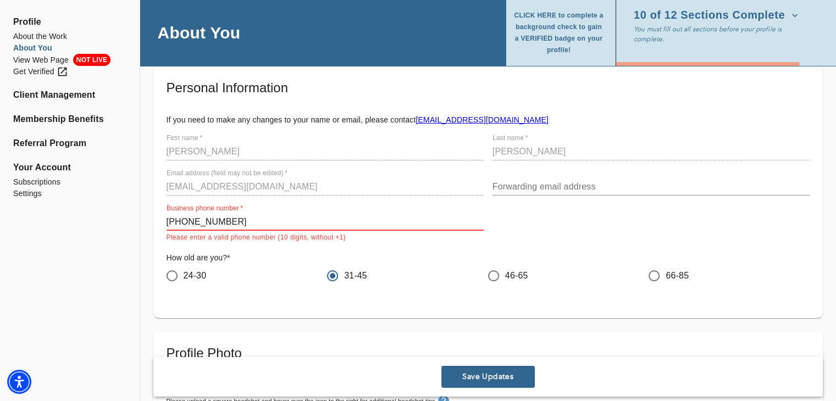
click at [186, 224] on input "[PHONE_NUMBER]" at bounding box center [325, 222] width 317 height 18
click at [486, 370] on button "Save Updates" at bounding box center [487, 377] width 93 height 22
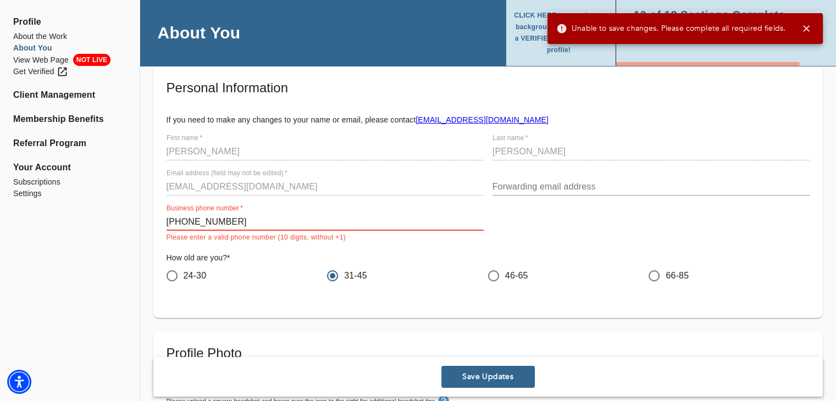
click at [201, 224] on input "[PHONE_NUMBER]" at bounding box center [325, 222] width 317 height 18
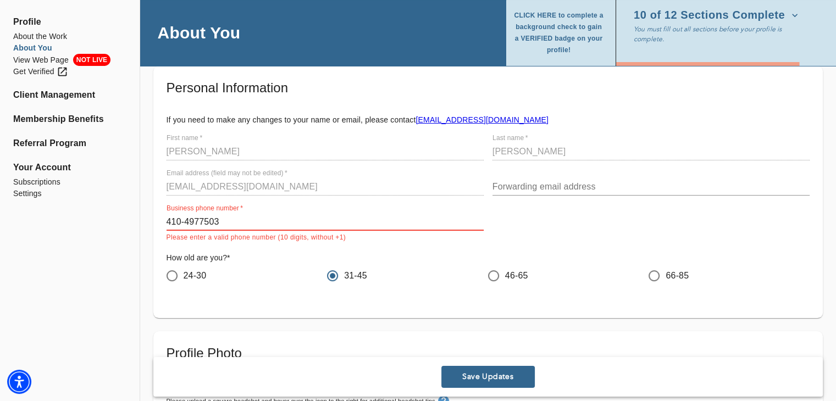
click at [182, 223] on input "410-4977503" at bounding box center [325, 222] width 317 height 18
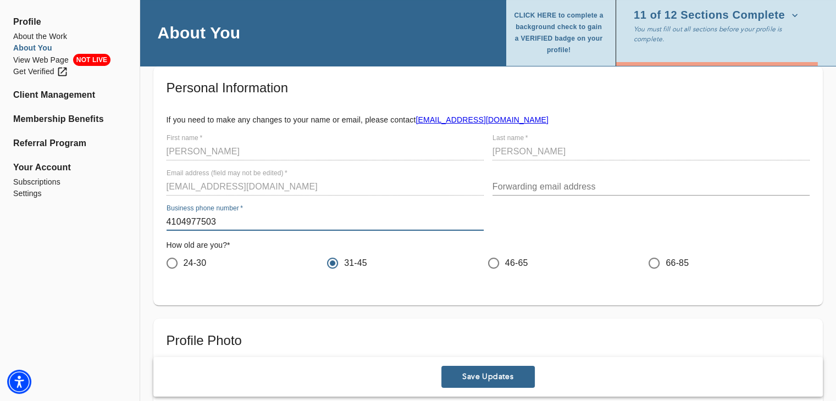
type input "4104977503"
click at [488, 377] on span "Save Updates" at bounding box center [488, 377] width 85 height 10
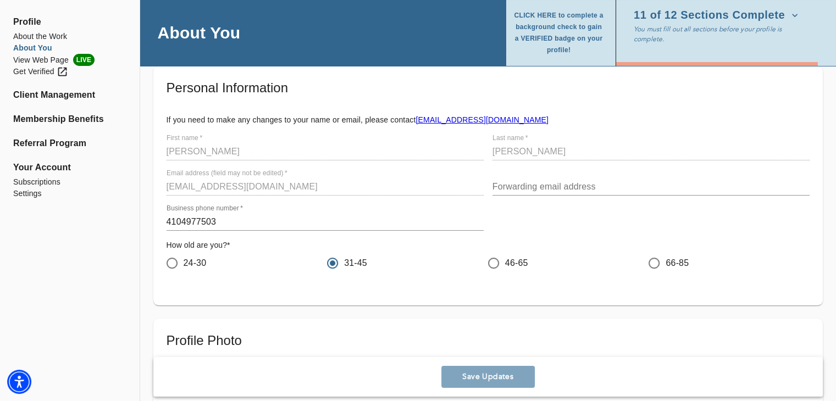
click at [785, 18] on span "11 of 12 Sections Complete" at bounding box center [716, 15] width 164 height 11
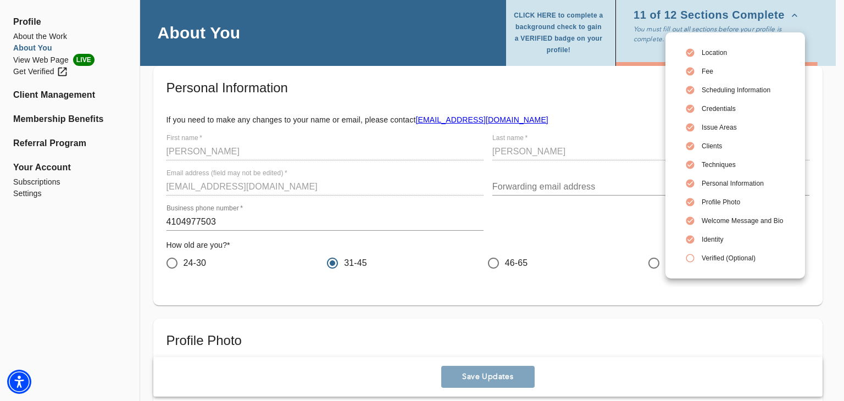
click at [37, 74] on div at bounding box center [422, 200] width 844 height 401
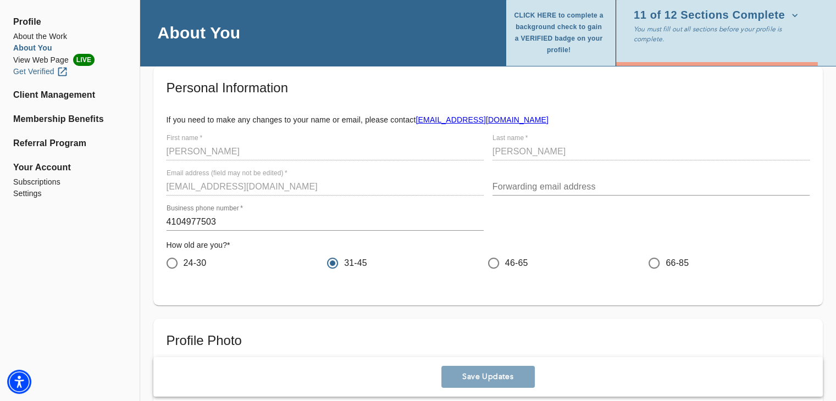
click at [37, 74] on div "Get Verified" at bounding box center [40, 72] width 55 height 12
click at [48, 57] on li "View Web Page LIVE" at bounding box center [69, 60] width 113 height 12
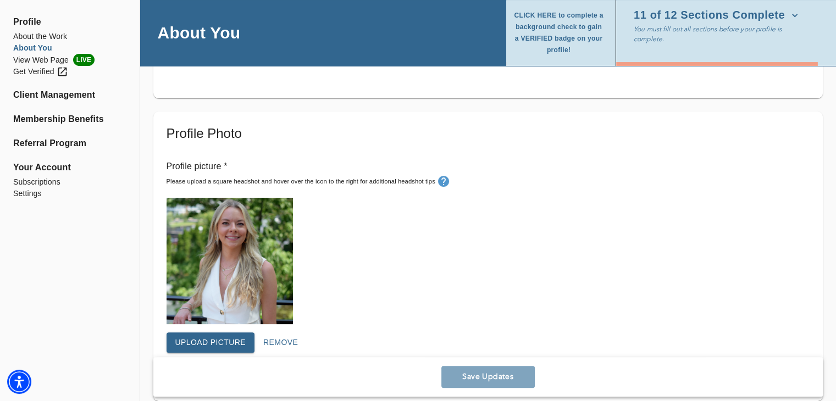
scroll to position [273, 0]
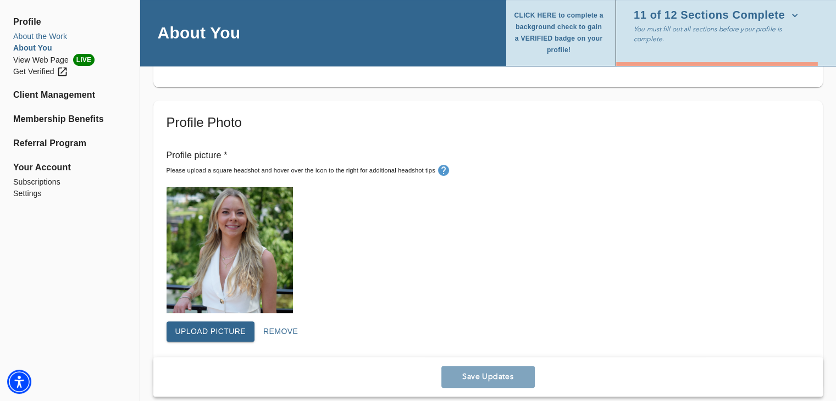
click at [53, 37] on li "About the Work" at bounding box center [69, 37] width 113 height 12
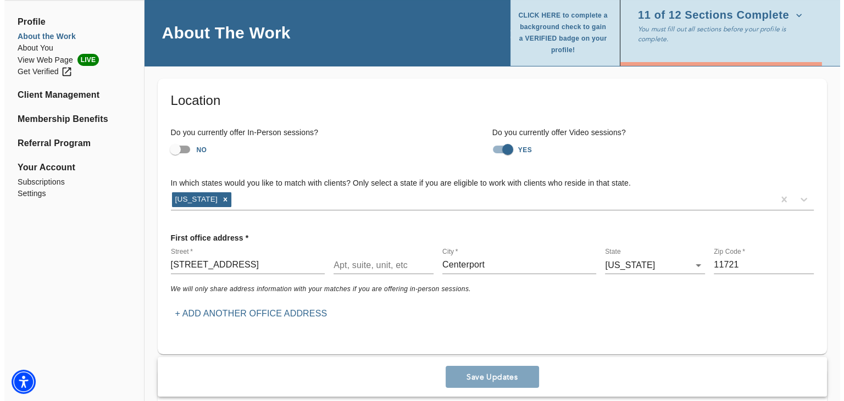
scroll to position [81, 0]
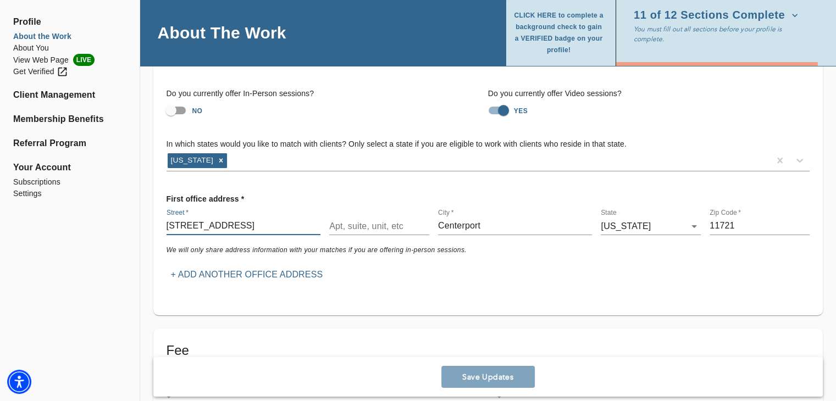
click at [249, 228] on input "[STREET_ADDRESS]" at bounding box center [244, 227] width 154 height 18
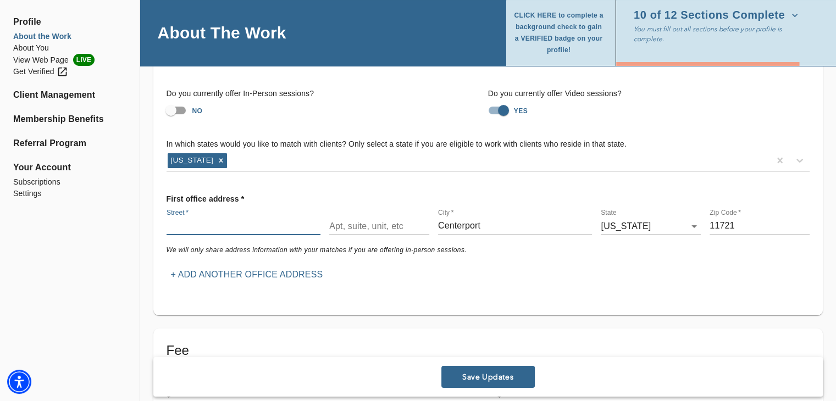
click at [480, 225] on input "Centerport" at bounding box center [515, 227] width 154 height 18
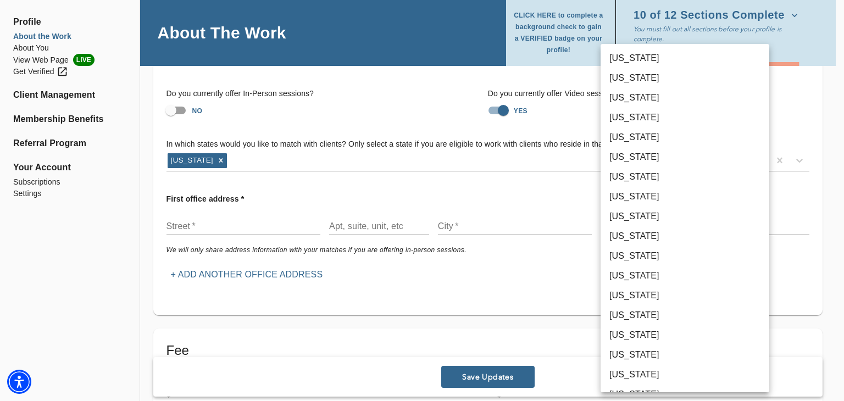
click at [655, 225] on body "for practitioners [PERSON_NAME] log out Profile About the Work About You View W…" at bounding box center [422, 119] width 844 height 401
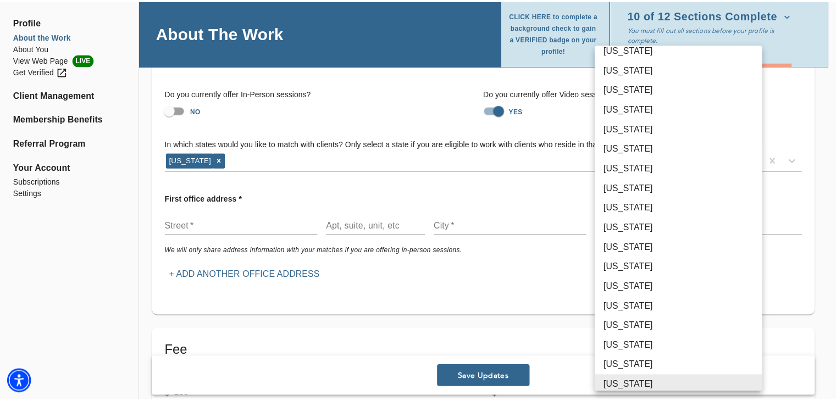
scroll to position [325, 0]
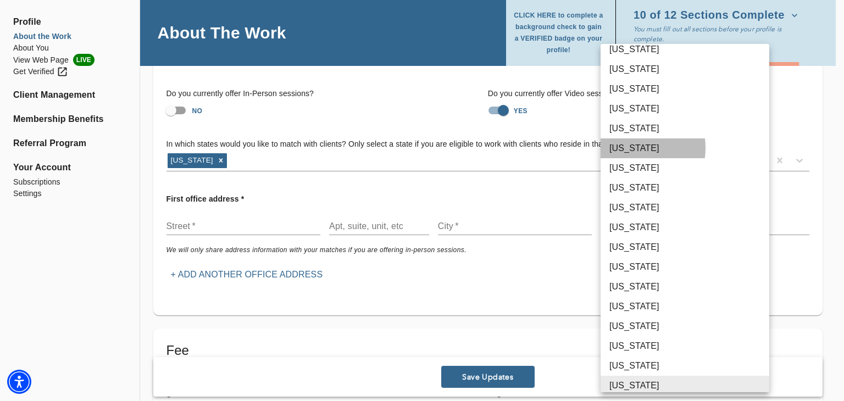
click at [626, 148] on li "[US_STATE]" at bounding box center [685, 149] width 169 height 20
type input "22"
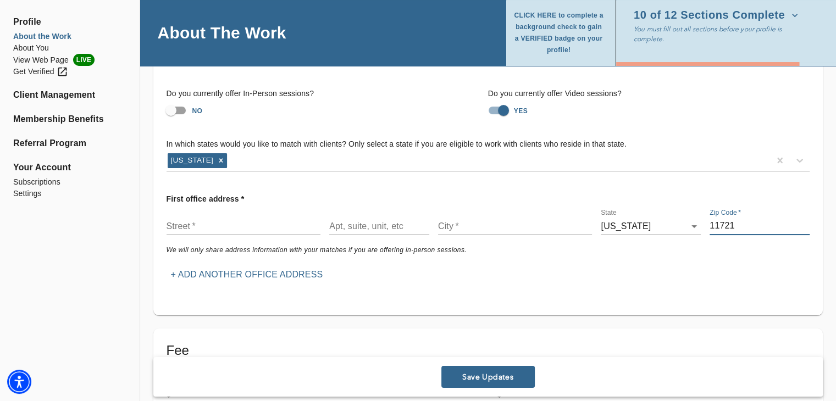
click at [726, 225] on input "11721" at bounding box center [760, 227] width 100 height 18
type input "21224"
click at [282, 224] on input "text" at bounding box center [244, 227] width 154 height 18
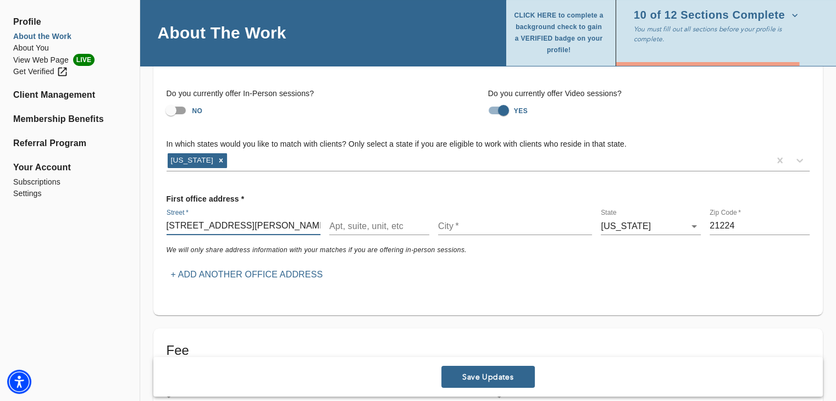
type input "[STREET_ADDRESS][PERSON_NAME]"
type input "[GEOGRAPHIC_DATA]"
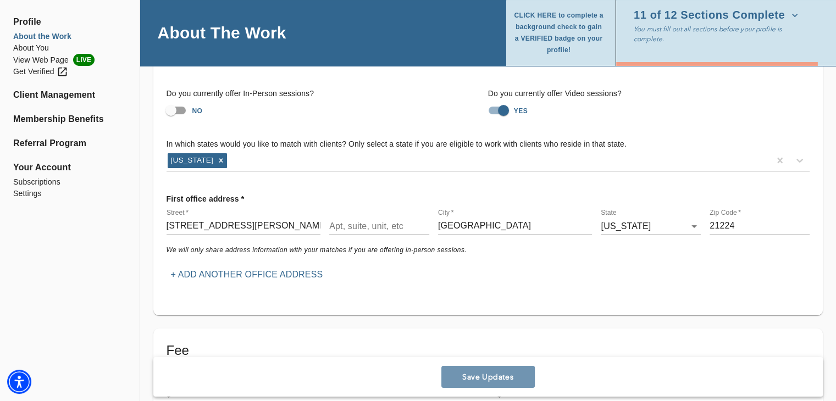
click at [478, 374] on span "Save Updates" at bounding box center [488, 377] width 85 height 10
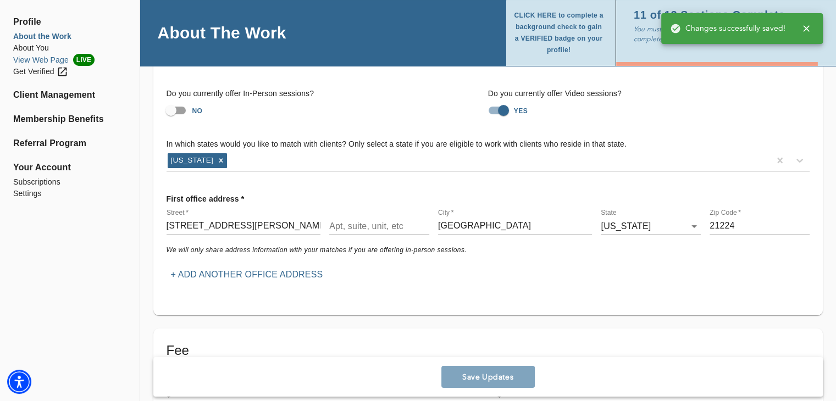
click at [56, 58] on li "View Web Page LIVE" at bounding box center [69, 60] width 113 height 12
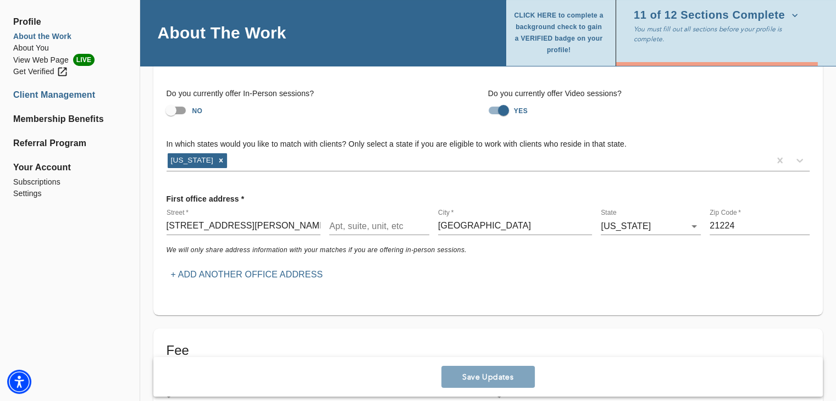
click at [38, 94] on li "Client Management" at bounding box center [69, 94] width 113 height 13
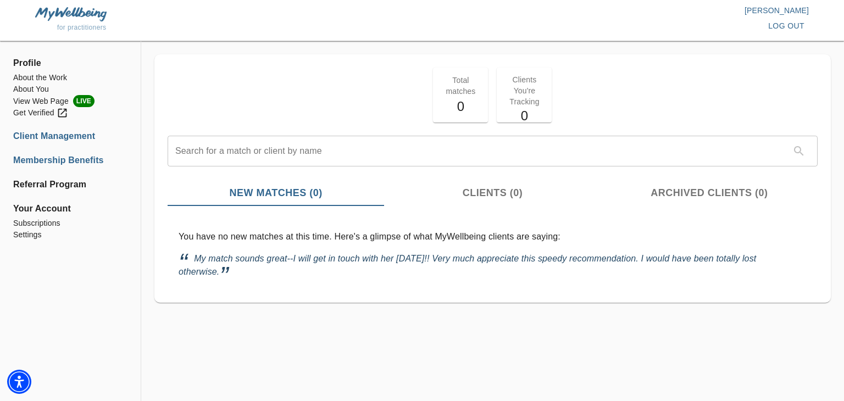
click at [53, 164] on li "Membership Benefits" at bounding box center [70, 160] width 114 height 13
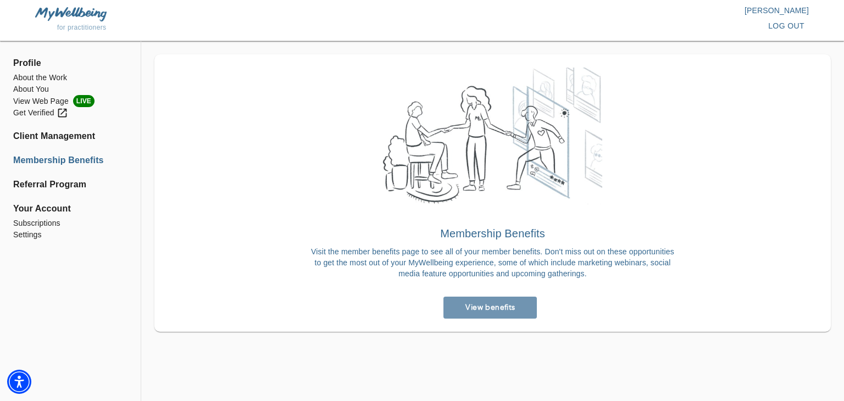
click at [490, 312] on span "View benefits" at bounding box center [490, 307] width 85 height 10
